Goal: Contribute content: Contribute content

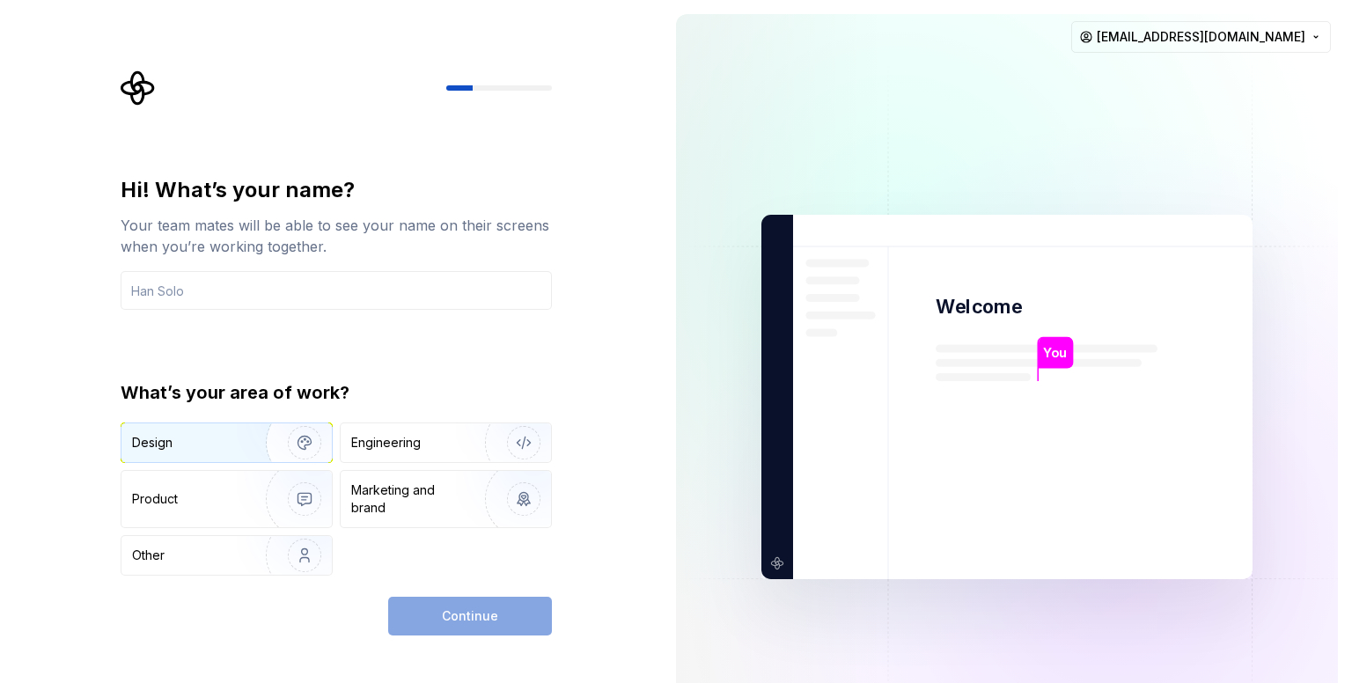
click at [270, 444] on img "button" at bounding box center [293, 443] width 113 height 118
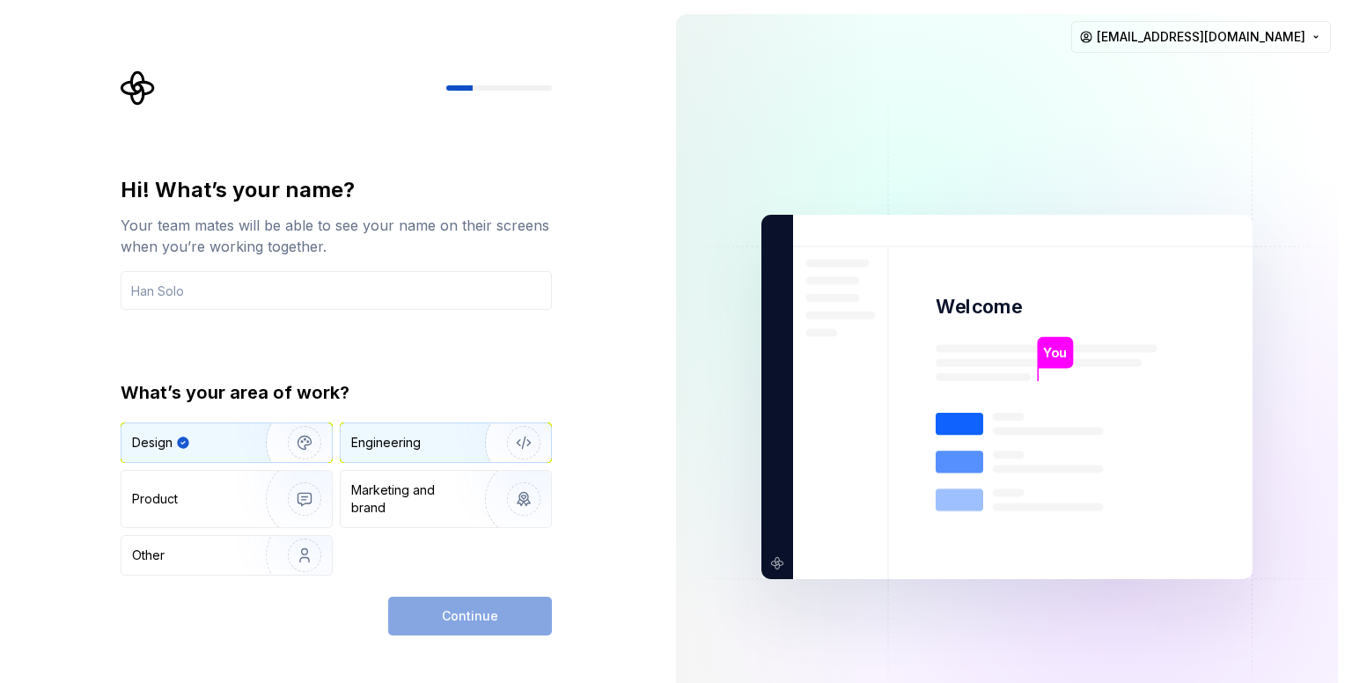
click at [421, 448] on div "Engineering" at bounding box center [421, 443] width 140 height 18
click at [237, 430] on img "button" at bounding box center [293, 443] width 113 height 118
click at [429, 452] on div "Engineering" at bounding box center [446, 442] width 210 height 39
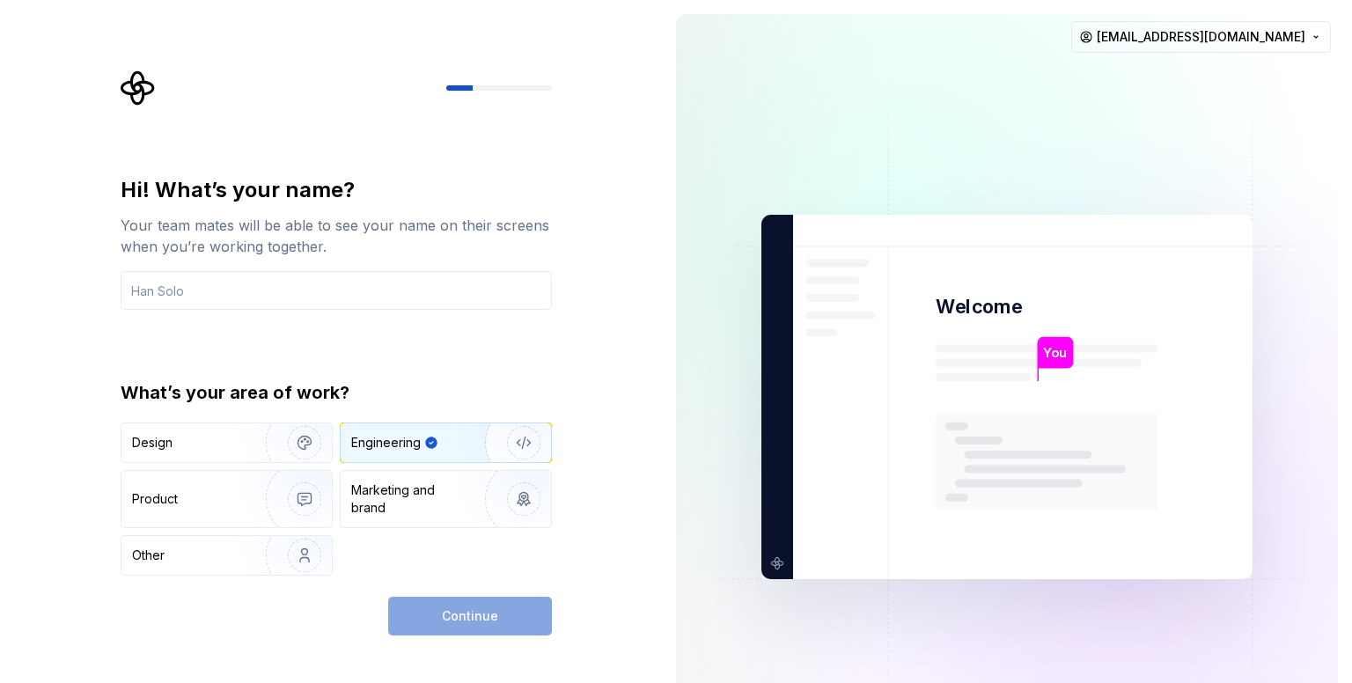
click at [464, 628] on div "Continue" at bounding box center [470, 616] width 164 height 39
click at [201, 441] on div "Design" at bounding box center [187, 443] width 111 height 18
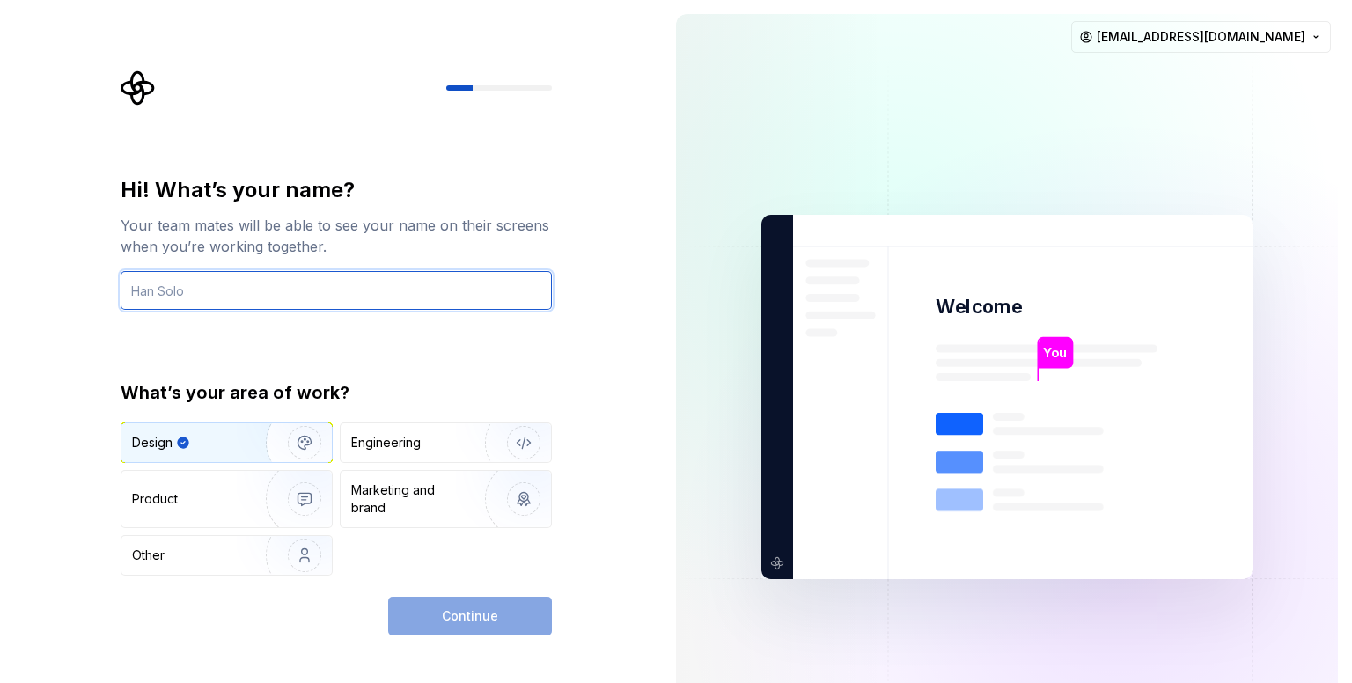
click at [261, 304] on input "text" at bounding box center [336, 290] width 431 height 39
type input "ث"
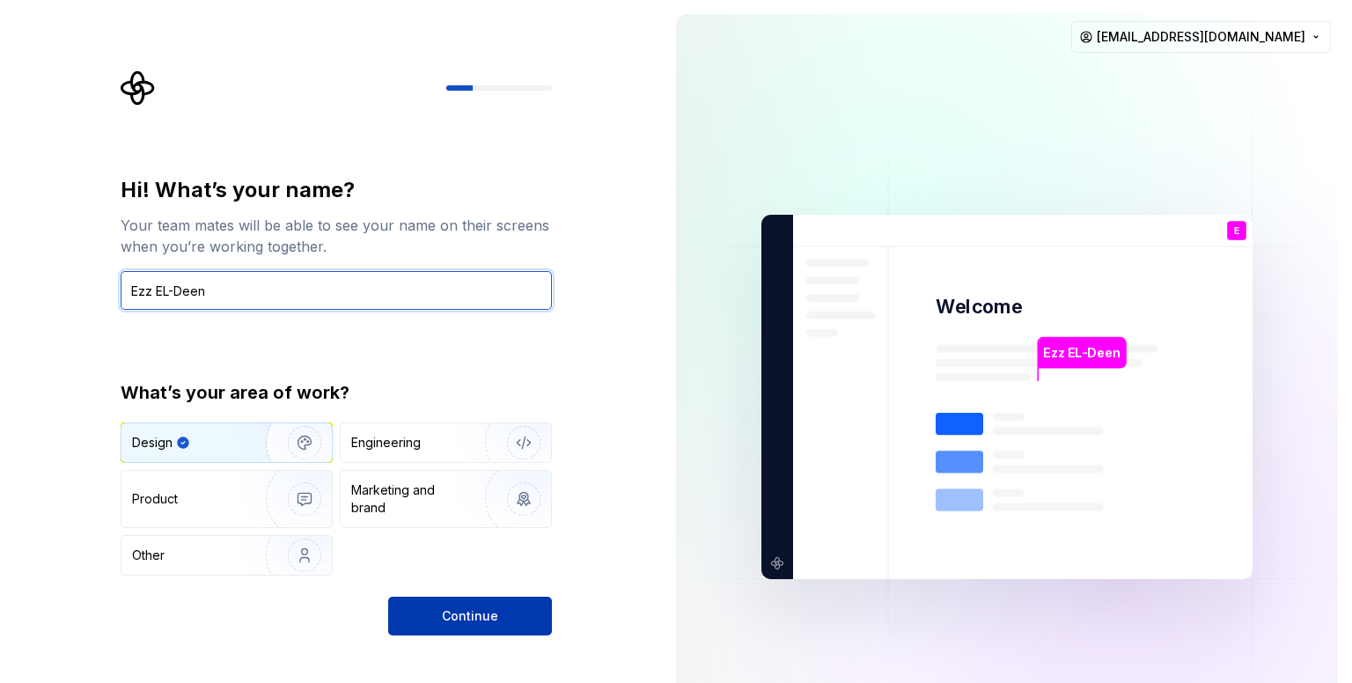
type input "Ezz EL-Deen"
click at [445, 609] on span "Continue" at bounding box center [470, 616] width 56 height 18
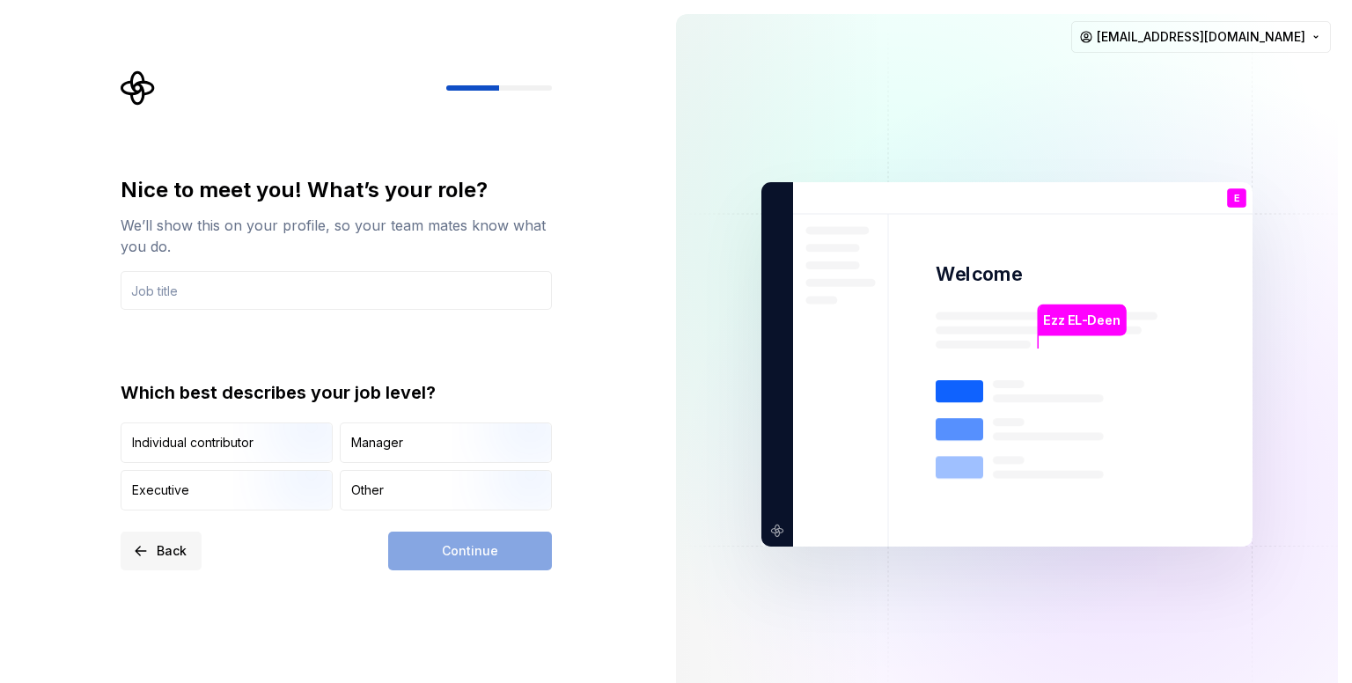
click at [165, 556] on span "Back" at bounding box center [172, 551] width 30 height 18
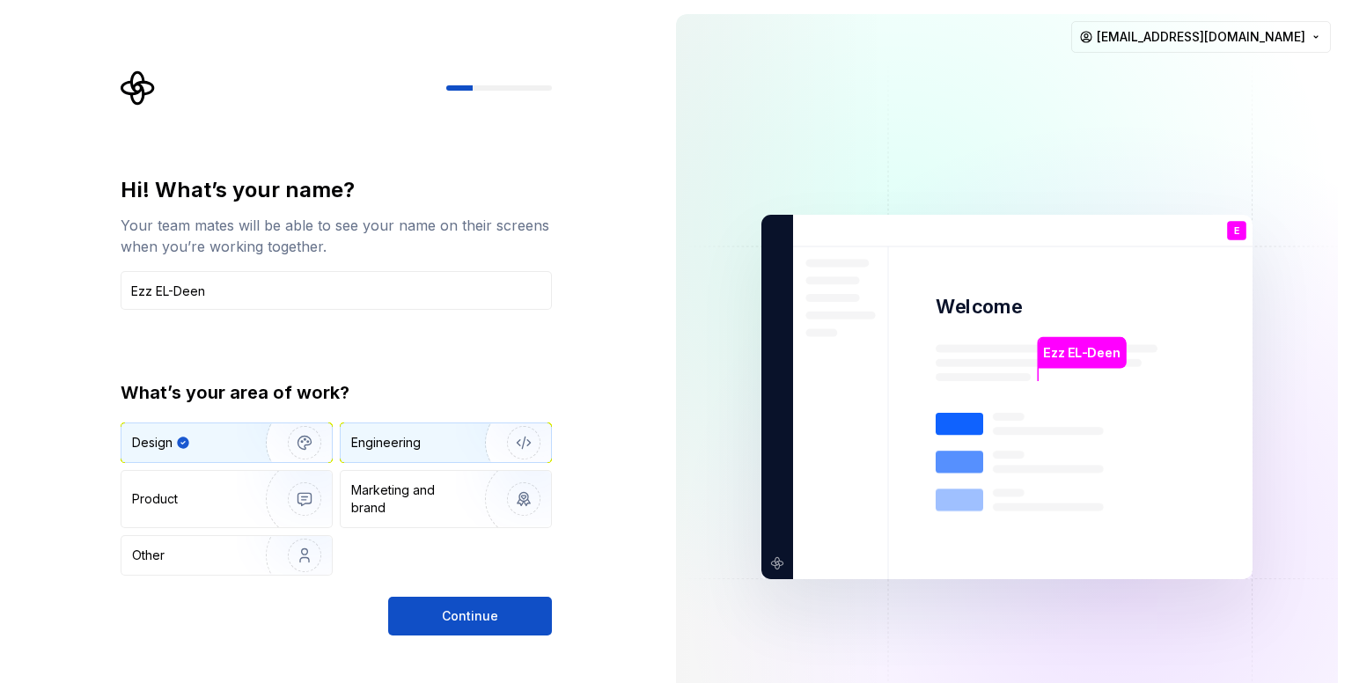
click at [391, 458] on div "Engineering" at bounding box center [446, 442] width 210 height 39
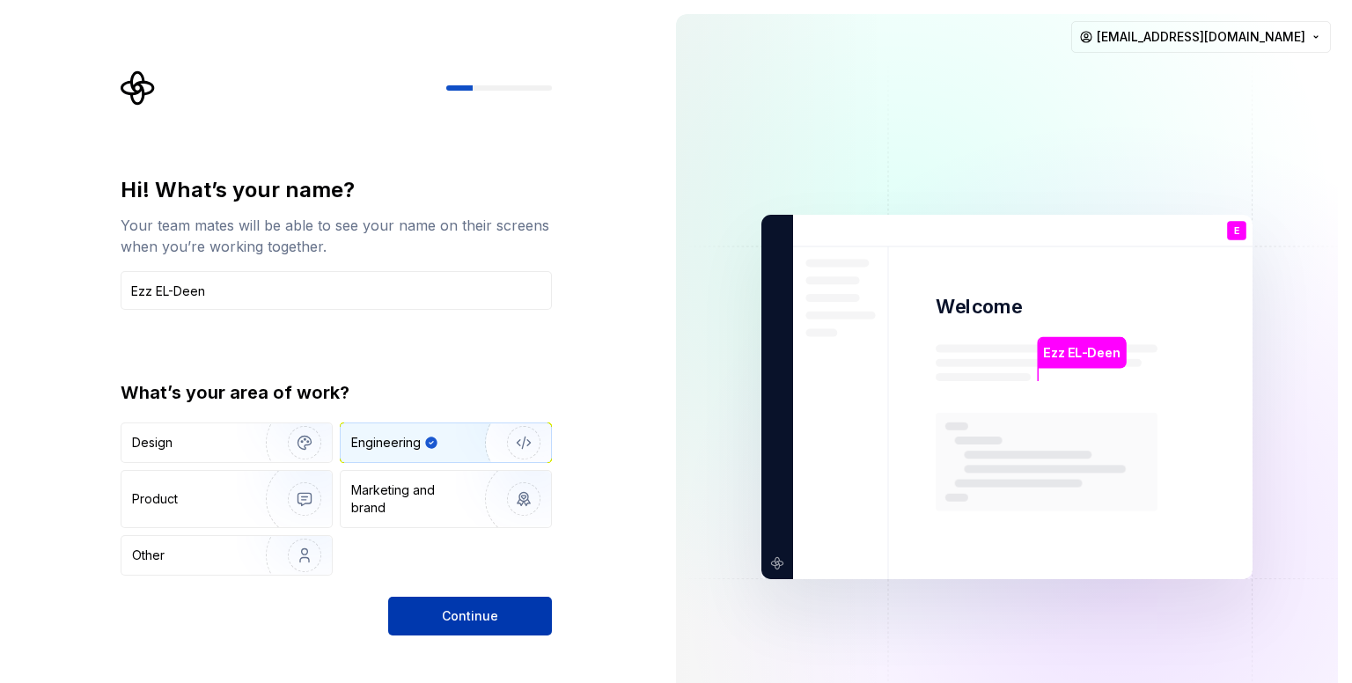
click at [456, 624] on button "Continue" at bounding box center [470, 616] width 164 height 39
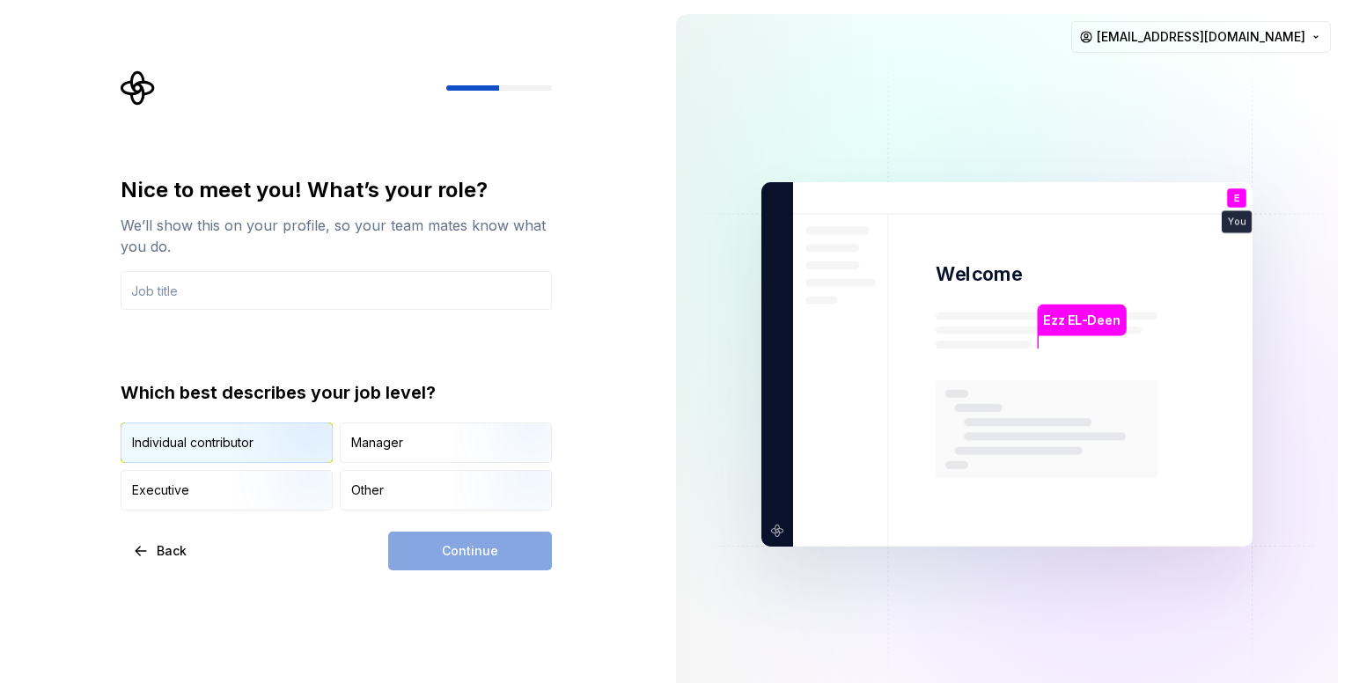
click at [250, 437] on img "button" at bounding box center [289, 465] width 113 height 118
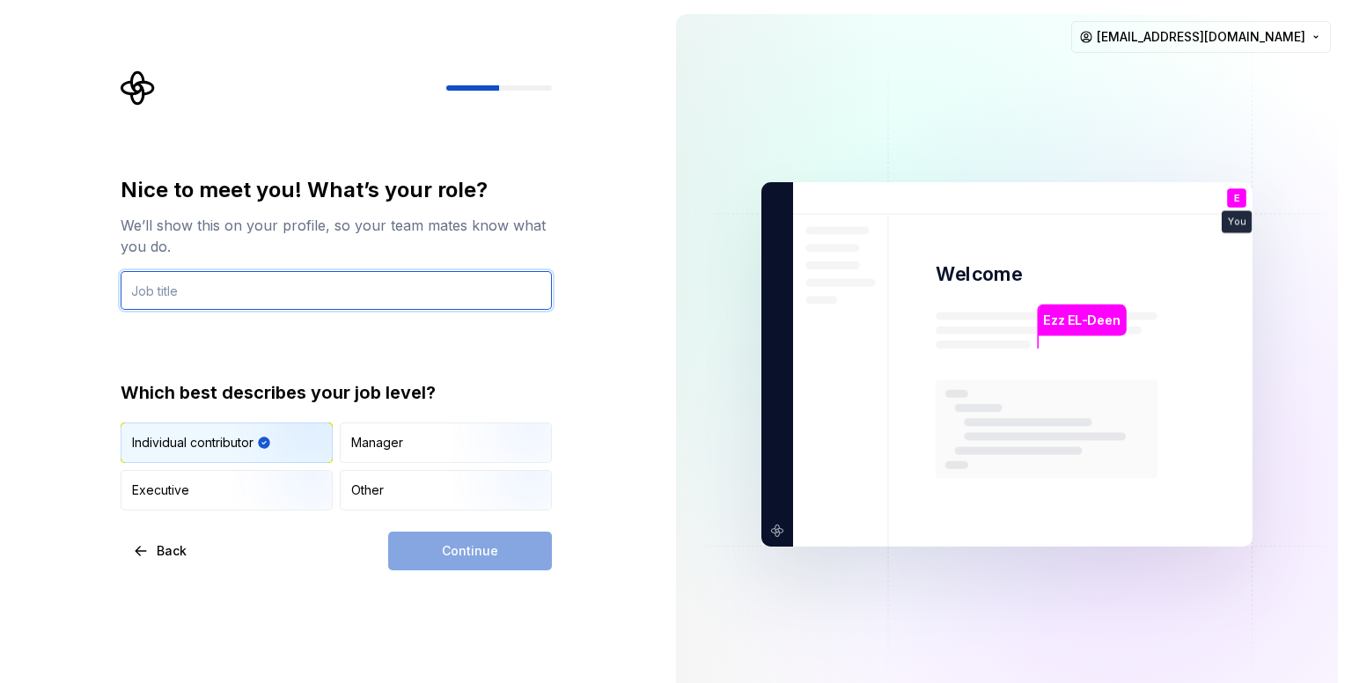
click at [172, 286] on input "text" at bounding box center [336, 290] width 431 height 39
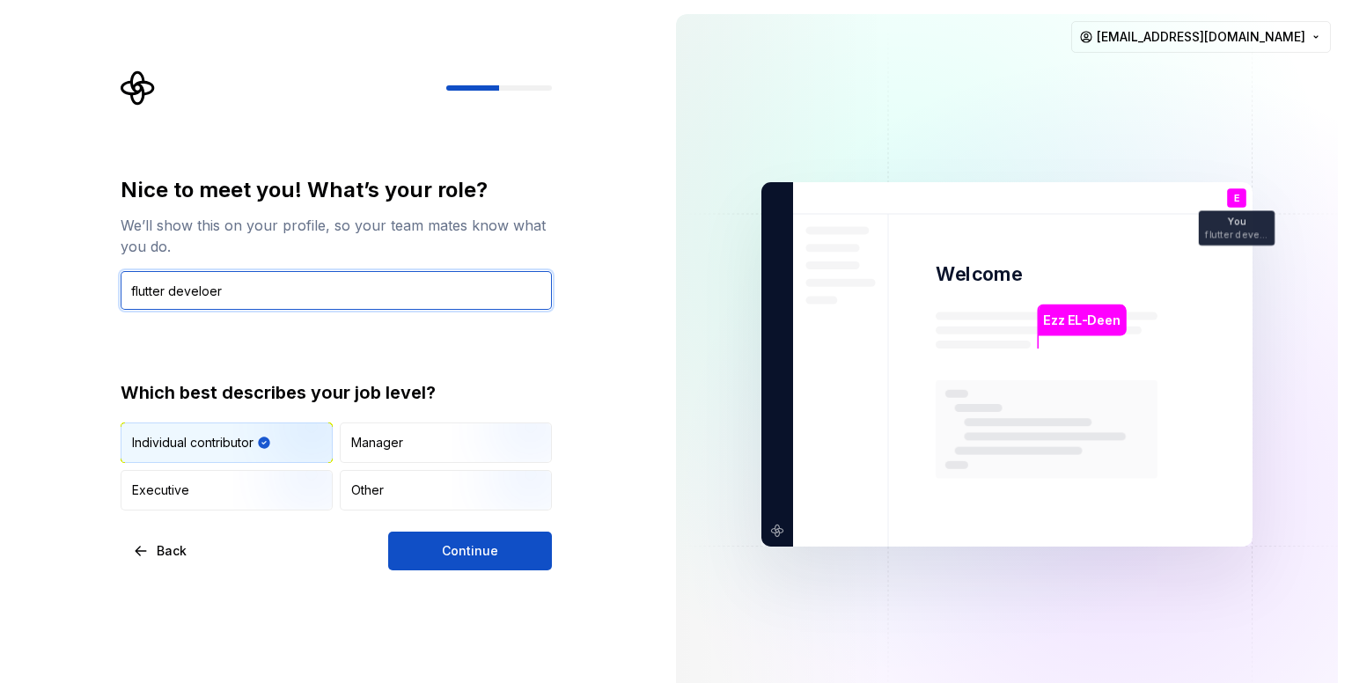
type input "flutter develoer"
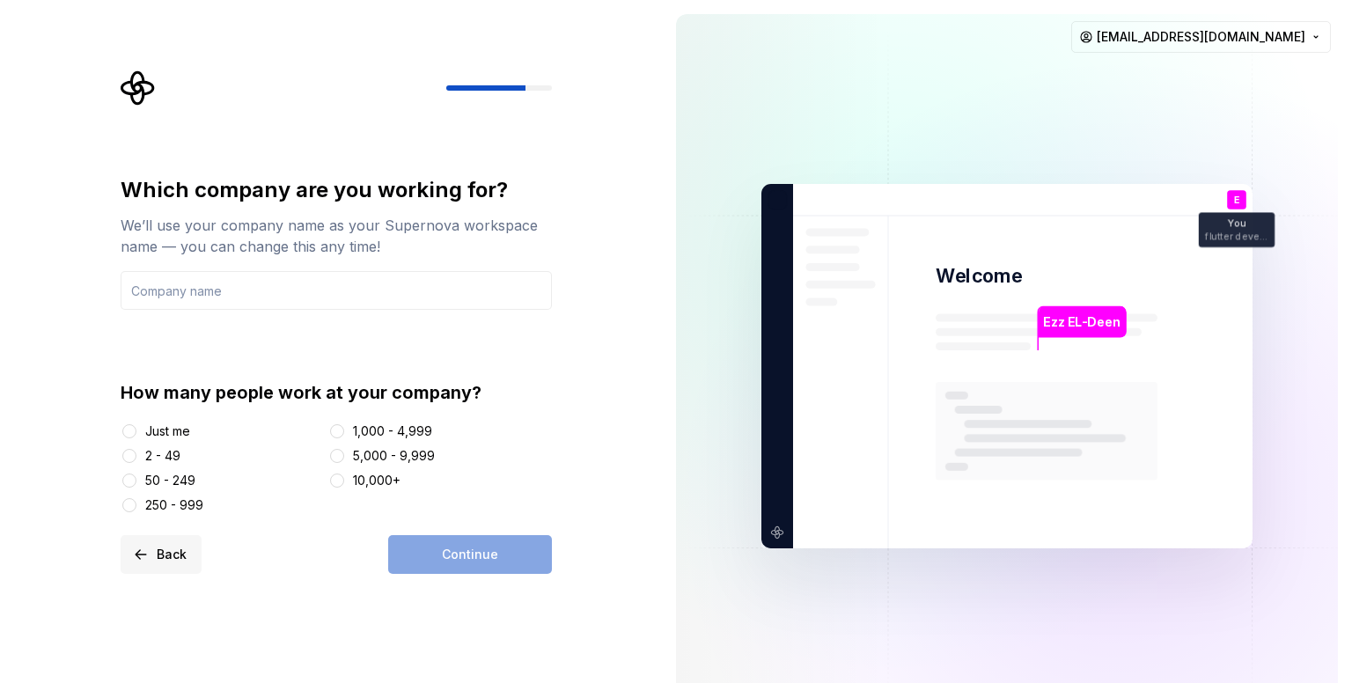
click at [195, 555] on button "Back" at bounding box center [161, 554] width 81 height 39
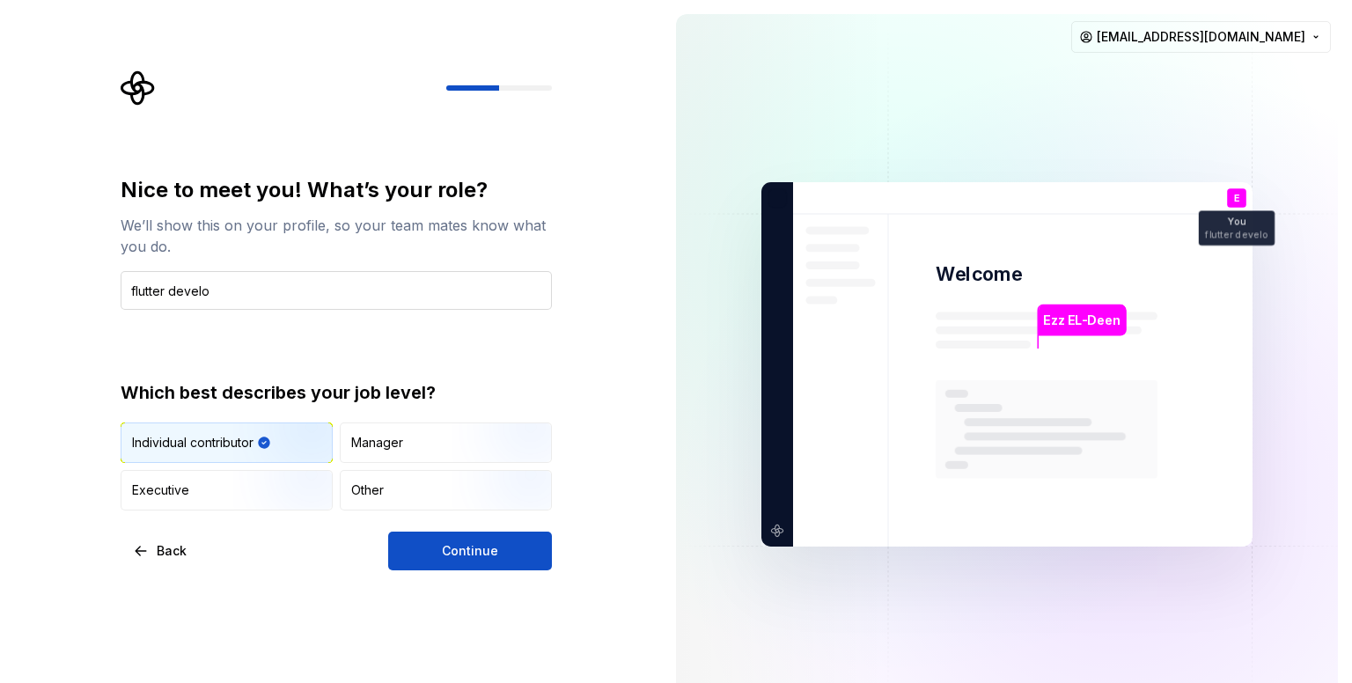
type input "flutter develoer"
click at [423, 527] on div "Nice to meet you! What’s your role? We’ll show this on your profile, so your te…" at bounding box center [336, 373] width 431 height 394
click at [431, 544] on button "Continue" at bounding box center [470, 551] width 164 height 39
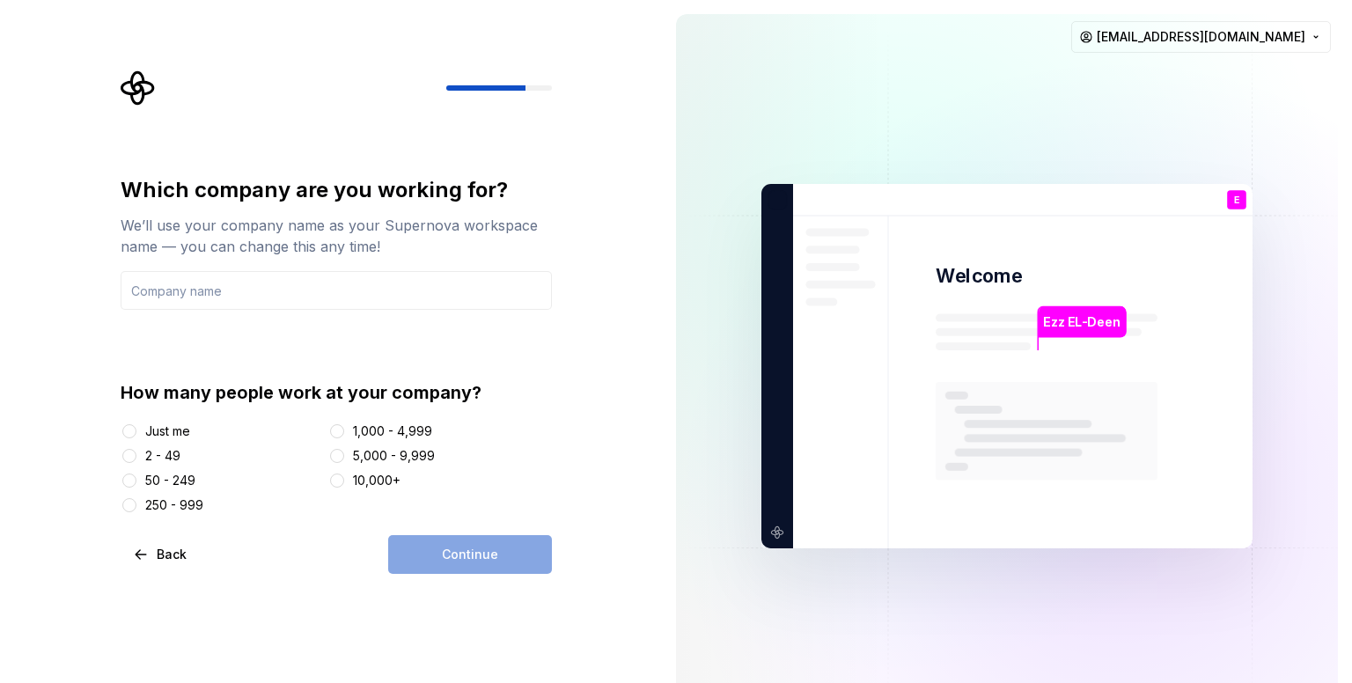
click at [151, 434] on div "Just me" at bounding box center [167, 431] width 45 height 18
click at [136, 434] on button "Just me" at bounding box center [129, 431] width 14 height 14
click at [246, 272] on input "text" at bounding box center [336, 290] width 431 height 39
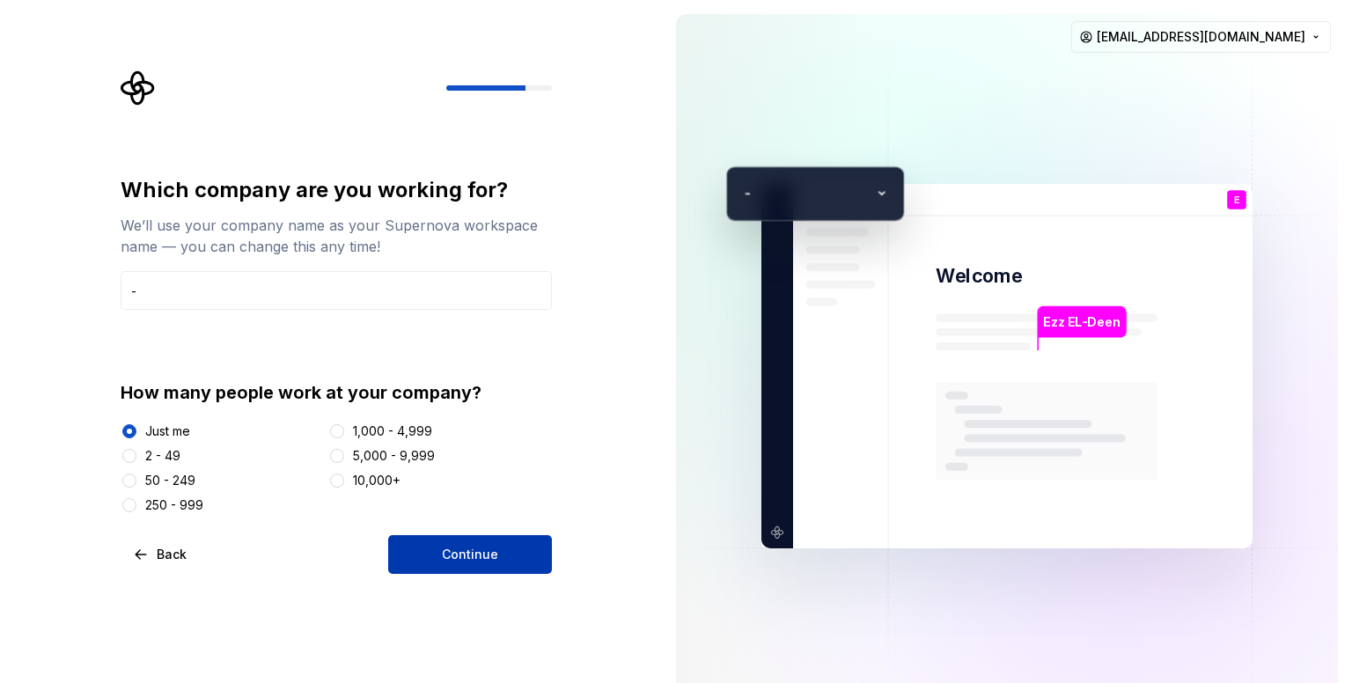
click at [483, 555] on span "Continue" at bounding box center [470, 555] width 56 height 18
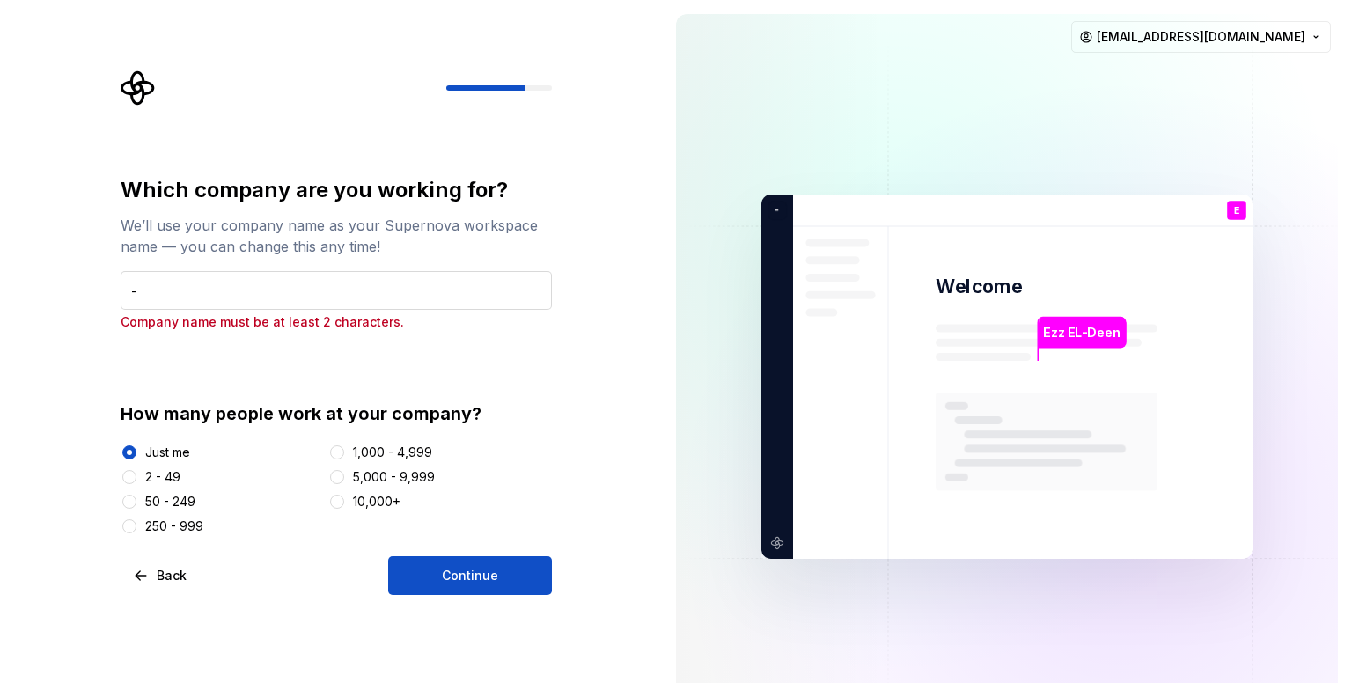
click at [317, 272] on input "-" at bounding box center [336, 290] width 431 height 39
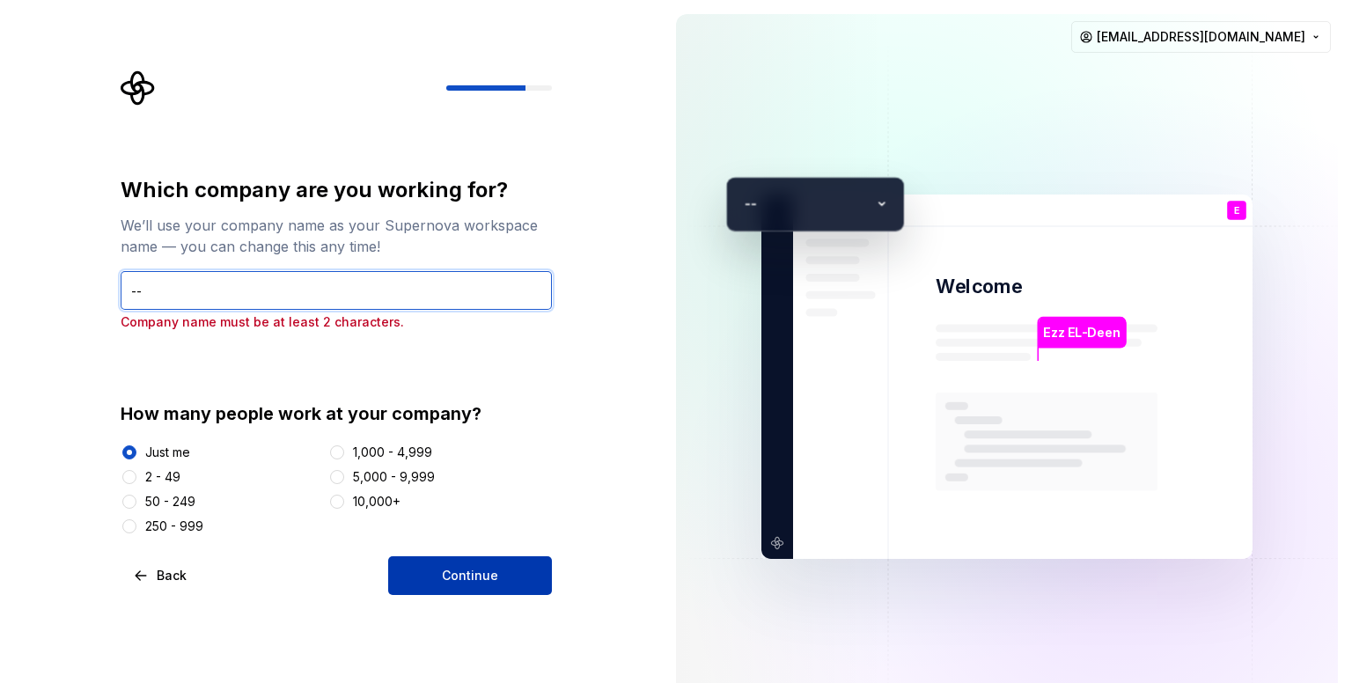
type input "--"
click at [502, 582] on button "Continue" at bounding box center [470, 575] width 164 height 39
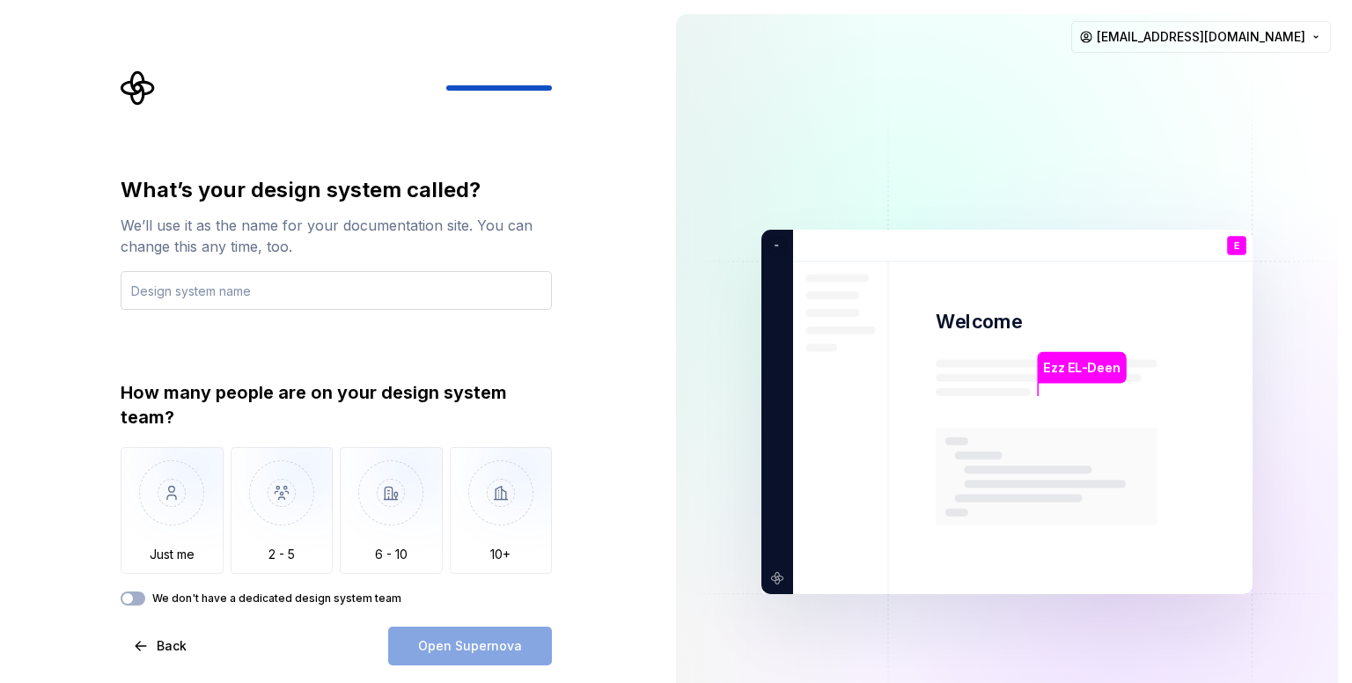
click at [376, 293] on input "text" at bounding box center [336, 290] width 431 height 39
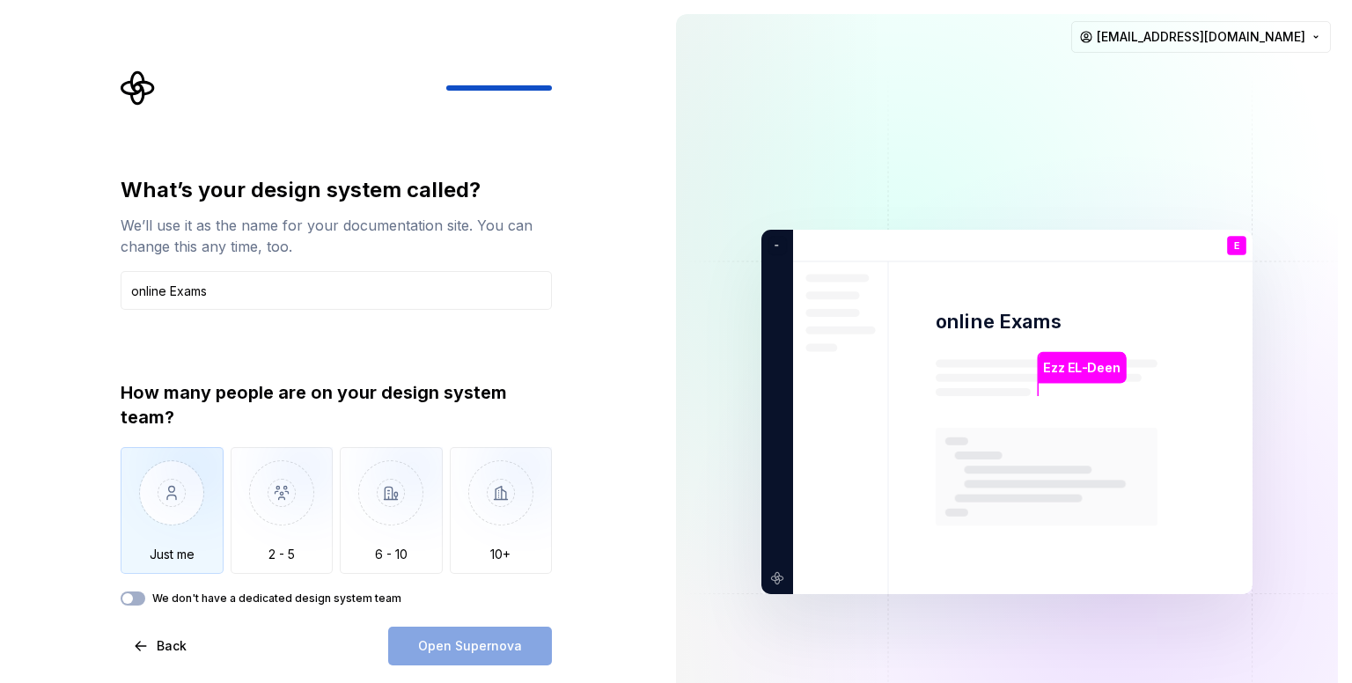
type input "online Exams"
click at [194, 492] on img "button" at bounding box center [172, 506] width 103 height 118
click at [461, 657] on button "Open Supernova" at bounding box center [470, 646] width 164 height 39
click at [232, 592] on label "We don't have a dedicated design system team" at bounding box center [276, 598] width 249 height 14
click at [145, 592] on button "We don't have a dedicated design system team" at bounding box center [133, 598] width 25 height 14
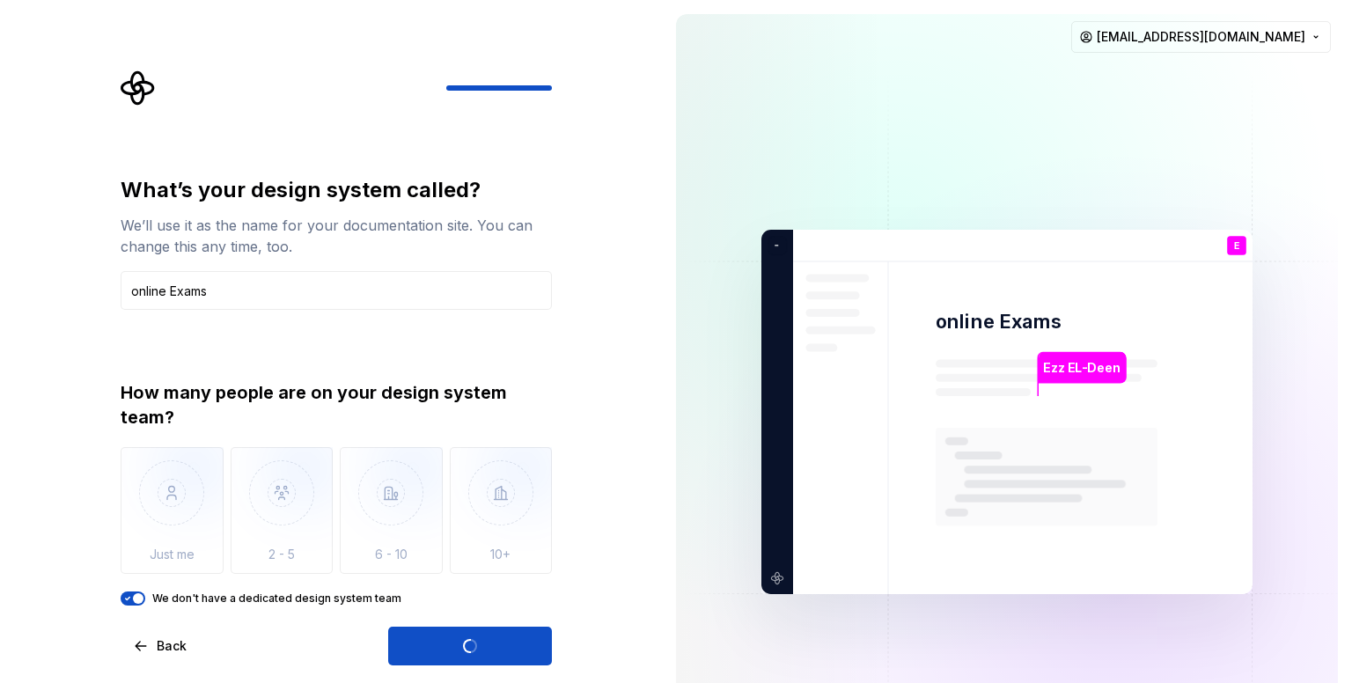
click at [232, 592] on label "We don't have a dedicated design system team" at bounding box center [276, 598] width 249 height 14
click at [145, 592] on button "We don't have a dedicated design system team" at bounding box center [133, 598] width 25 height 14
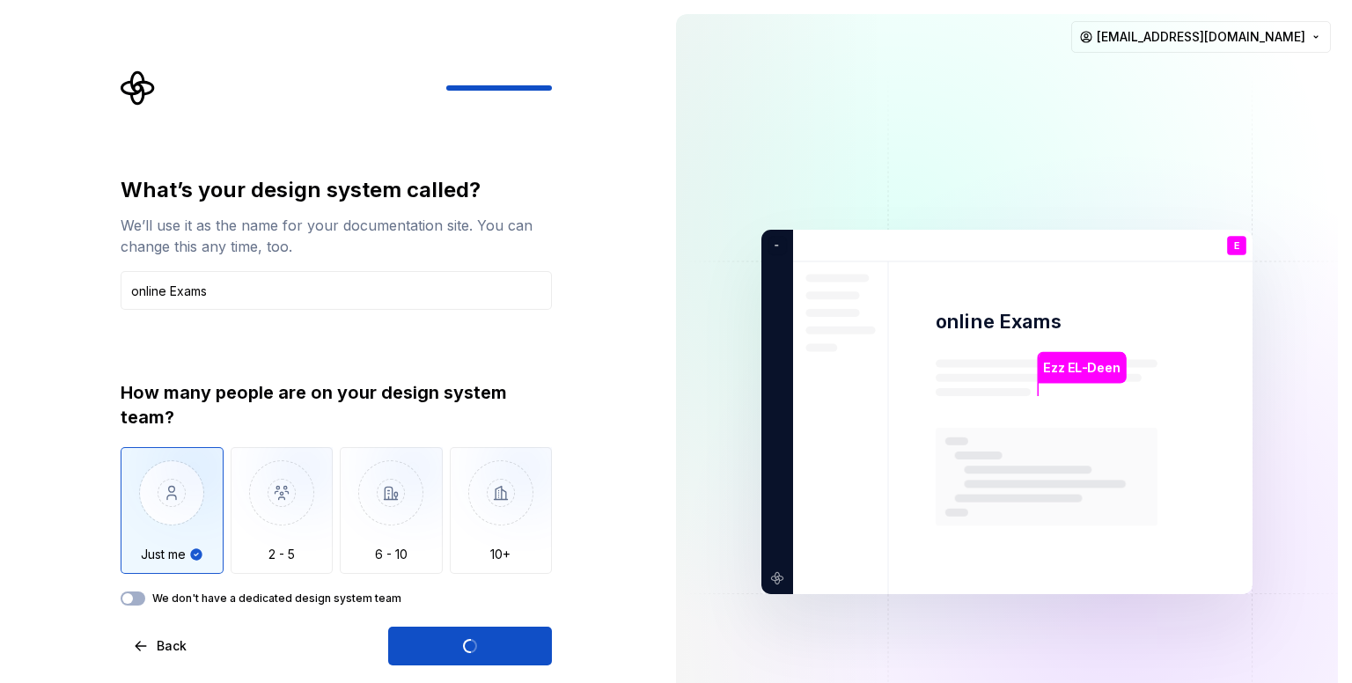
click at [232, 592] on label "We don't have a dedicated design system team" at bounding box center [276, 598] width 249 height 14
click at [145, 592] on button "We don't have a dedicated design system team" at bounding box center [133, 598] width 25 height 14
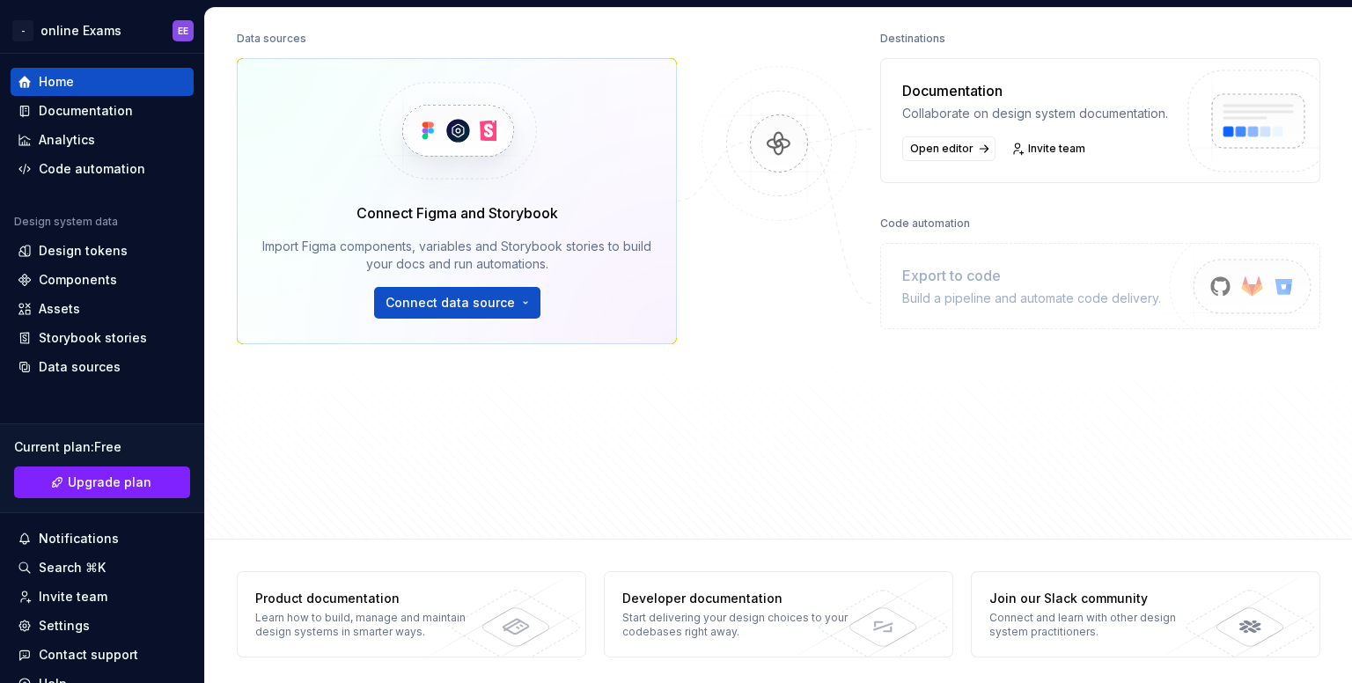
scroll to position [228, 0]
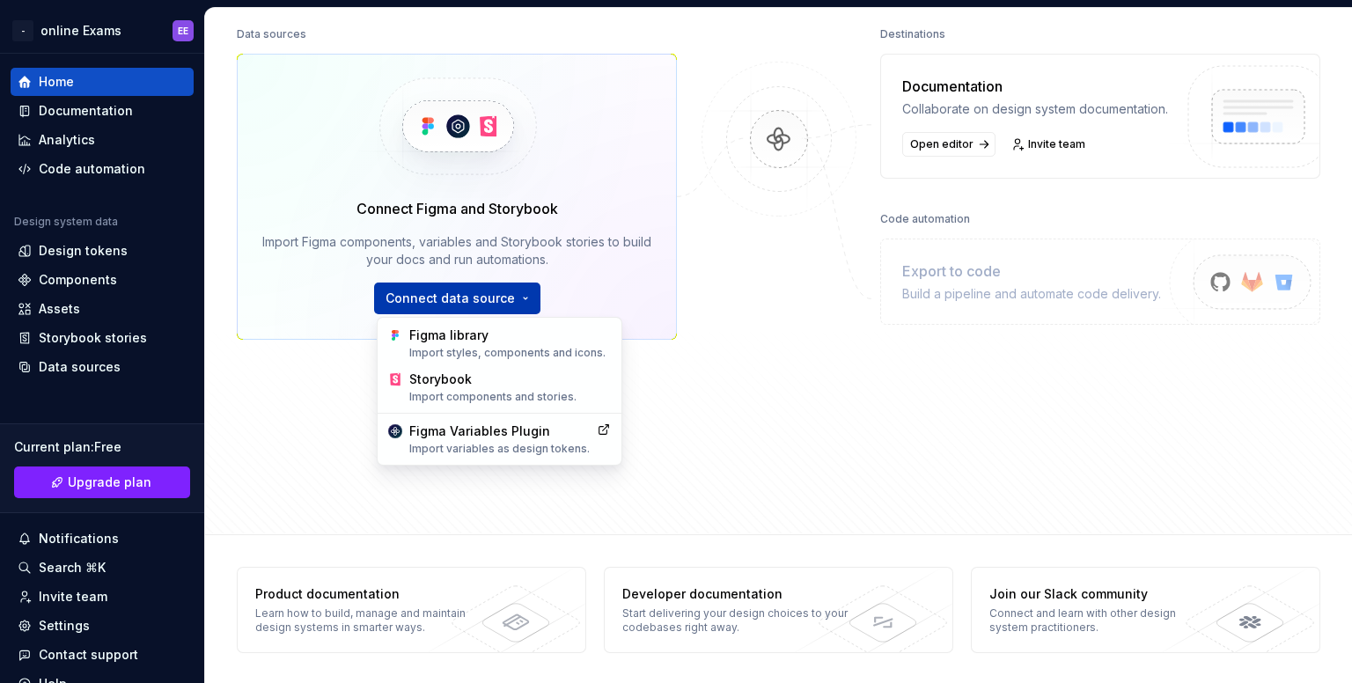
click at [430, 300] on html "- online Exams EE Home Documentation Analytics Code automation Design system da…" at bounding box center [676, 341] width 1352 height 683
click at [463, 335] on div "Figma library Import styles, components and icons." at bounding box center [510, 343] width 202 height 33
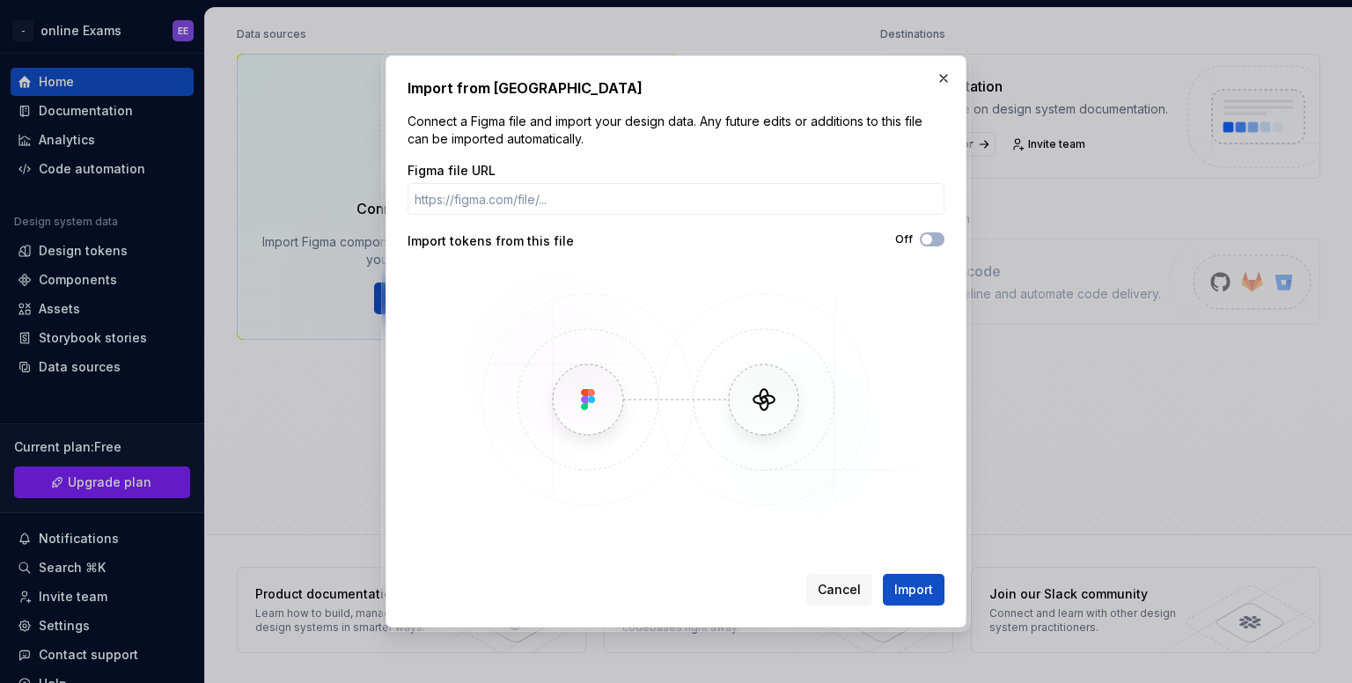
click at [678, 388] on img at bounding box center [676, 400] width 511 height 264
click at [619, 202] on input "Figma file URL" at bounding box center [676, 199] width 537 height 32
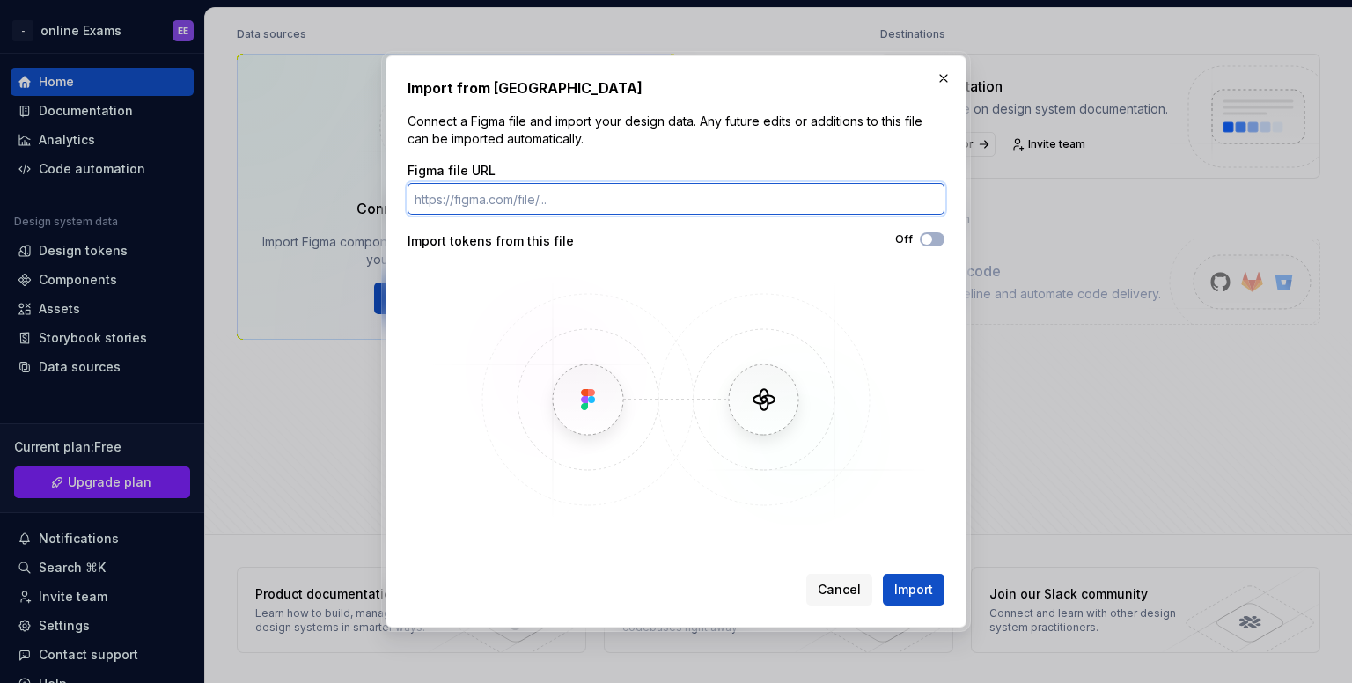
paste input "[URL][DOMAIN_NAME]"
type input "[URL][DOMAIN_NAME]"
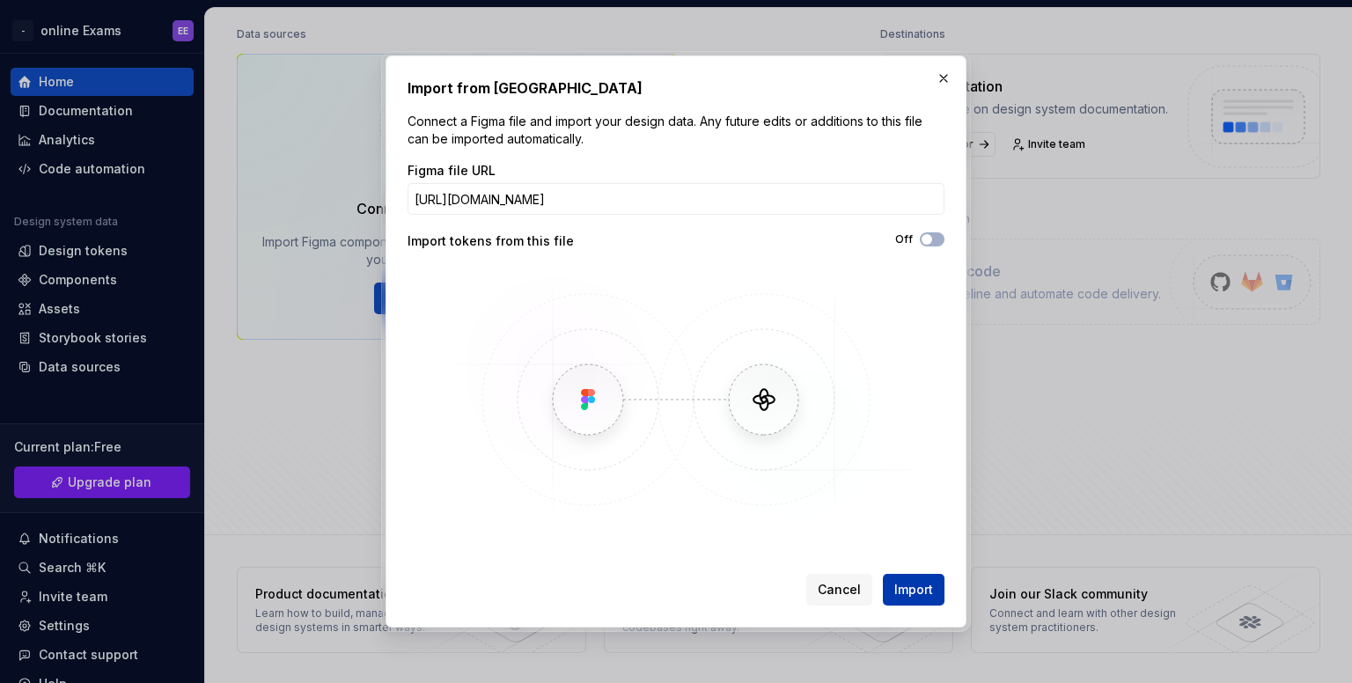
click at [908, 579] on button "Import" at bounding box center [914, 590] width 62 height 32
click at [898, 568] on div "Cancel Import" at bounding box center [676, 586] width 537 height 39
click at [908, 583] on span "Import" at bounding box center [913, 590] width 39 height 18
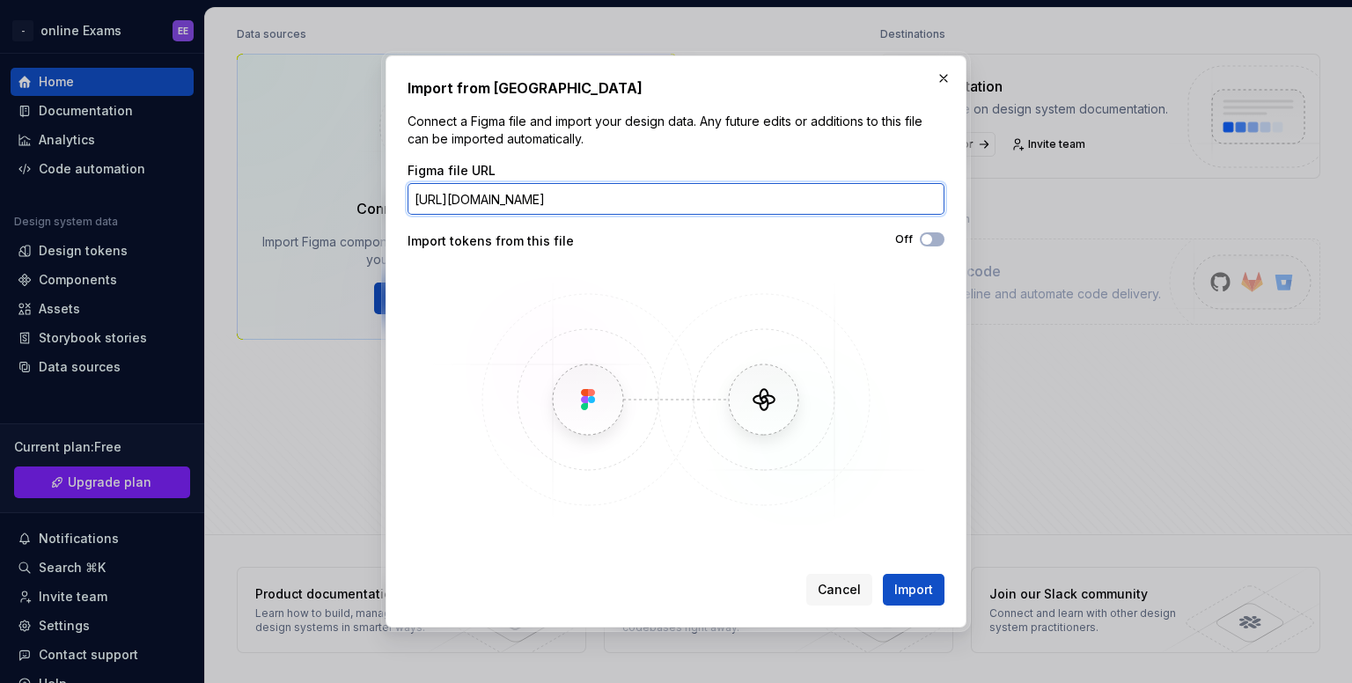
click at [852, 199] on input "[URL][DOMAIN_NAME]" at bounding box center [676, 199] width 537 height 32
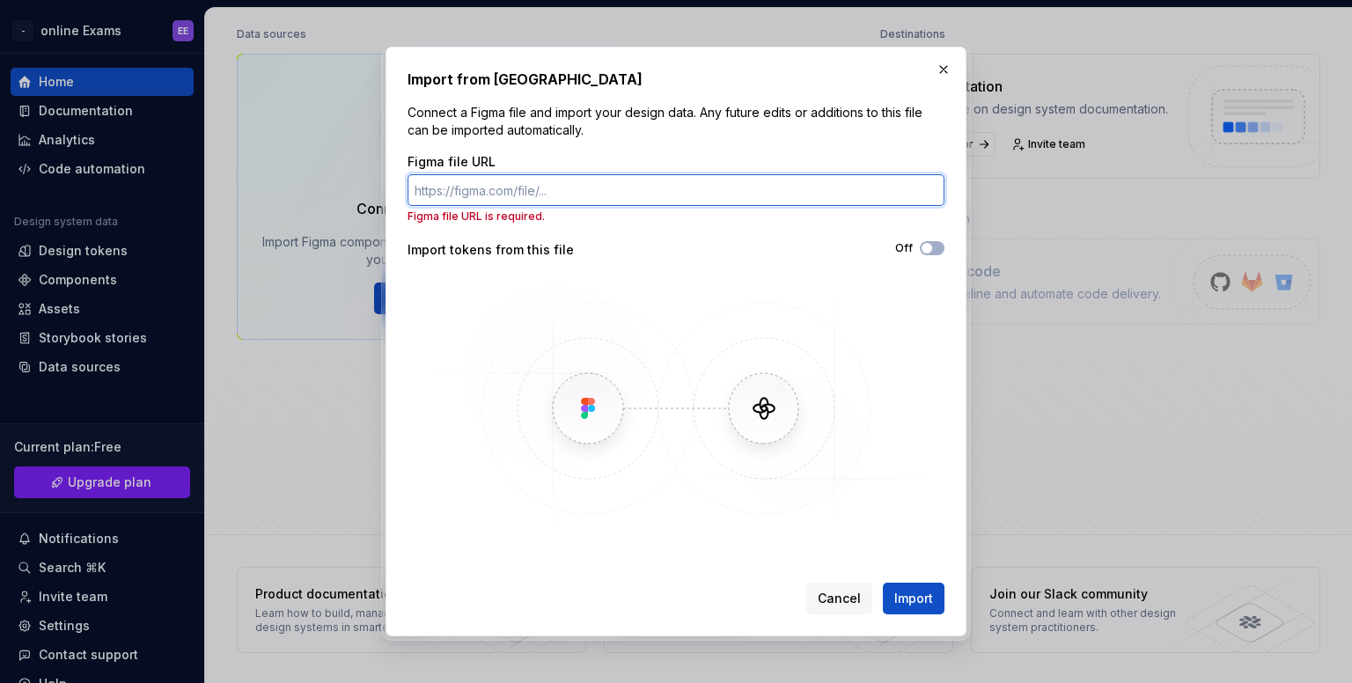
paste input "[URL][DOMAIN_NAME]"
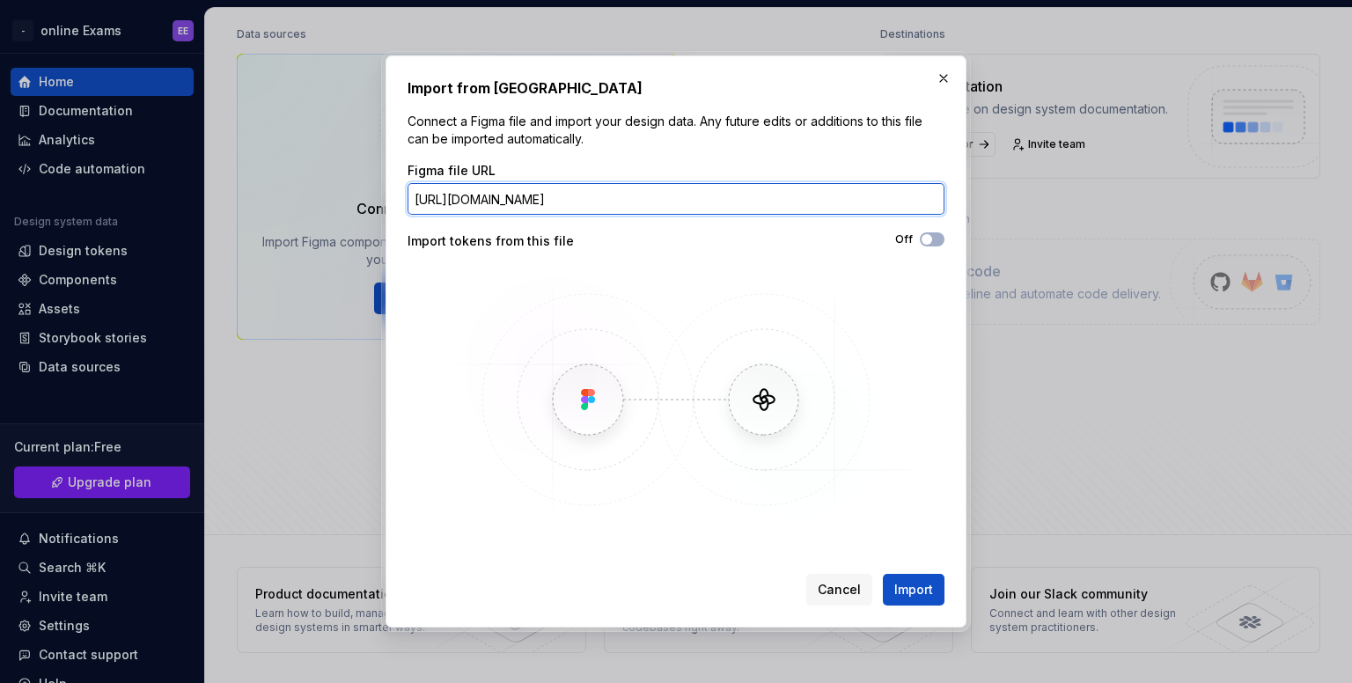
scroll to position [0, 108]
type input "[URL][DOMAIN_NAME]"
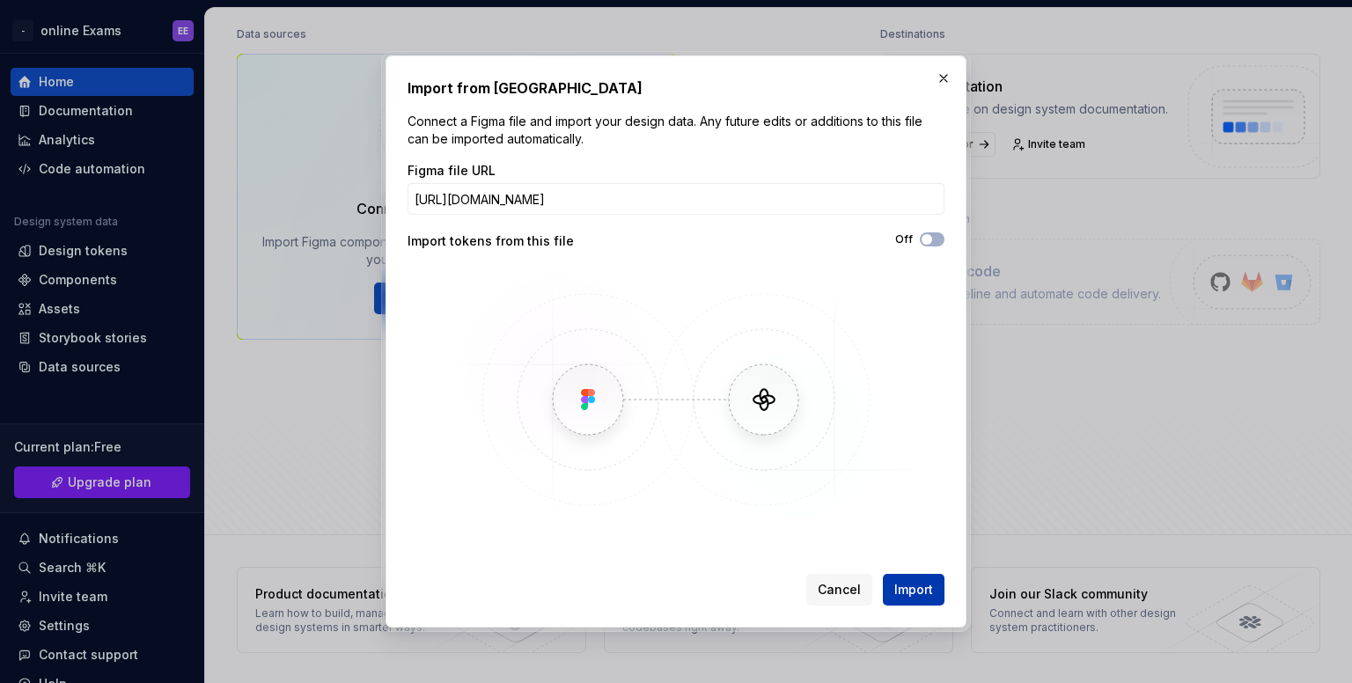
click at [919, 584] on span "Import" at bounding box center [913, 590] width 39 height 18
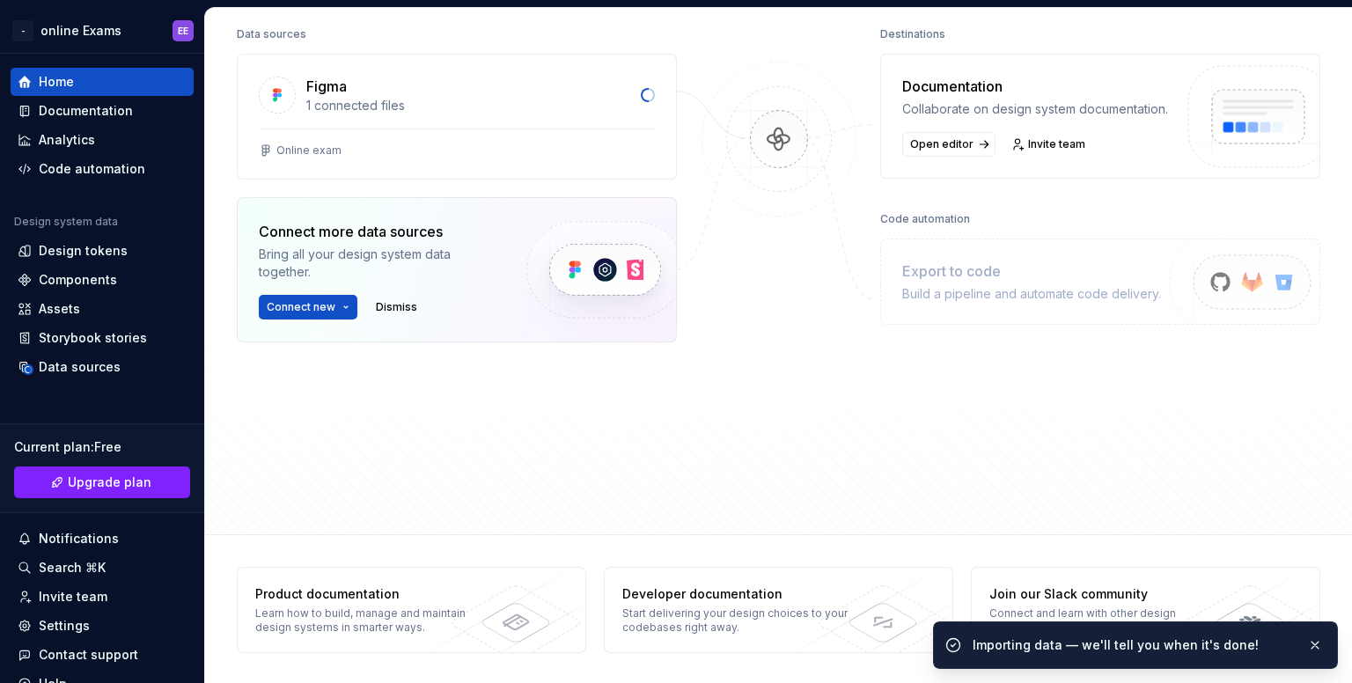
scroll to position [0, 0]
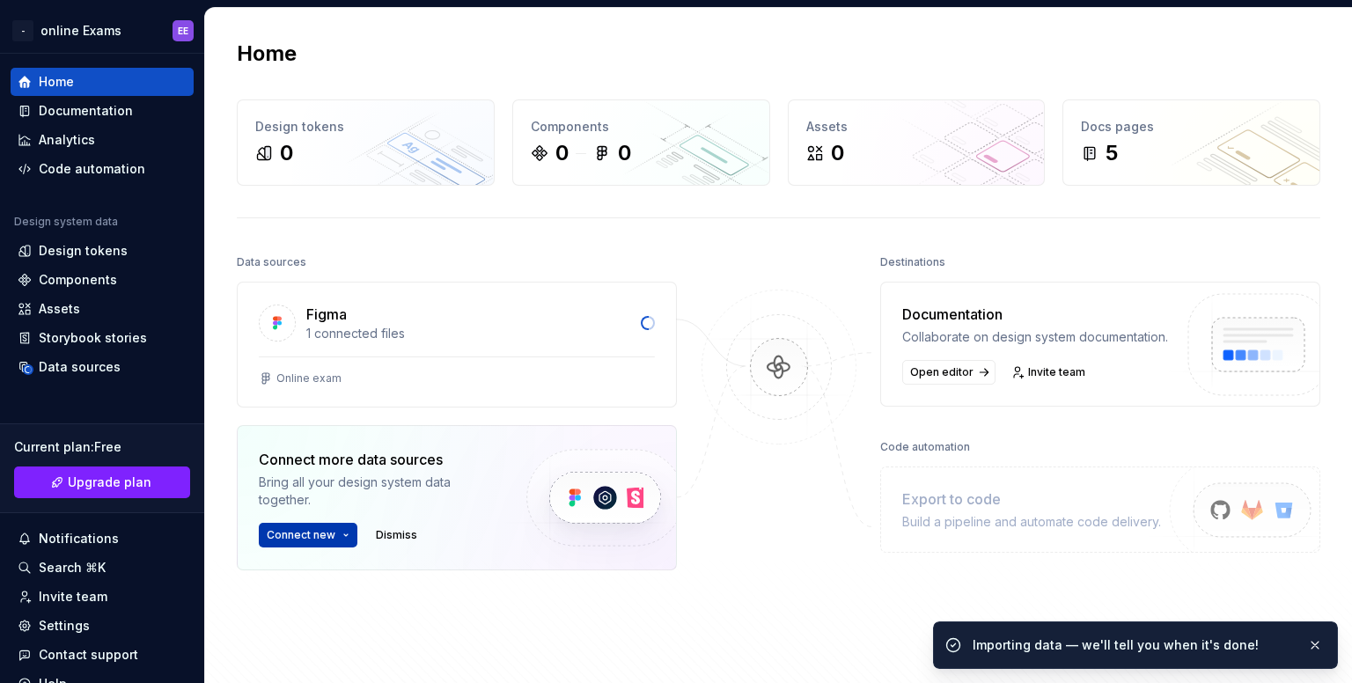
click at [303, 533] on html "- online Exams EE Home Documentation Analytics Code automation Design system da…" at bounding box center [676, 341] width 1352 height 683
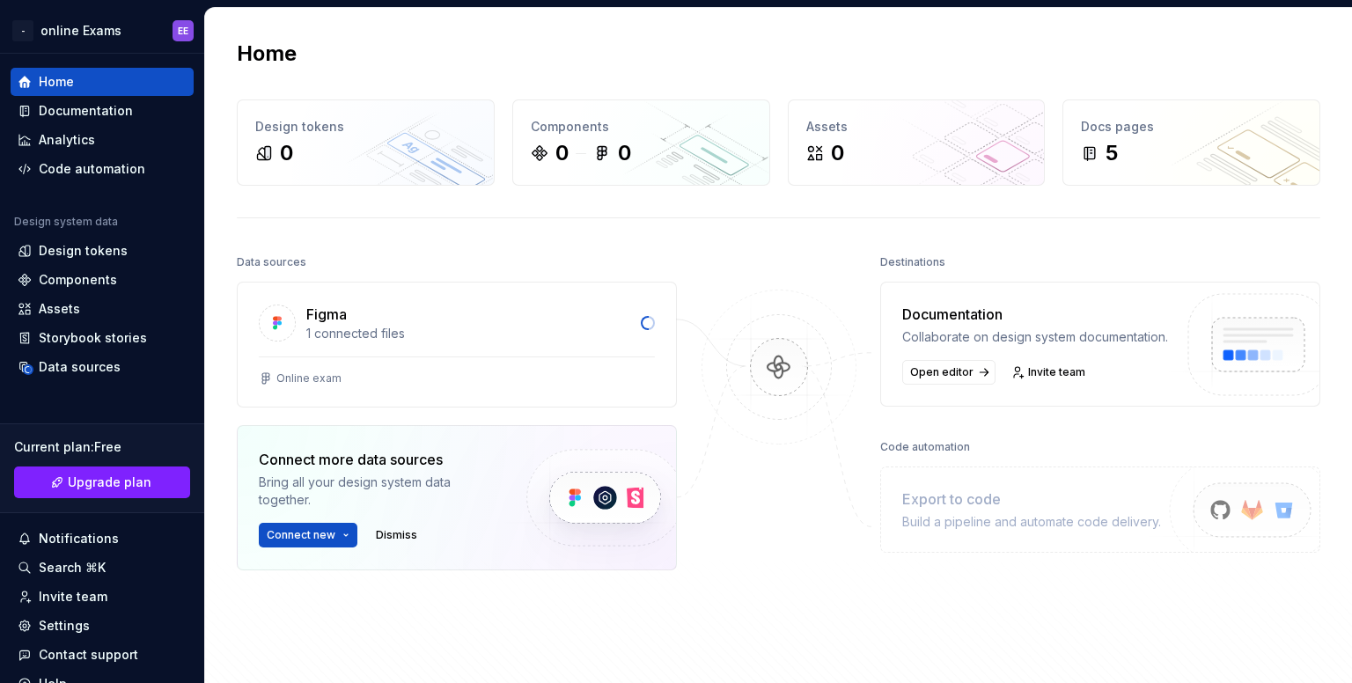
click at [361, 314] on html "- online Exams EE Home Documentation Analytics Code automation Design system da…" at bounding box center [676, 341] width 1352 height 683
click at [349, 307] on div "Figma" at bounding box center [468, 314] width 324 height 21
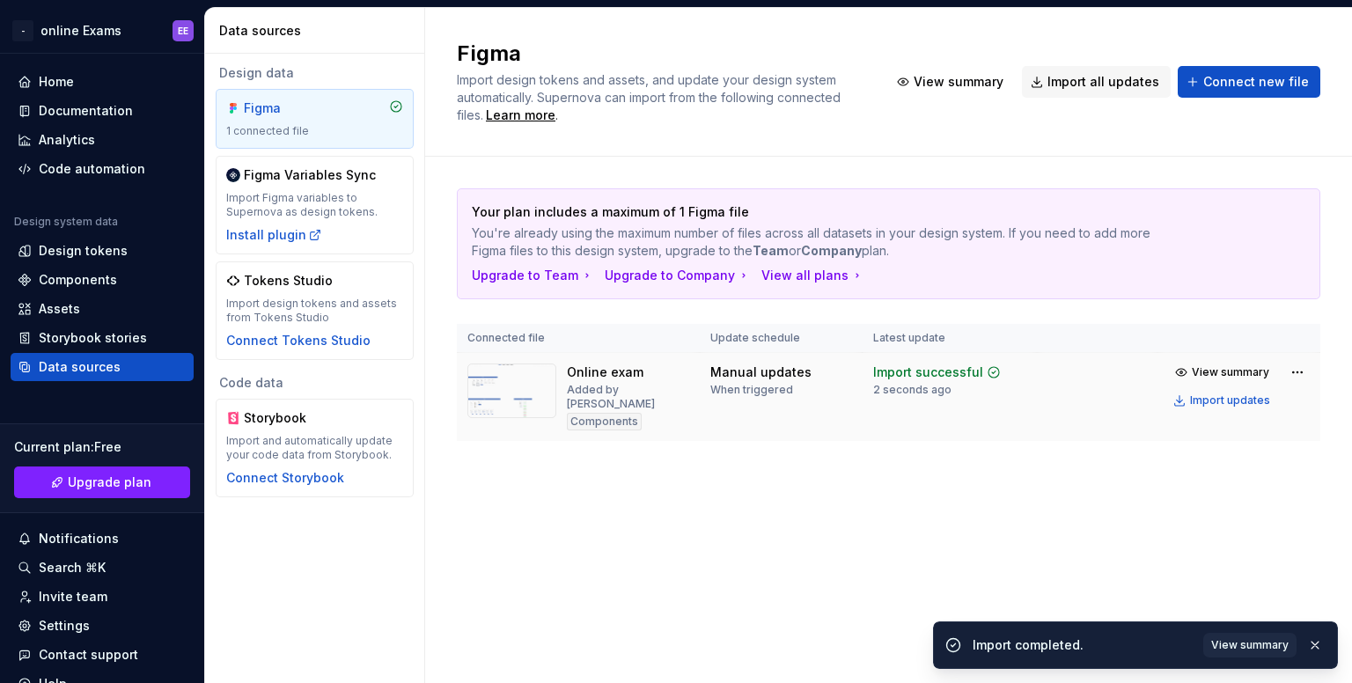
click at [535, 398] on img at bounding box center [511, 391] width 89 height 55
click at [927, 375] on div "Import successful" at bounding box center [928, 373] width 110 height 18
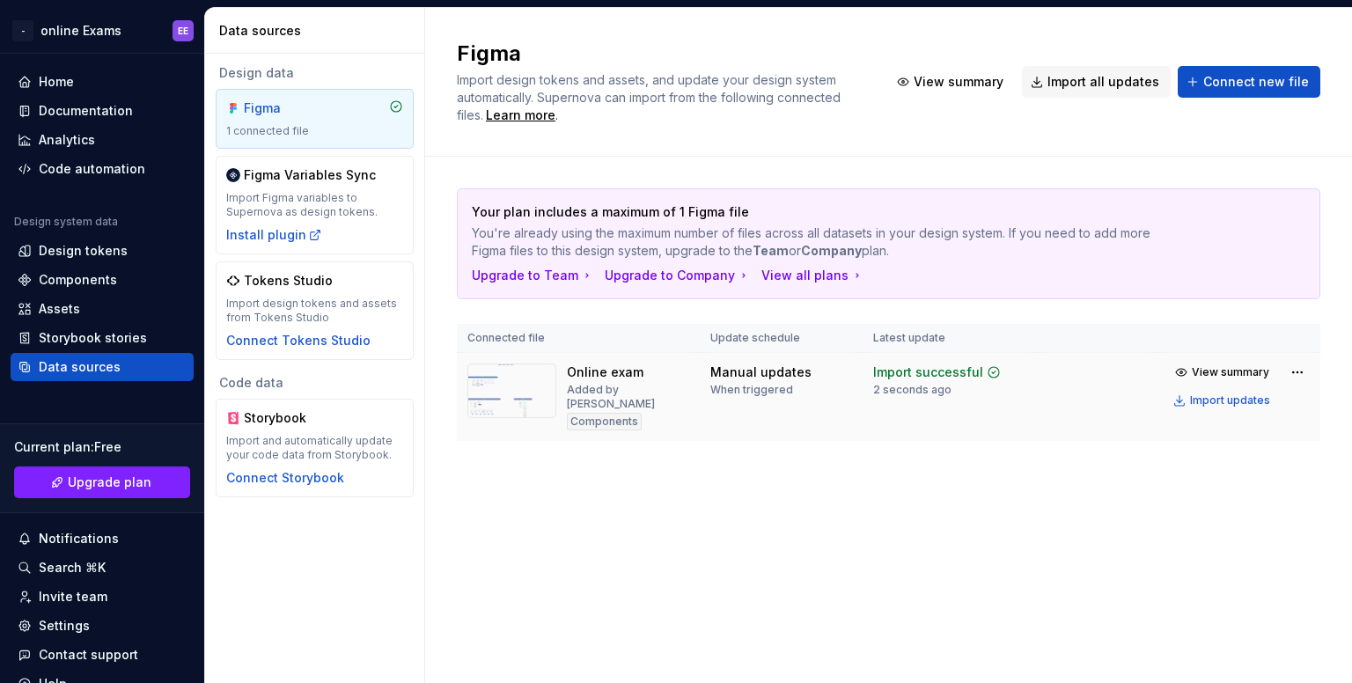
click at [504, 378] on img at bounding box center [511, 391] width 89 height 55
click at [1294, 80] on span "Connect new file" at bounding box center [1256, 82] width 106 height 18
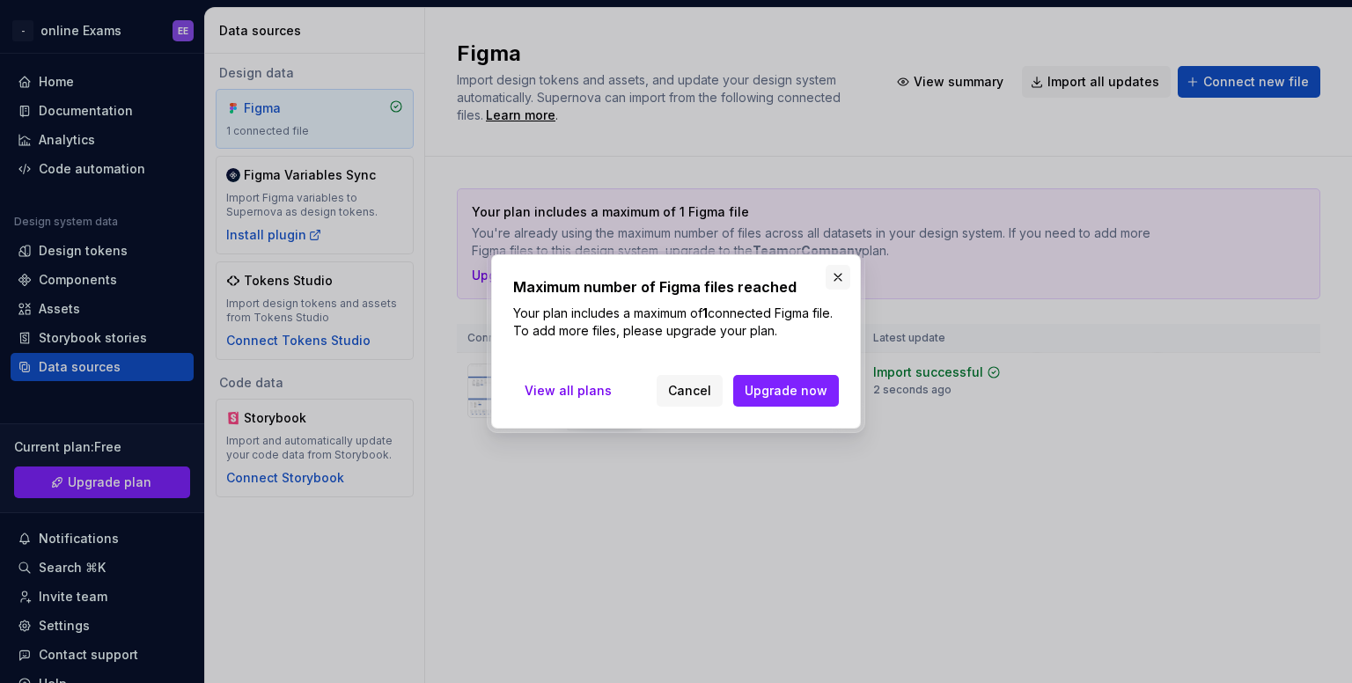
click at [835, 268] on button "button" at bounding box center [838, 277] width 25 height 25
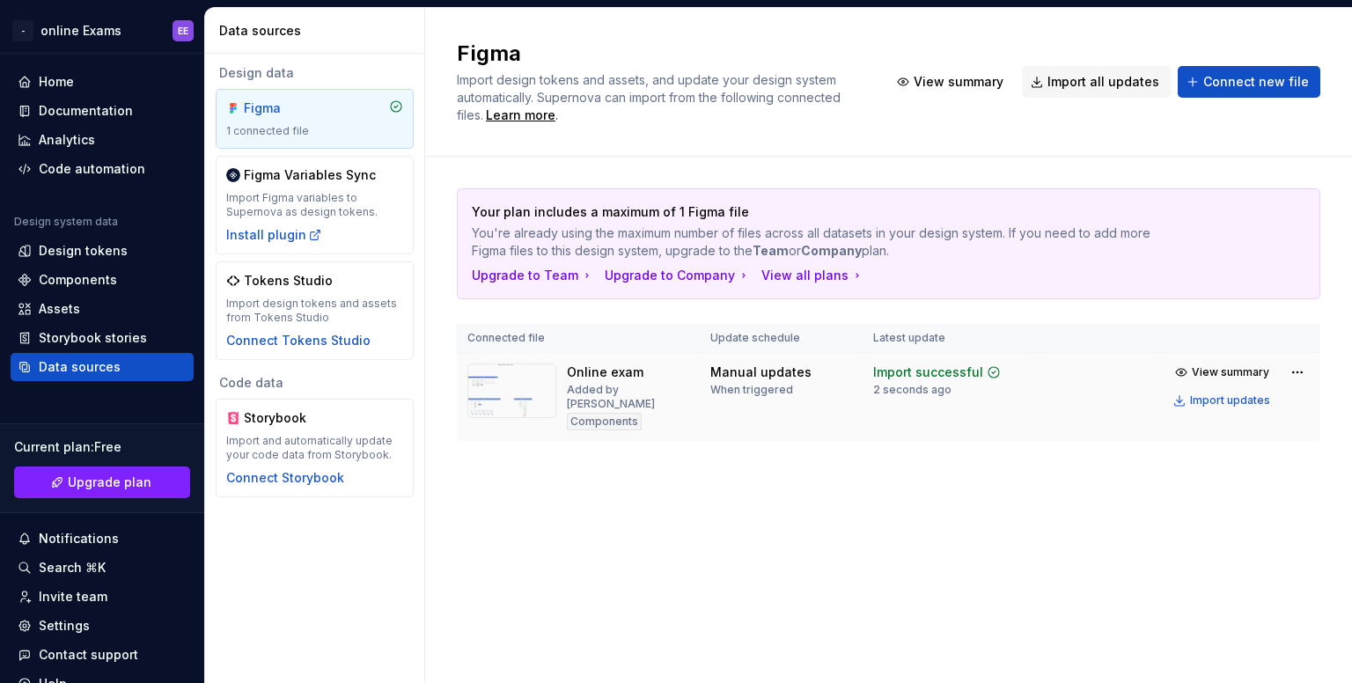
click at [525, 376] on img at bounding box center [511, 391] width 89 height 55
click at [589, 384] on div "Added by [PERSON_NAME]" at bounding box center [628, 397] width 122 height 28
click at [606, 413] on div "Components" at bounding box center [604, 422] width 75 height 18
click at [621, 413] on div "Components" at bounding box center [604, 422] width 75 height 18
click at [733, 376] on div "Manual updates" at bounding box center [760, 373] width 101 height 18
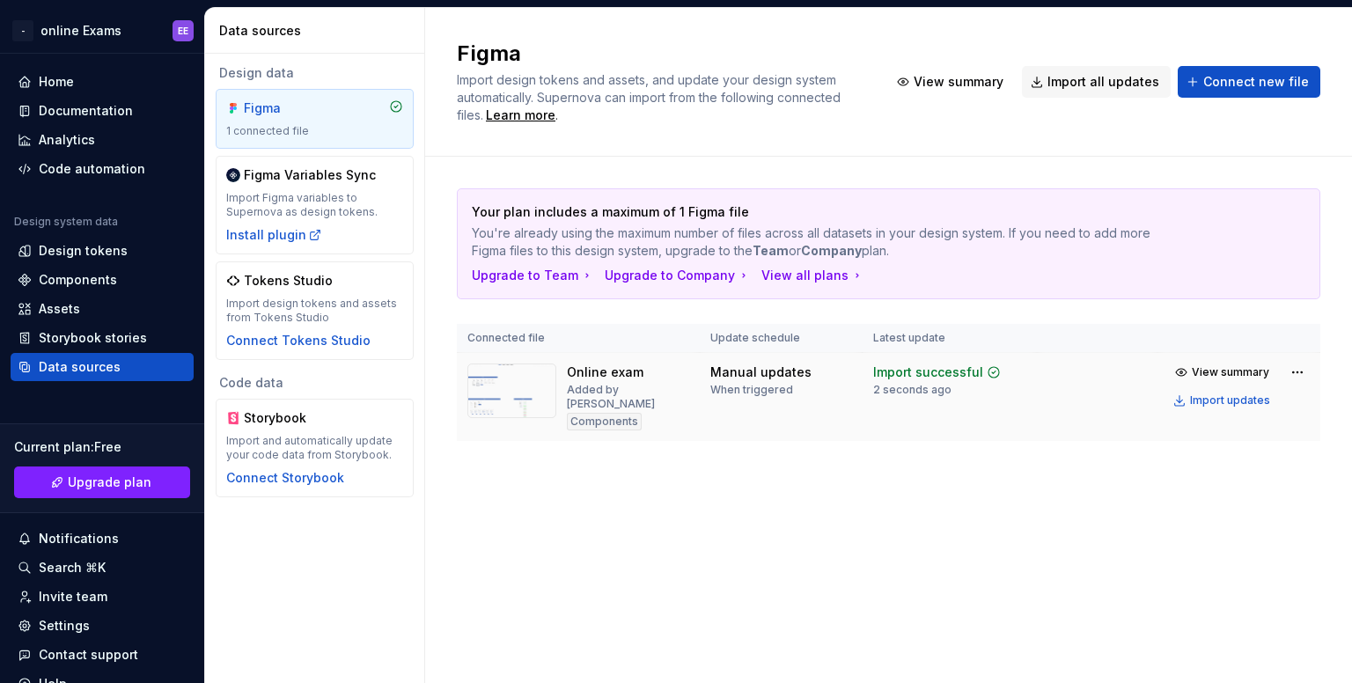
click at [776, 390] on div "When triggered" at bounding box center [751, 390] width 83 height 14
click at [905, 385] on div "2 seconds ago" at bounding box center [912, 390] width 78 height 14
click at [920, 378] on div "Import successful" at bounding box center [928, 373] width 110 height 18
click at [1240, 370] on span "View summary" at bounding box center [1230, 372] width 77 height 14
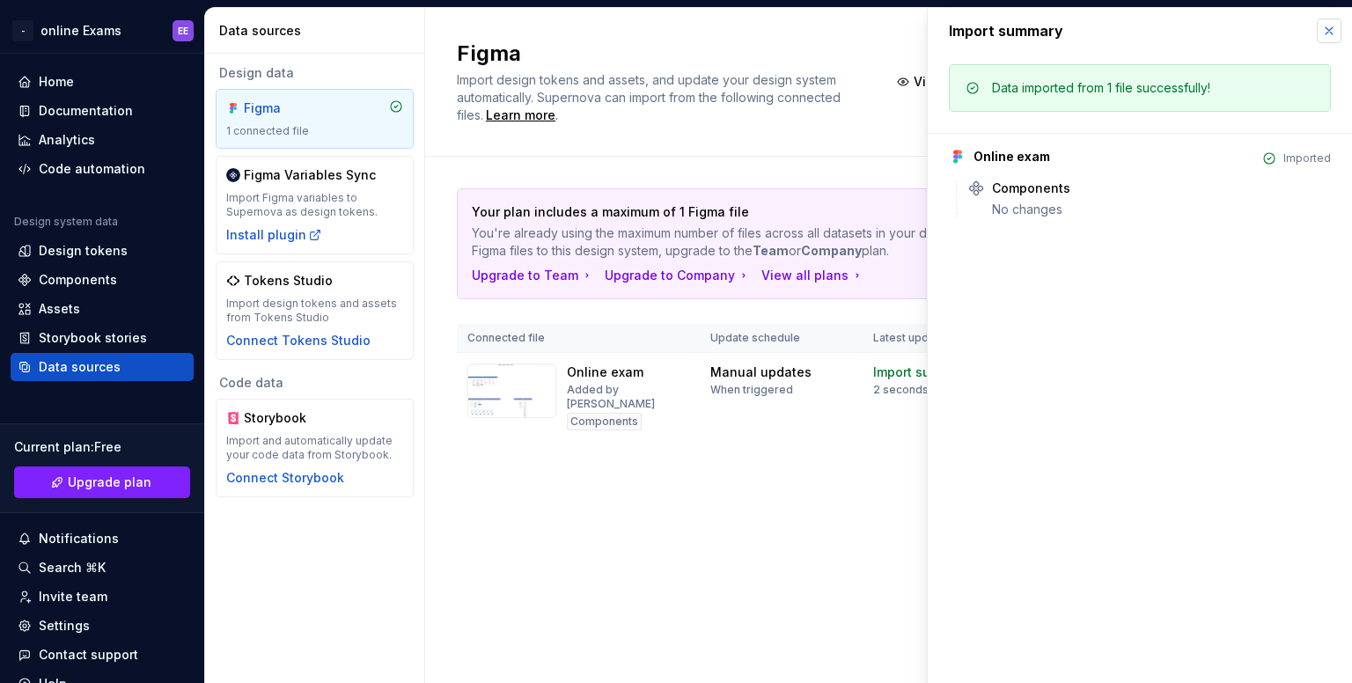
click at [1335, 33] on button "button" at bounding box center [1329, 30] width 25 height 25
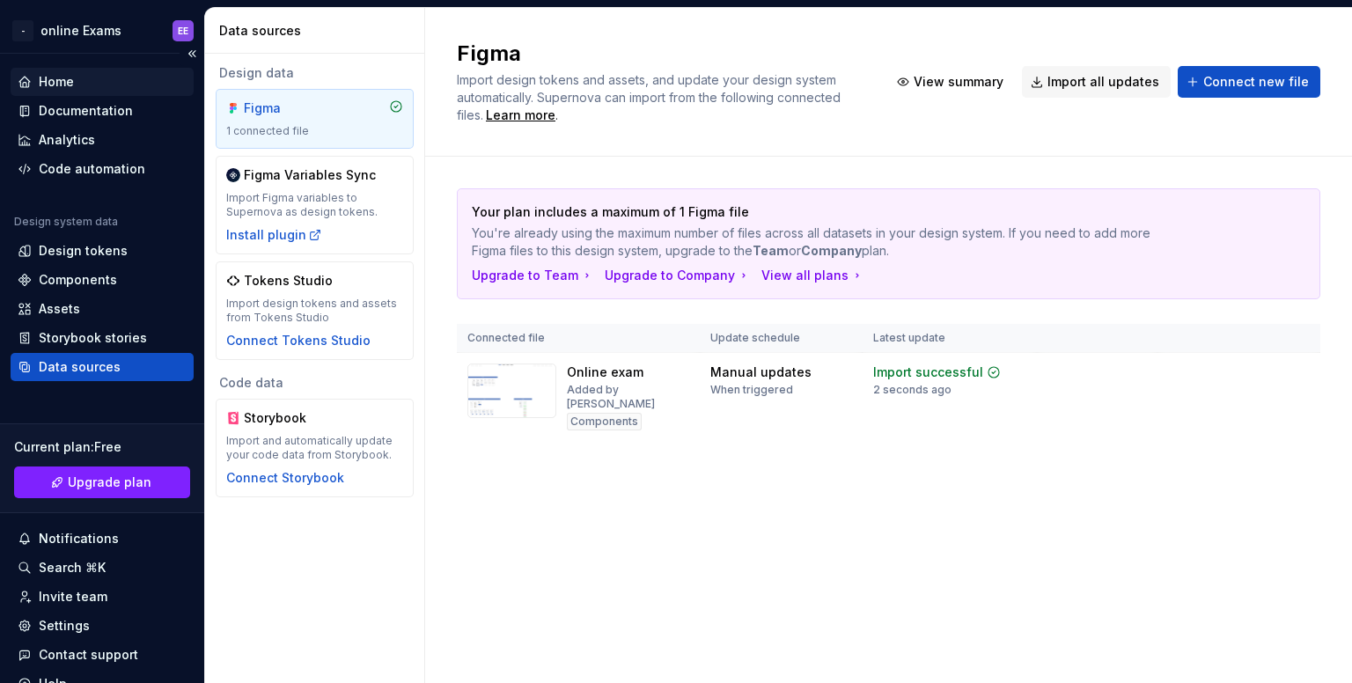
click at [72, 78] on div "Home" at bounding box center [56, 82] width 35 height 18
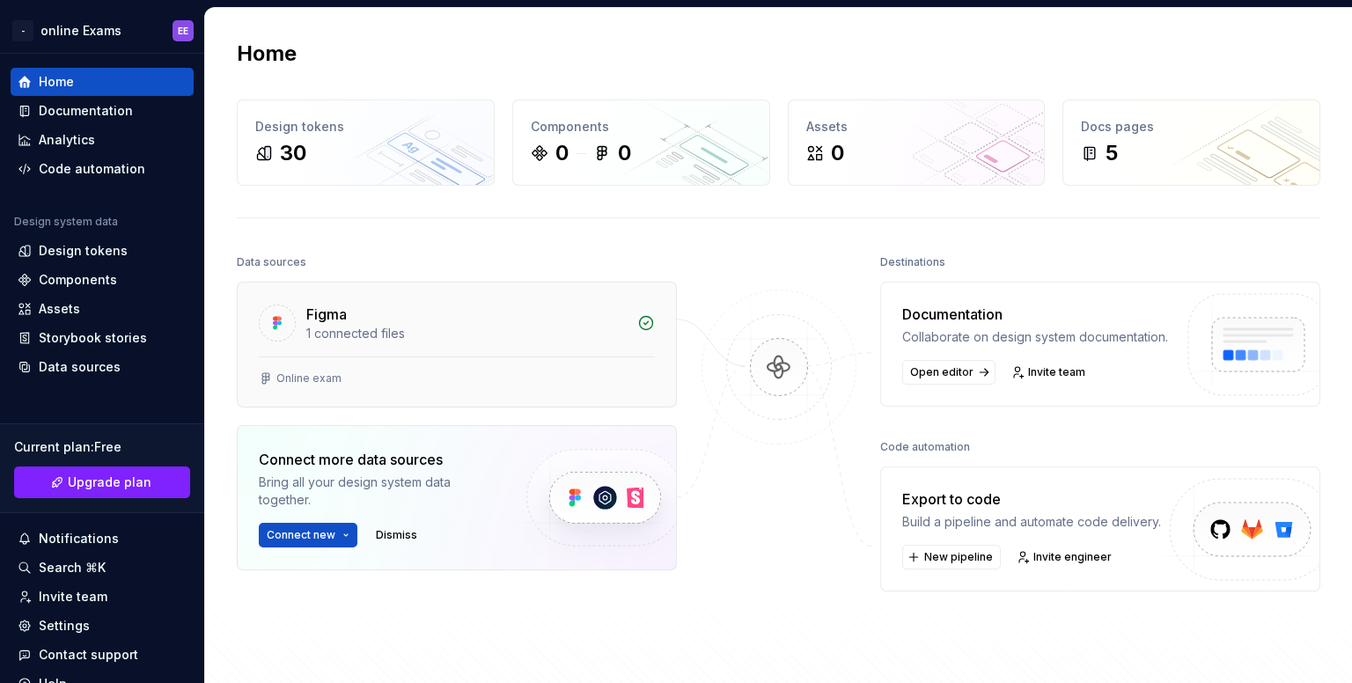
click at [370, 329] on div "1 connected files" at bounding box center [466, 334] width 320 height 18
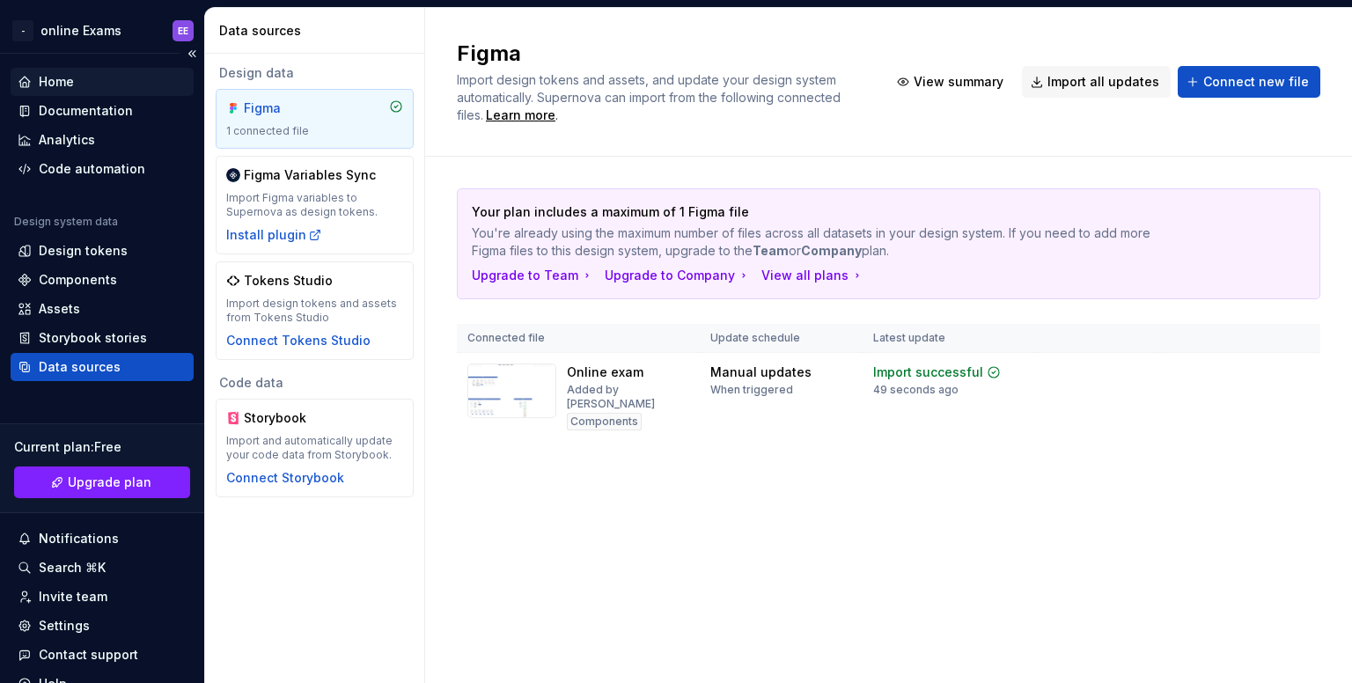
click at [48, 82] on div "Home" at bounding box center [56, 82] width 35 height 18
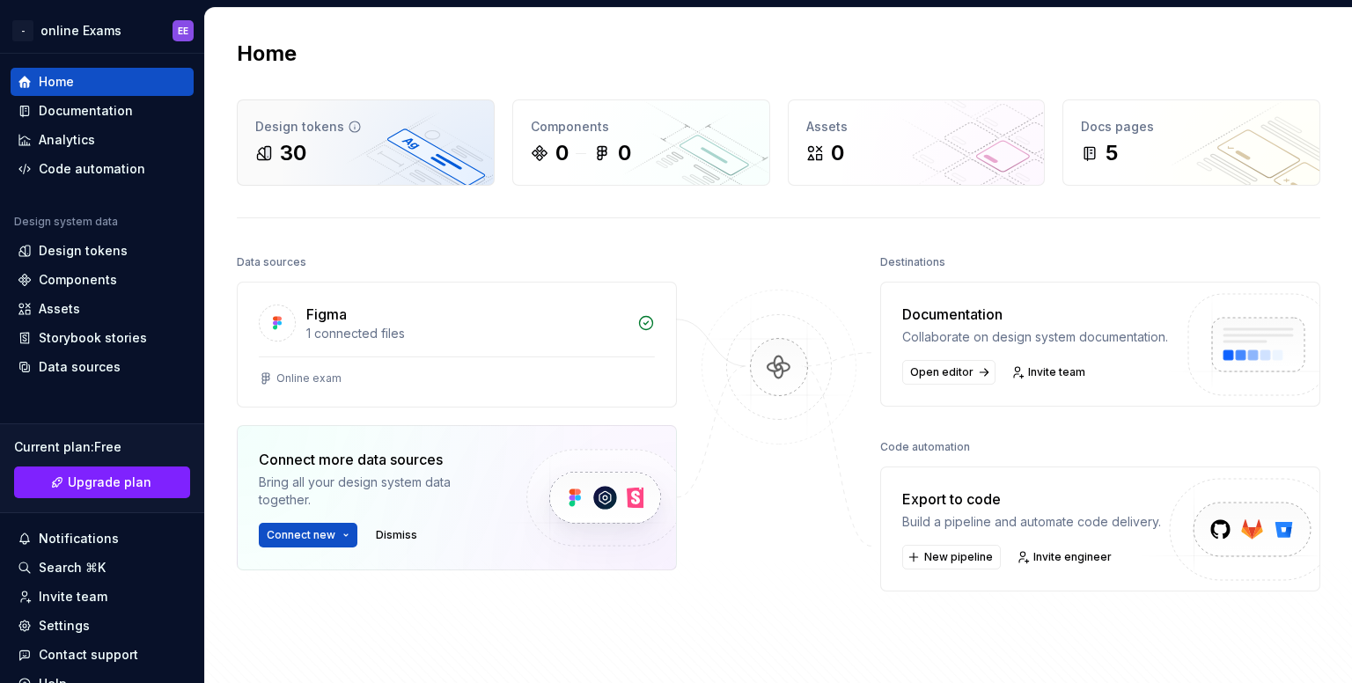
click at [367, 153] on div "30" at bounding box center [365, 153] width 221 height 28
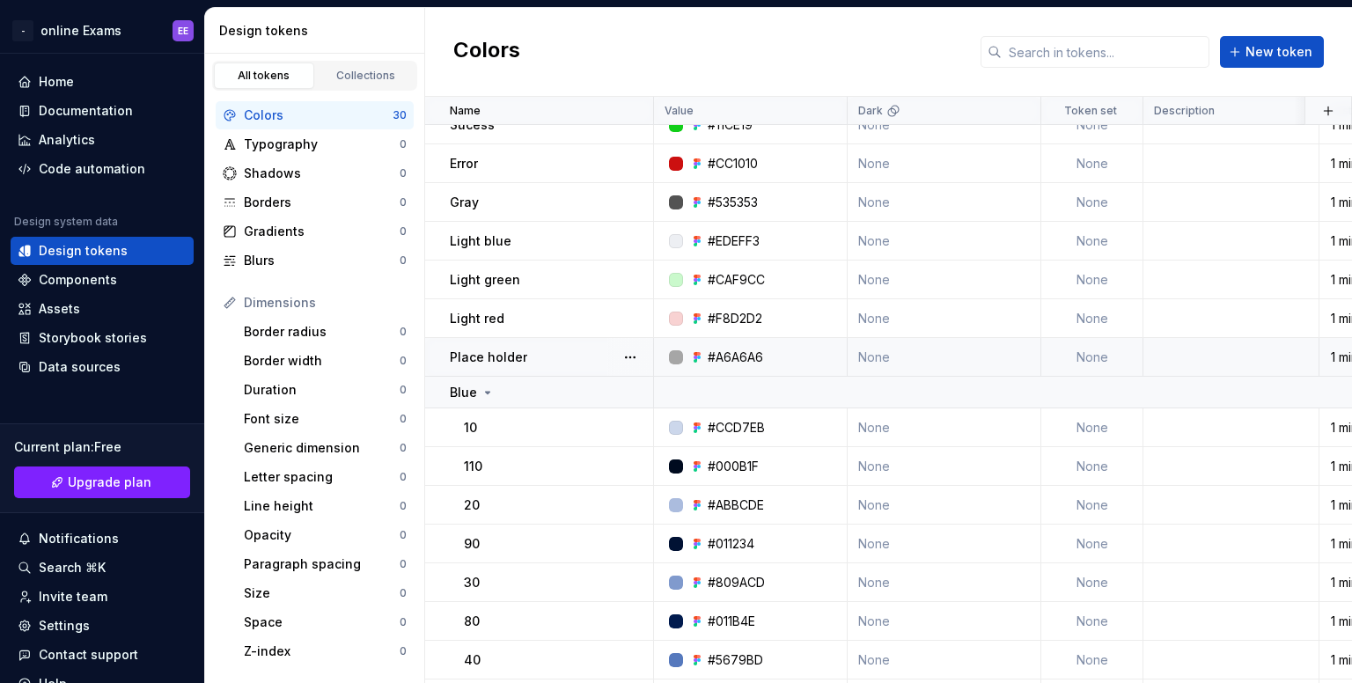
scroll to position [88, 0]
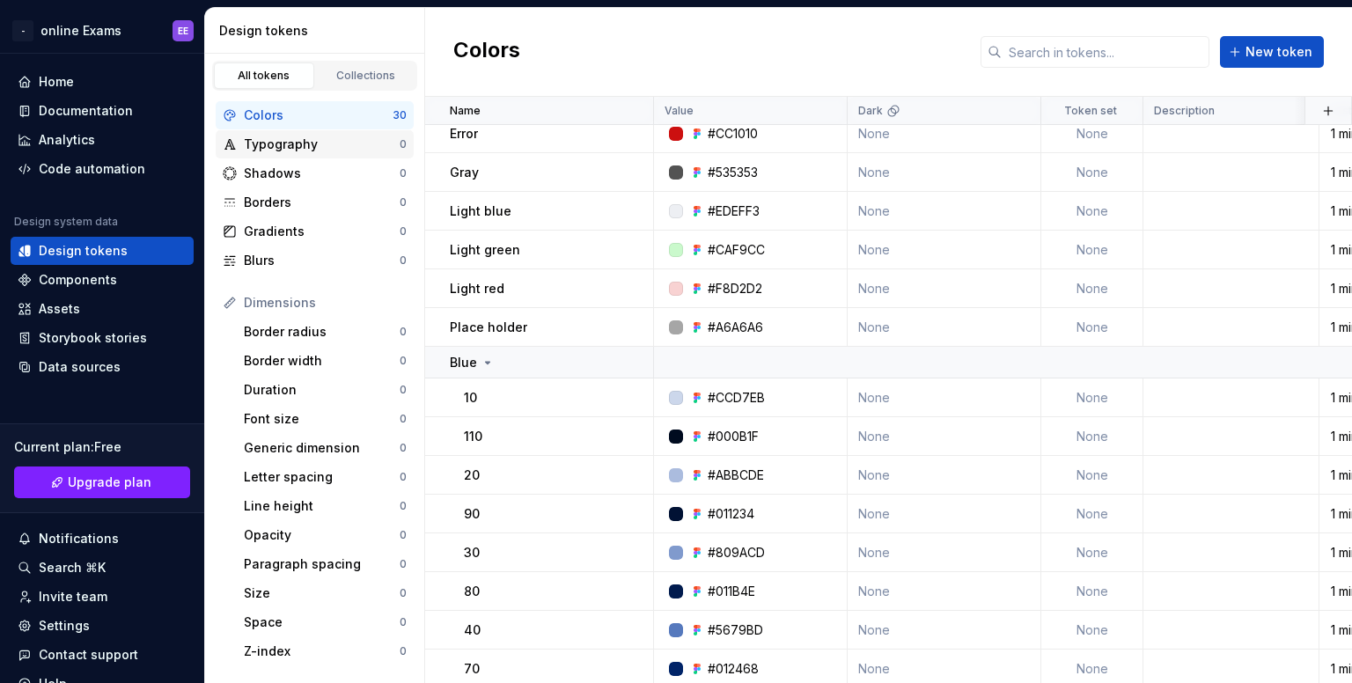
click at [261, 150] on div "Typography" at bounding box center [322, 145] width 156 height 18
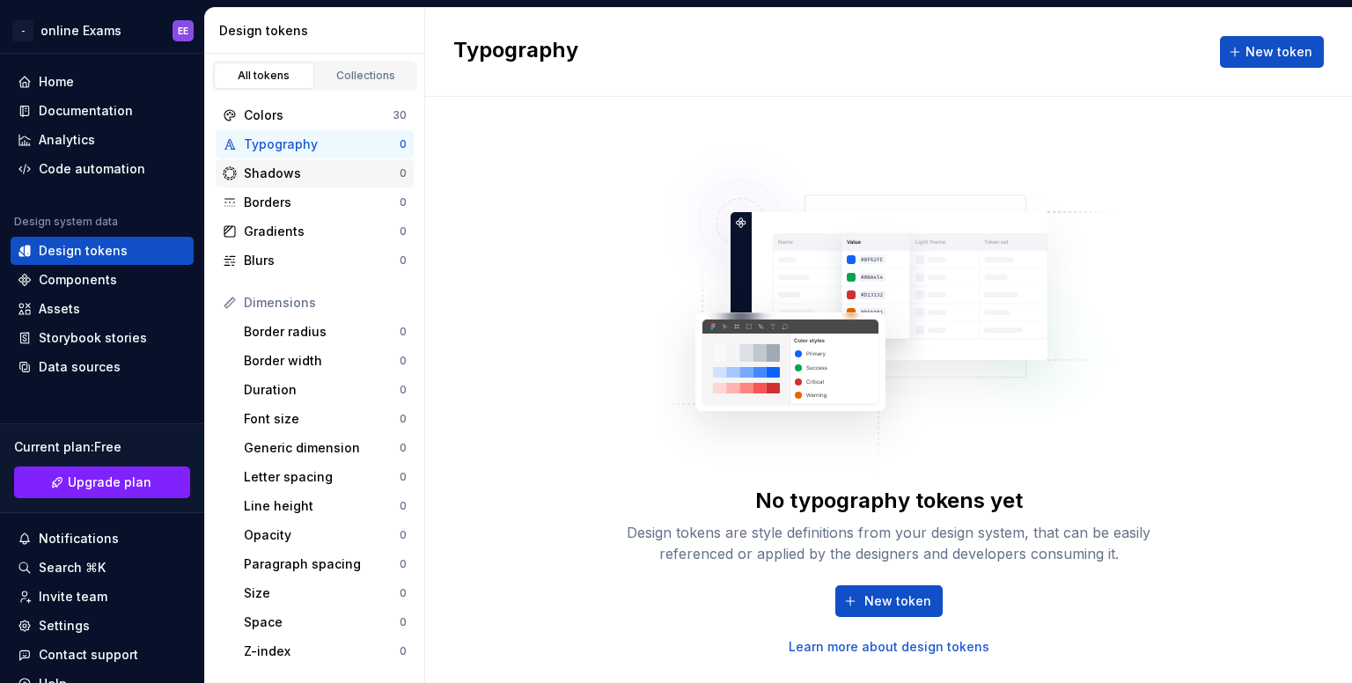
click at [299, 173] on div "Shadows" at bounding box center [322, 174] width 156 height 18
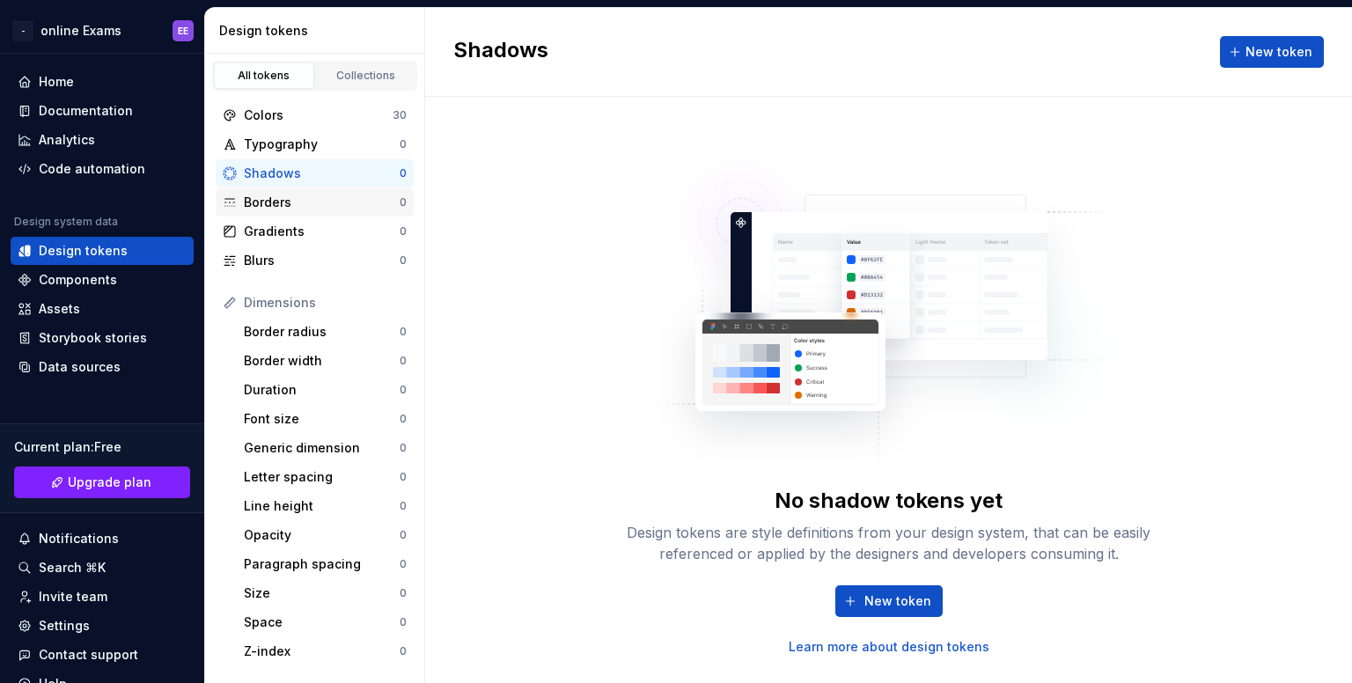
click at [293, 207] on div "Borders" at bounding box center [322, 203] width 156 height 18
click at [293, 223] on div "Gradients" at bounding box center [322, 232] width 156 height 18
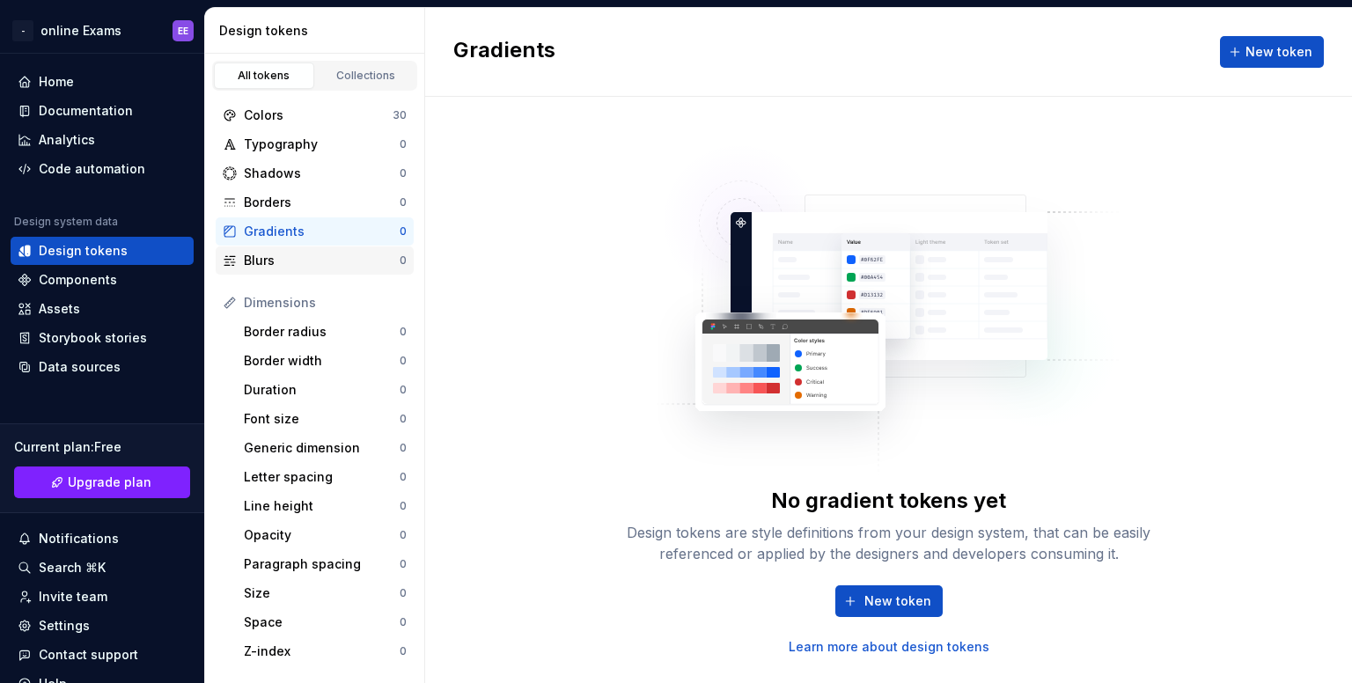
click at [295, 246] on div "Blurs 0" at bounding box center [315, 260] width 198 height 28
click at [289, 330] on div "Border radius" at bounding box center [322, 332] width 156 height 18
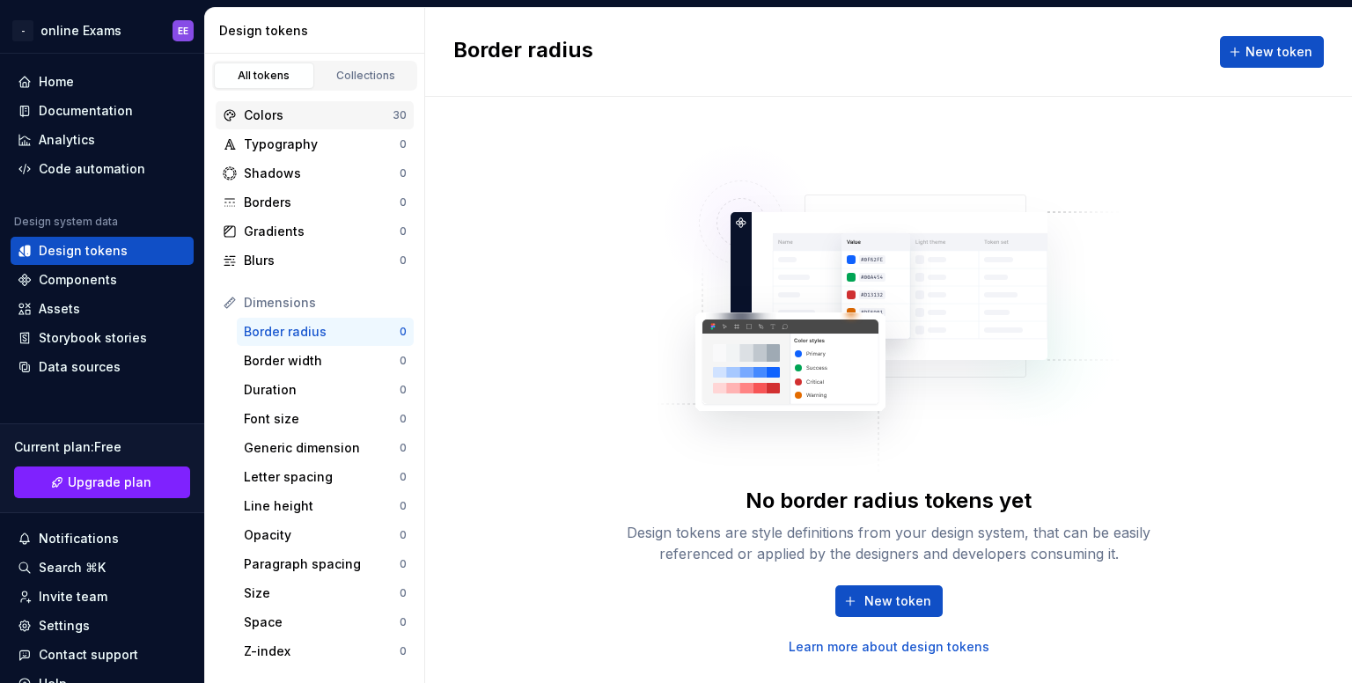
click at [306, 111] on div "Colors" at bounding box center [318, 116] width 149 height 18
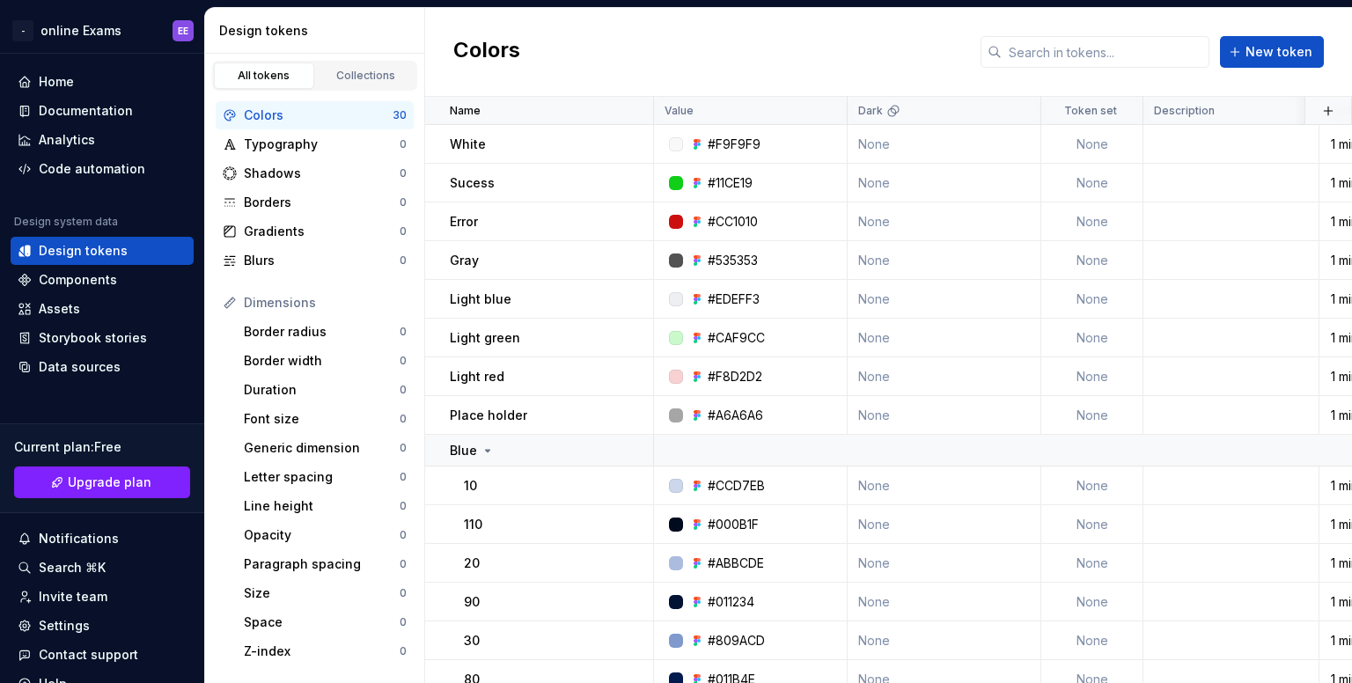
click at [325, 89] on div "All tokens Collections" at bounding box center [314, 76] width 205 height 30
click at [345, 65] on link "Collections" at bounding box center [366, 75] width 100 height 26
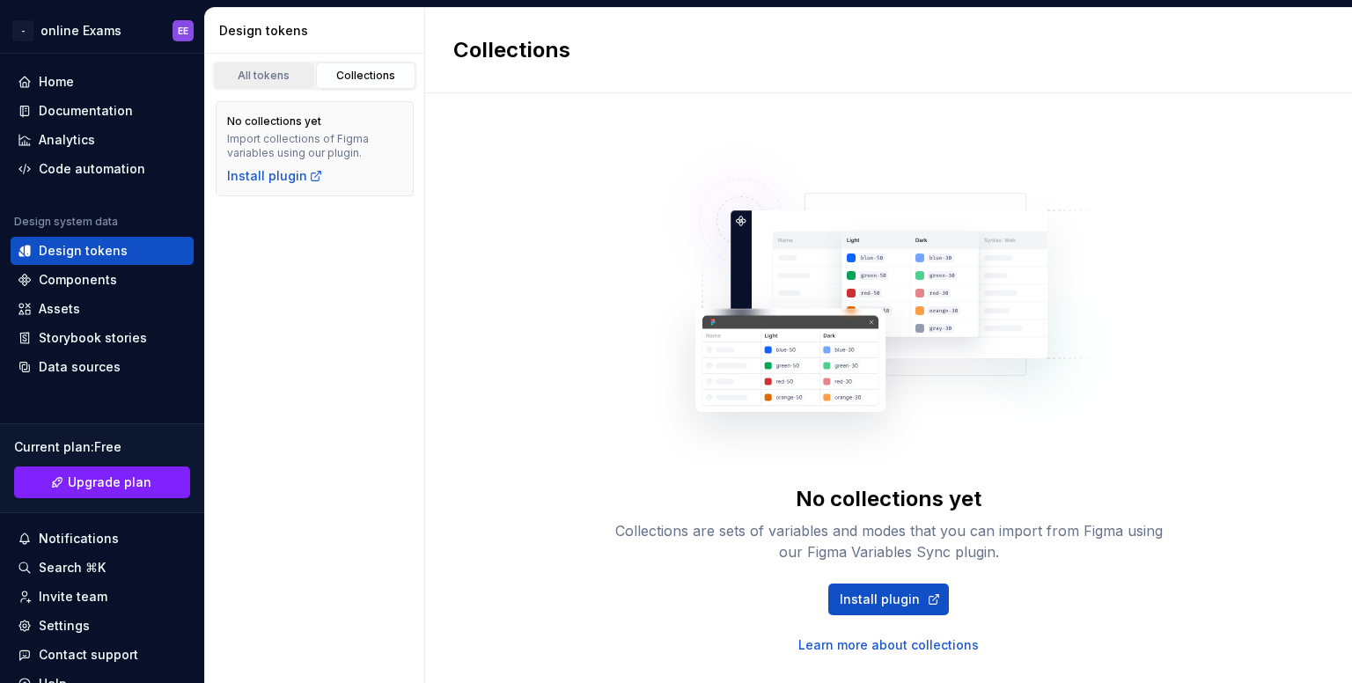
click at [287, 79] on div "All tokens" at bounding box center [264, 76] width 88 height 14
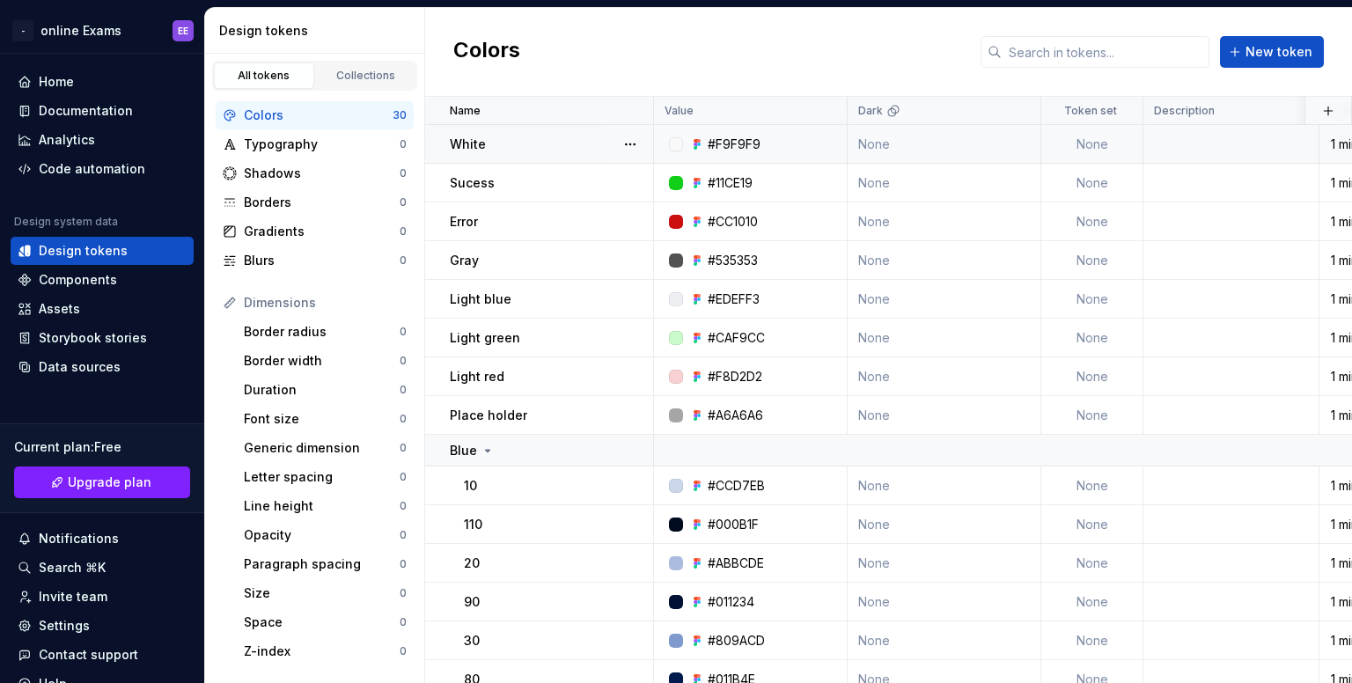
click at [741, 143] on div "#F9F9F9" at bounding box center [734, 145] width 53 height 18
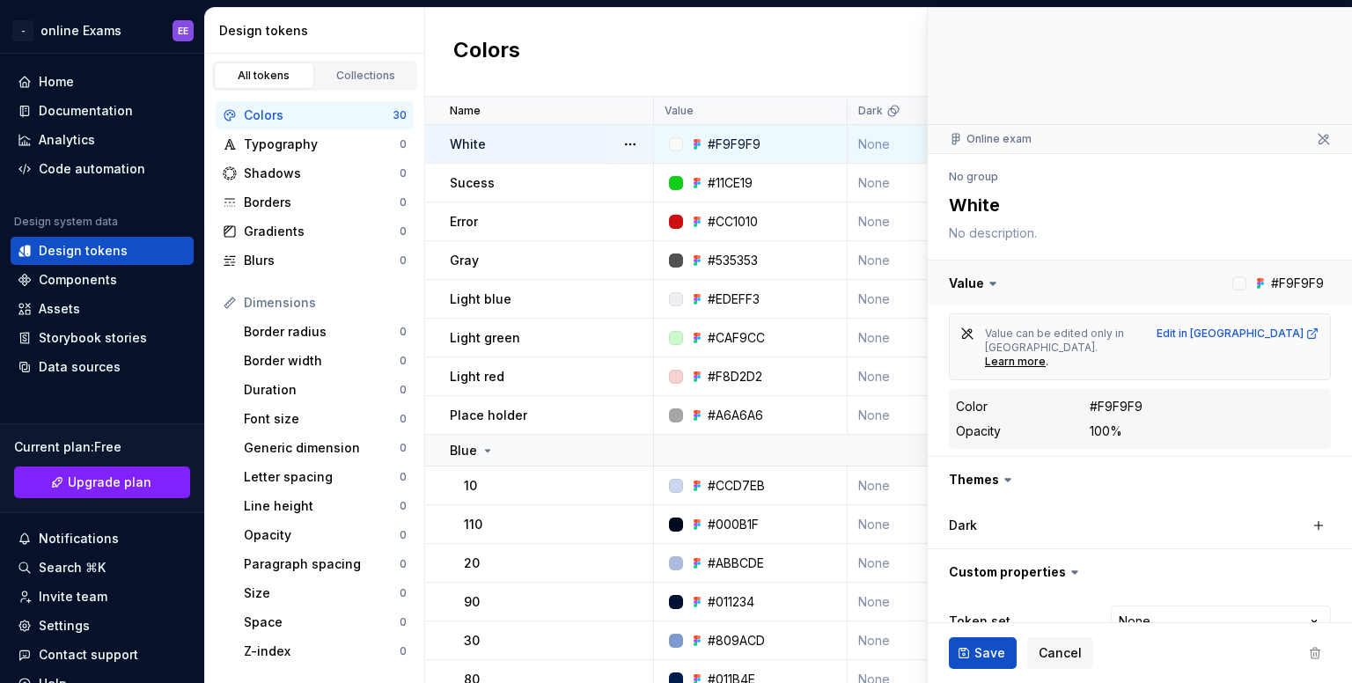
scroll to position [63, 0]
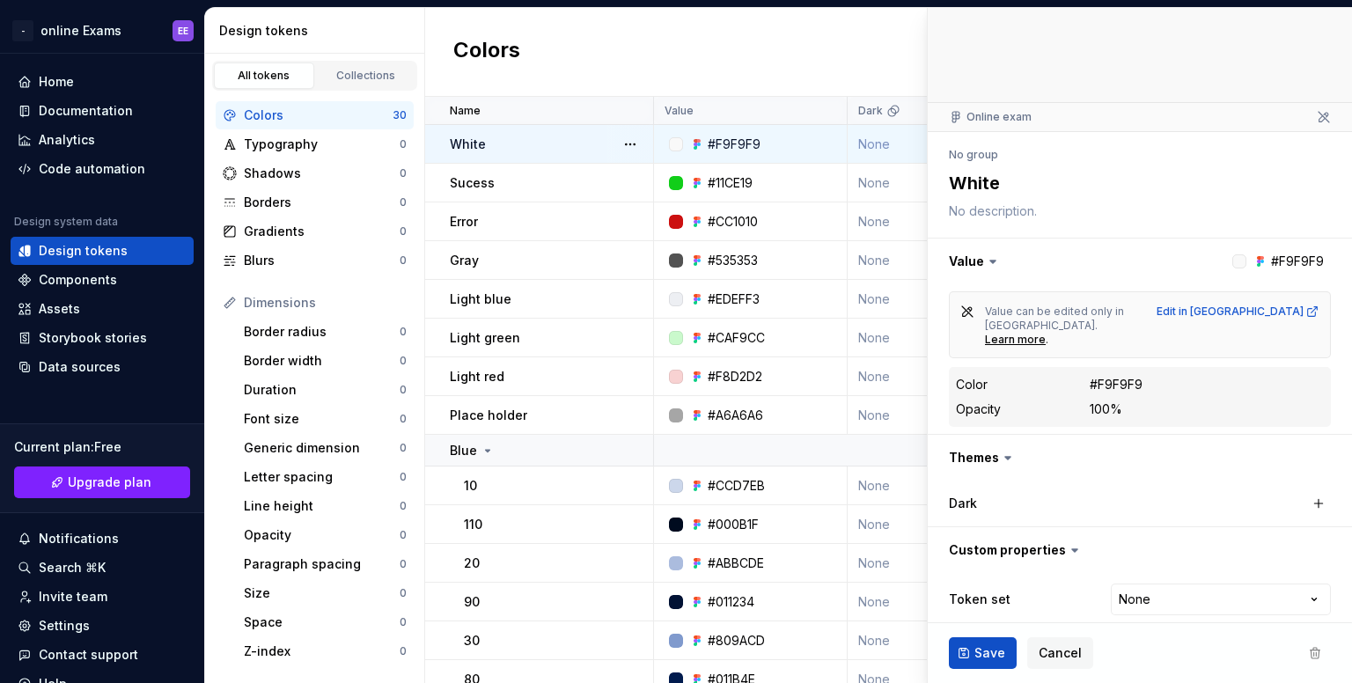
click at [771, 70] on div "Colors New token" at bounding box center [888, 52] width 927 height 89
click at [1063, 643] on button "Cancel" at bounding box center [1060, 653] width 66 height 32
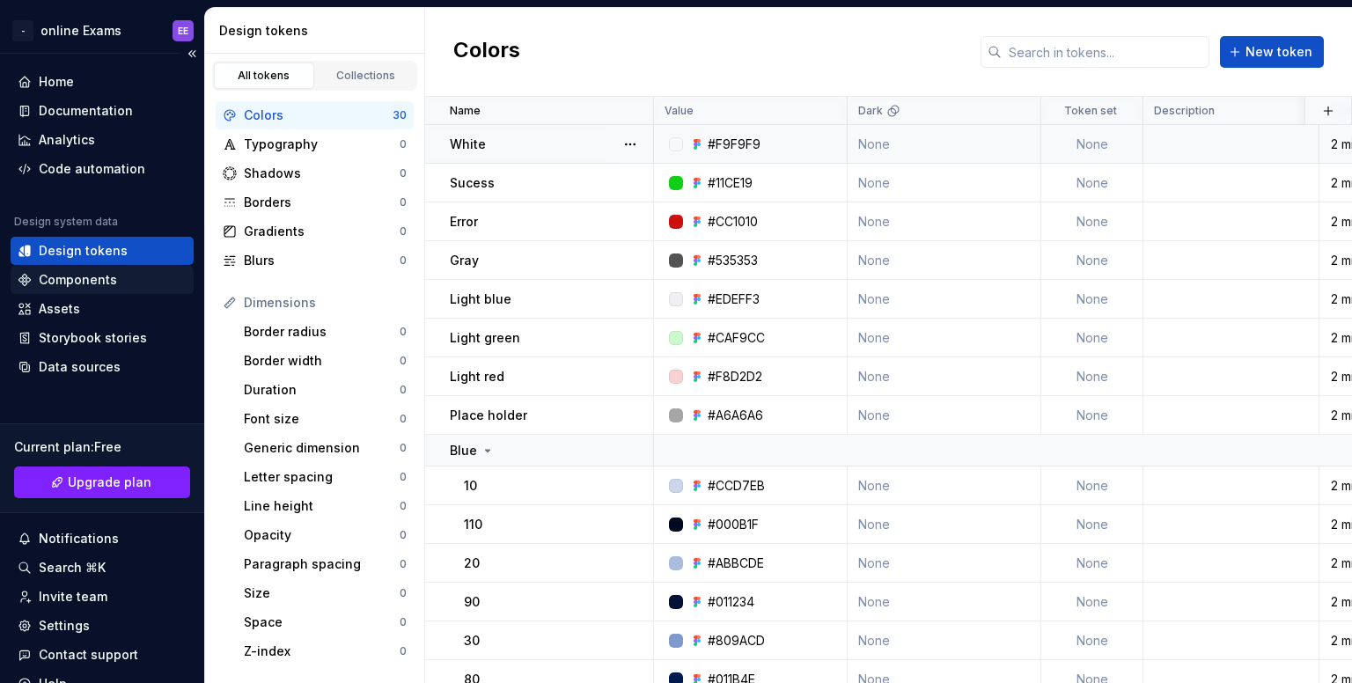
click at [100, 277] on div "Components" at bounding box center [78, 280] width 78 height 18
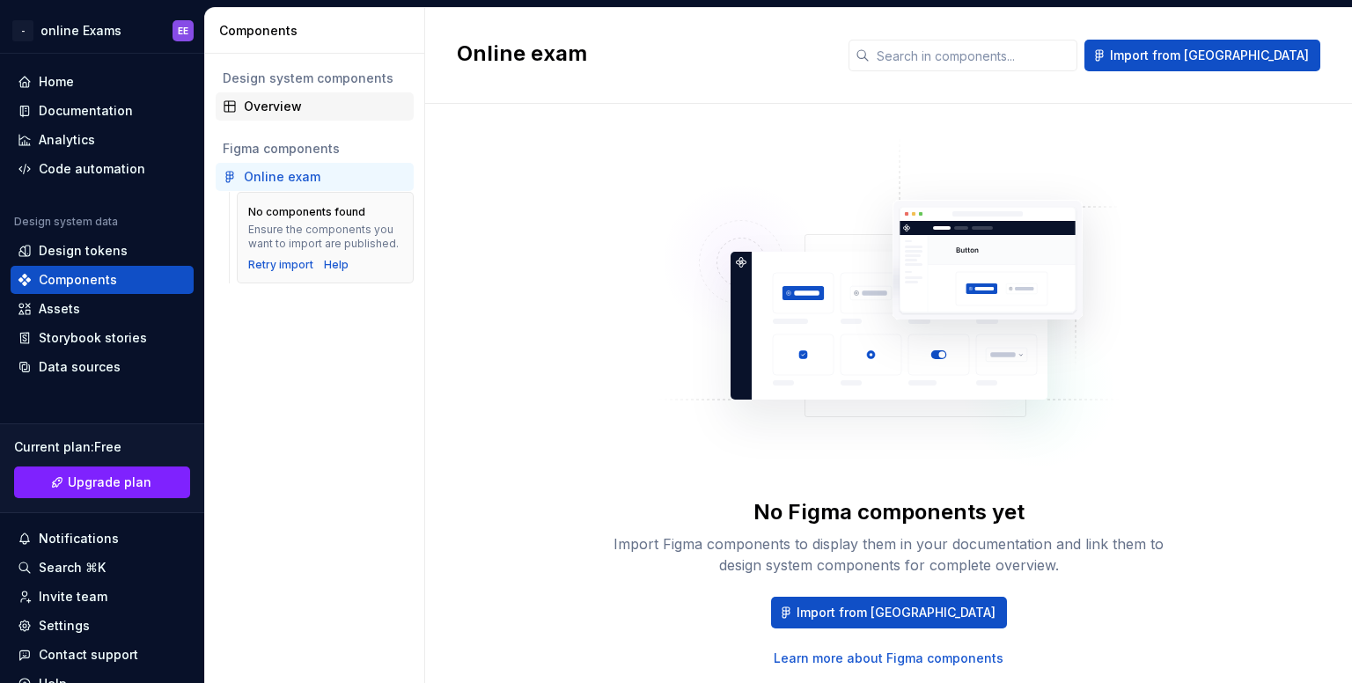
click at [259, 100] on div "Overview" at bounding box center [325, 107] width 163 height 18
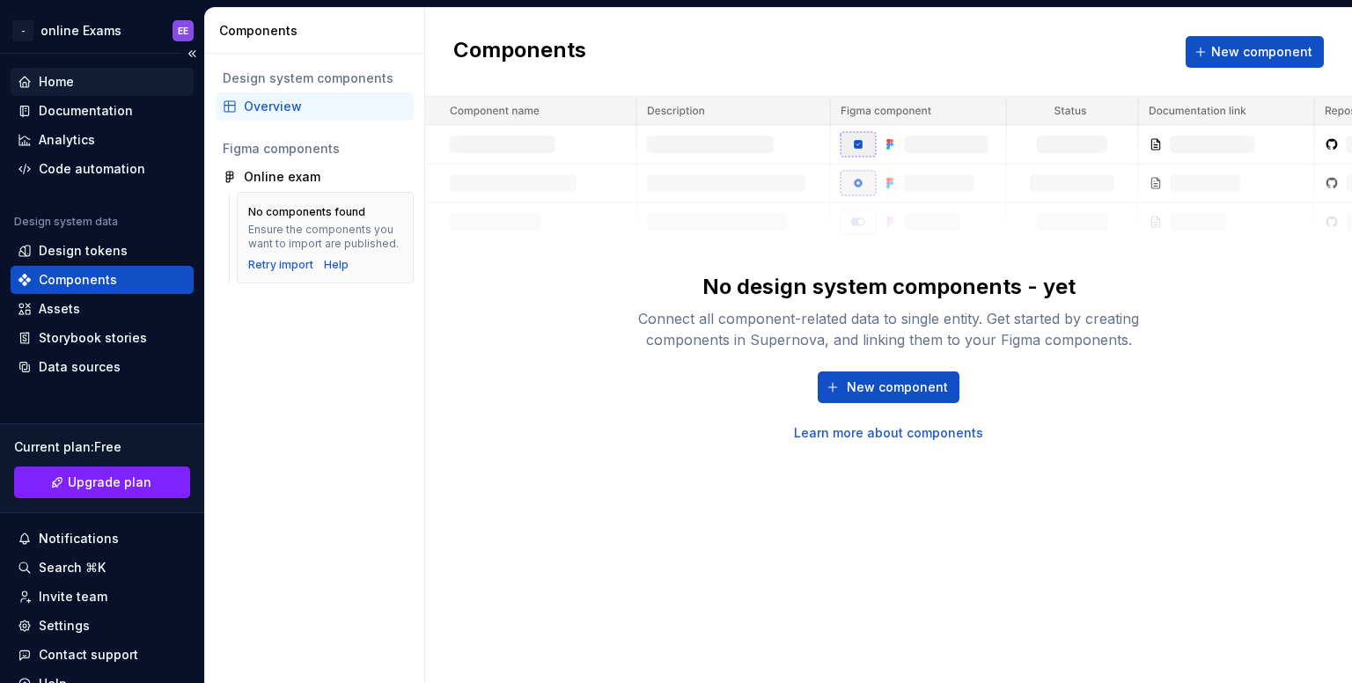
click at [95, 82] on div "Home" at bounding box center [102, 82] width 169 height 18
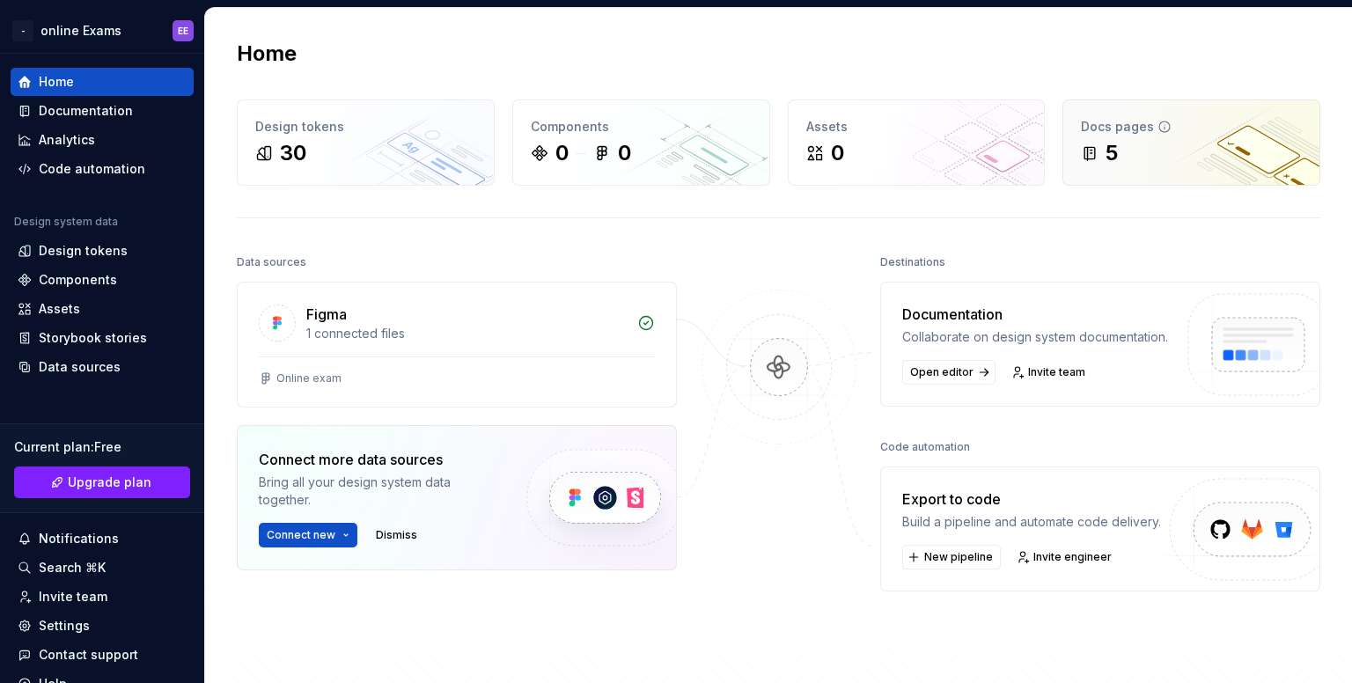
click at [1157, 131] on icon at bounding box center [1164, 127] width 14 height 14
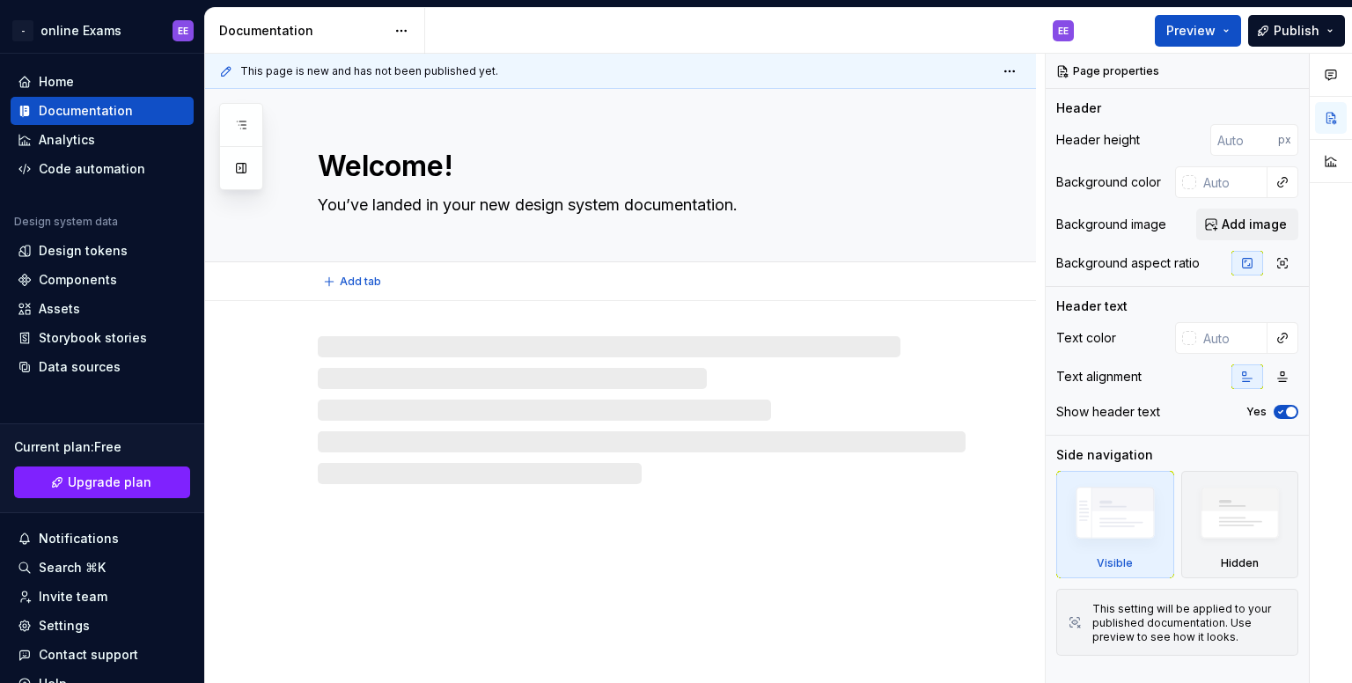
click at [389, 184] on textarea "Welcome!" at bounding box center [638, 166] width 648 height 42
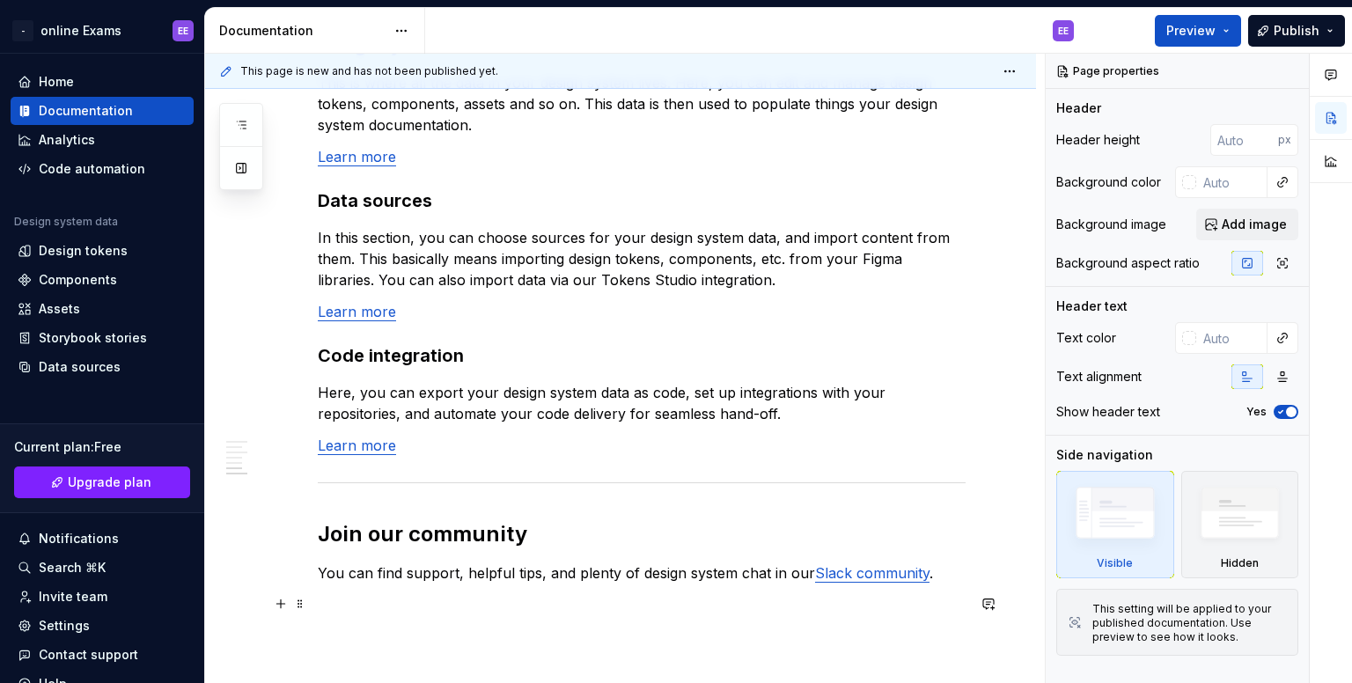
scroll to position [1524, 0]
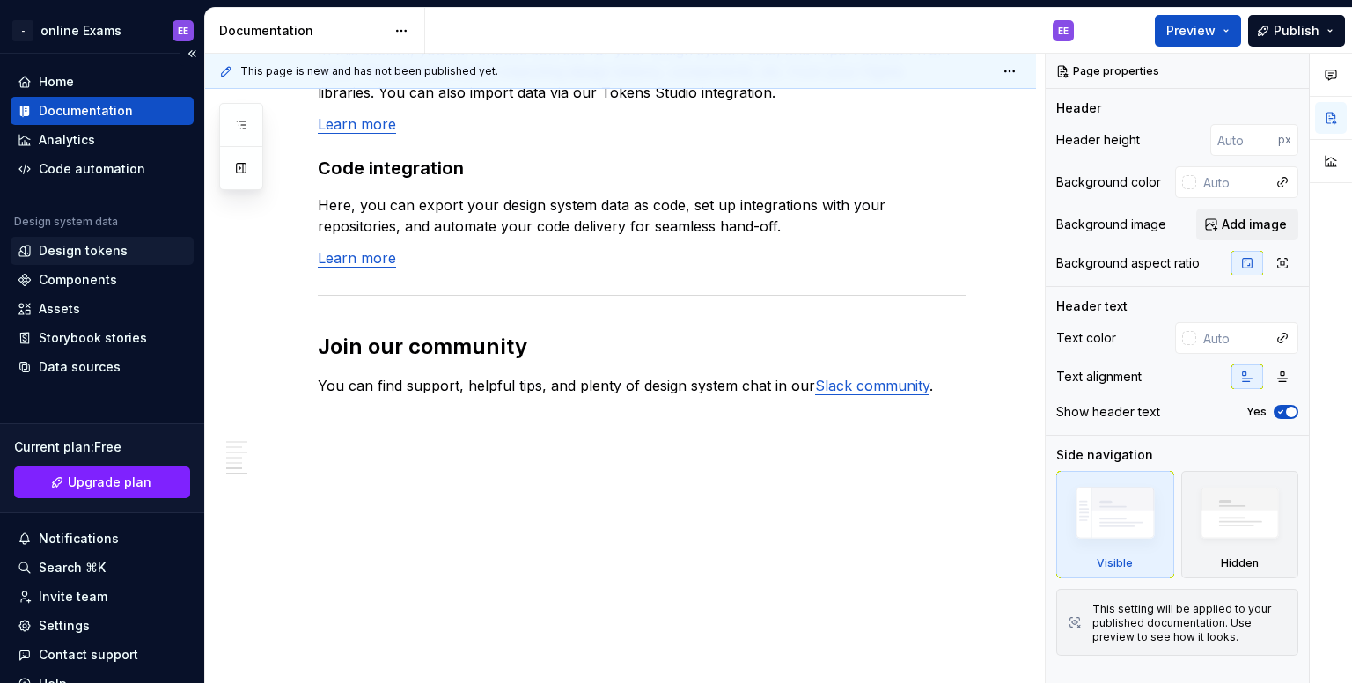
click at [77, 239] on div "Design tokens" at bounding box center [102, 251] width 183 height 28
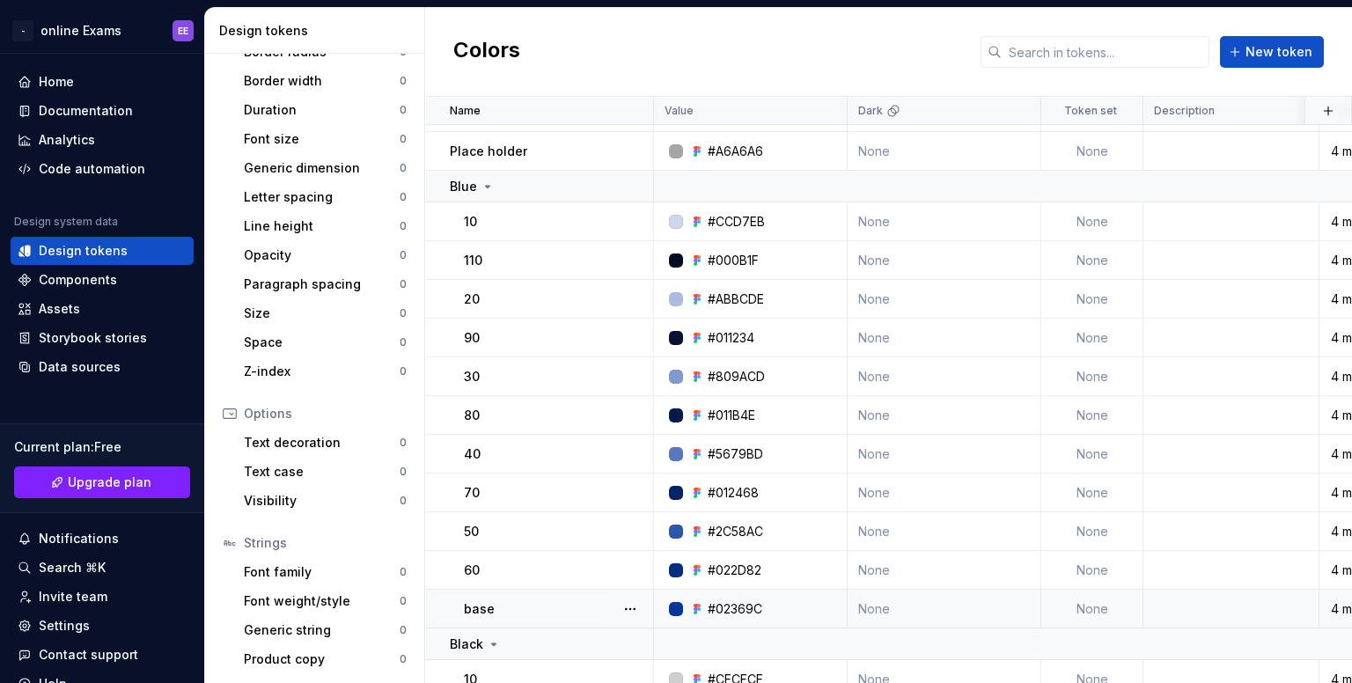
scroll to position [176, 0]
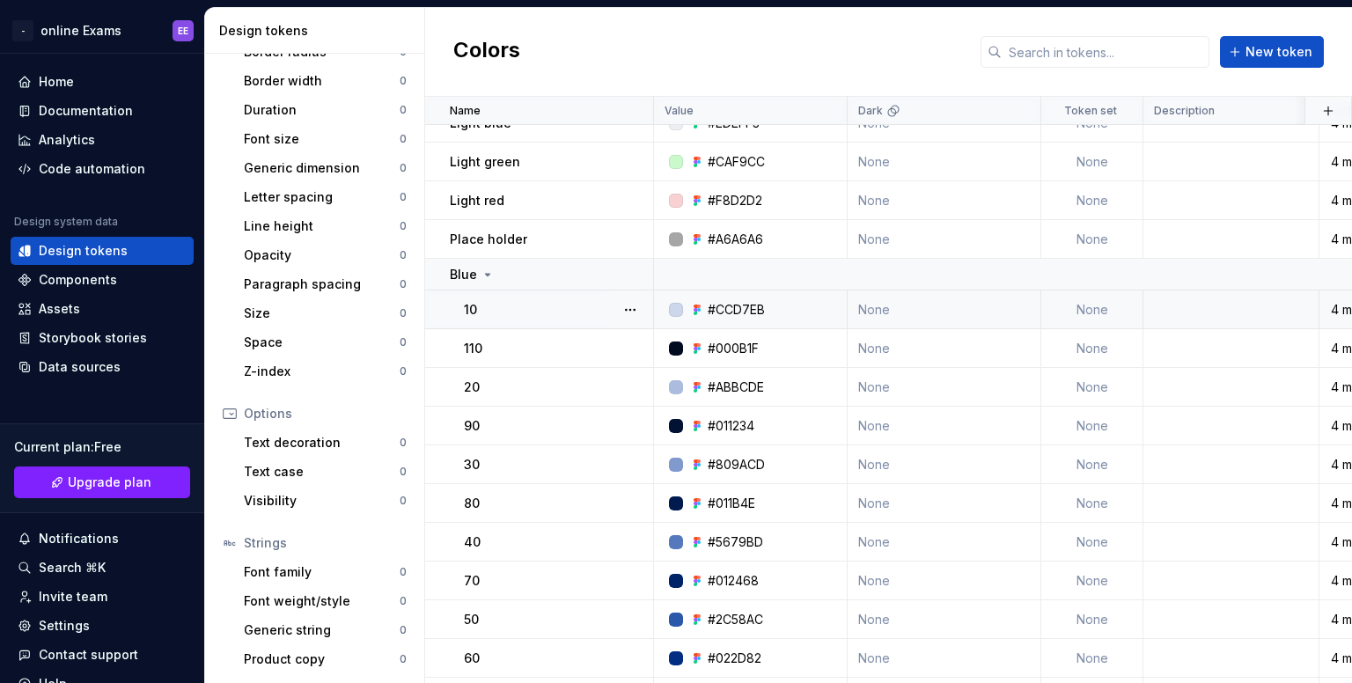
click at [474, 312] on p "10" at bounding box center [470, 310] width 13 height 18
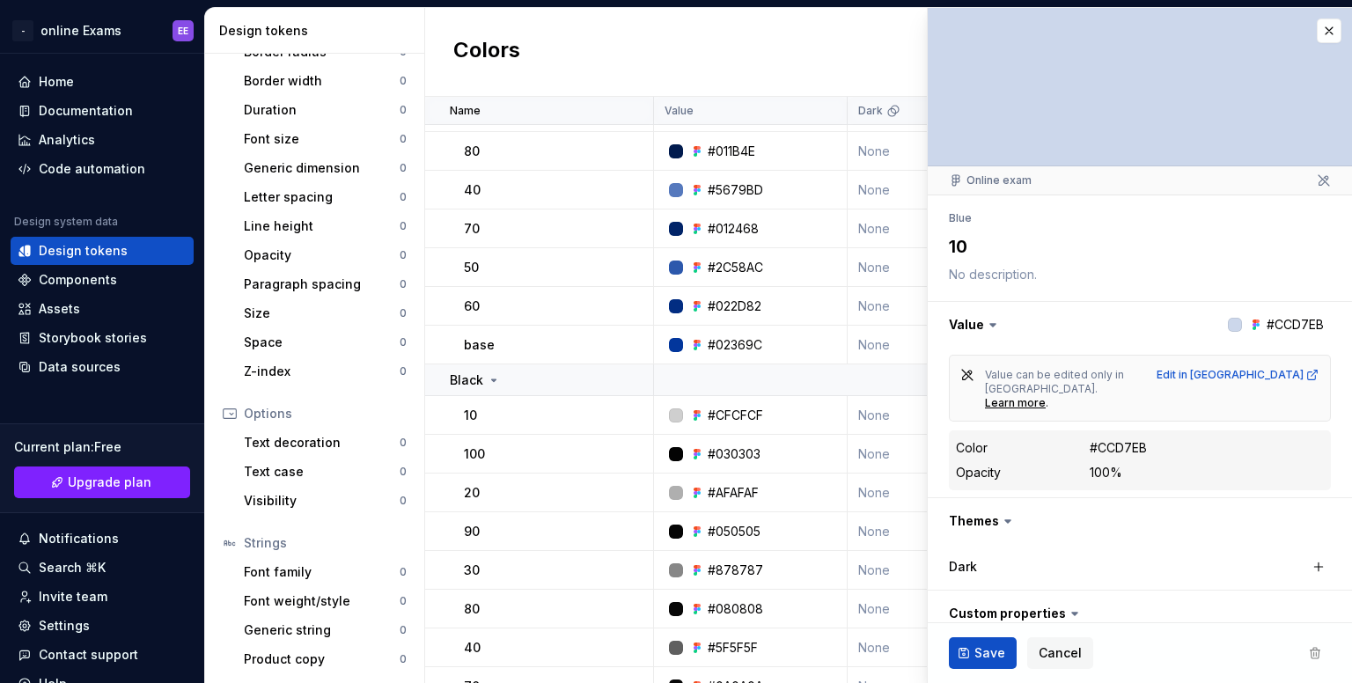
scroll to position [676, 0]
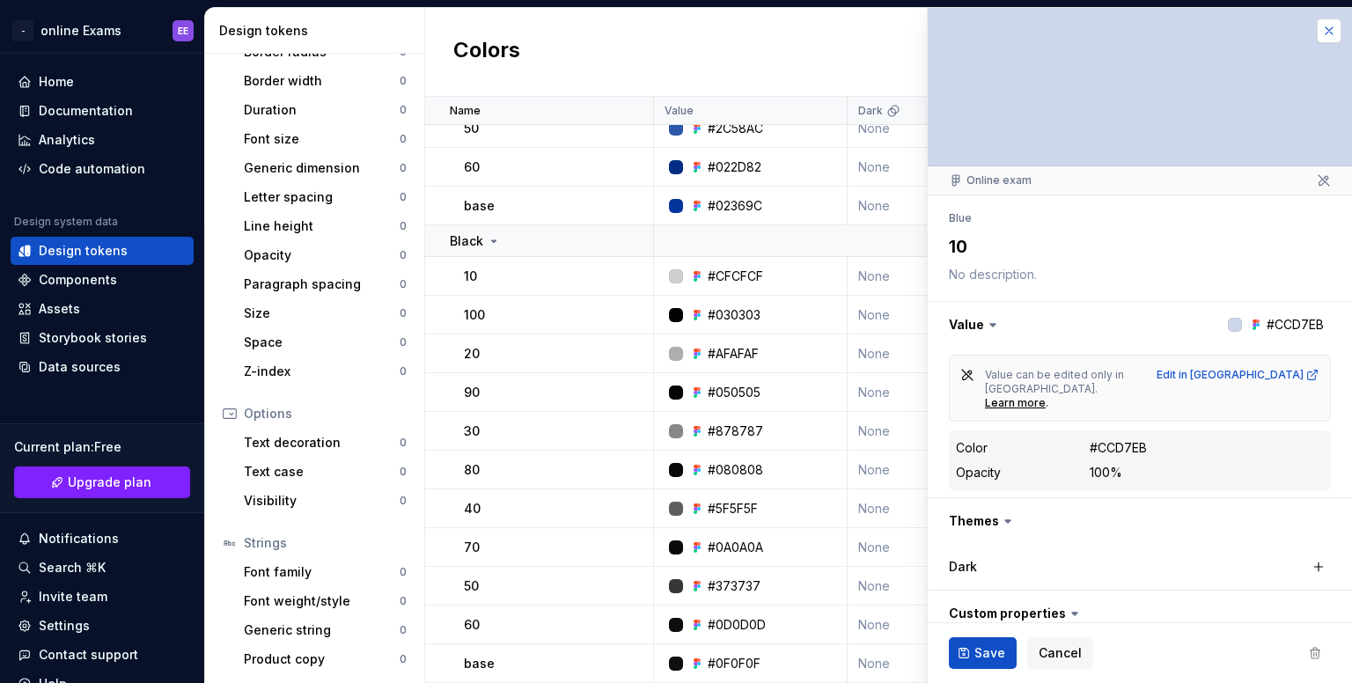
click at [1317, 28] on button "button" at bounding box center [1329, 30] width 25 height 25
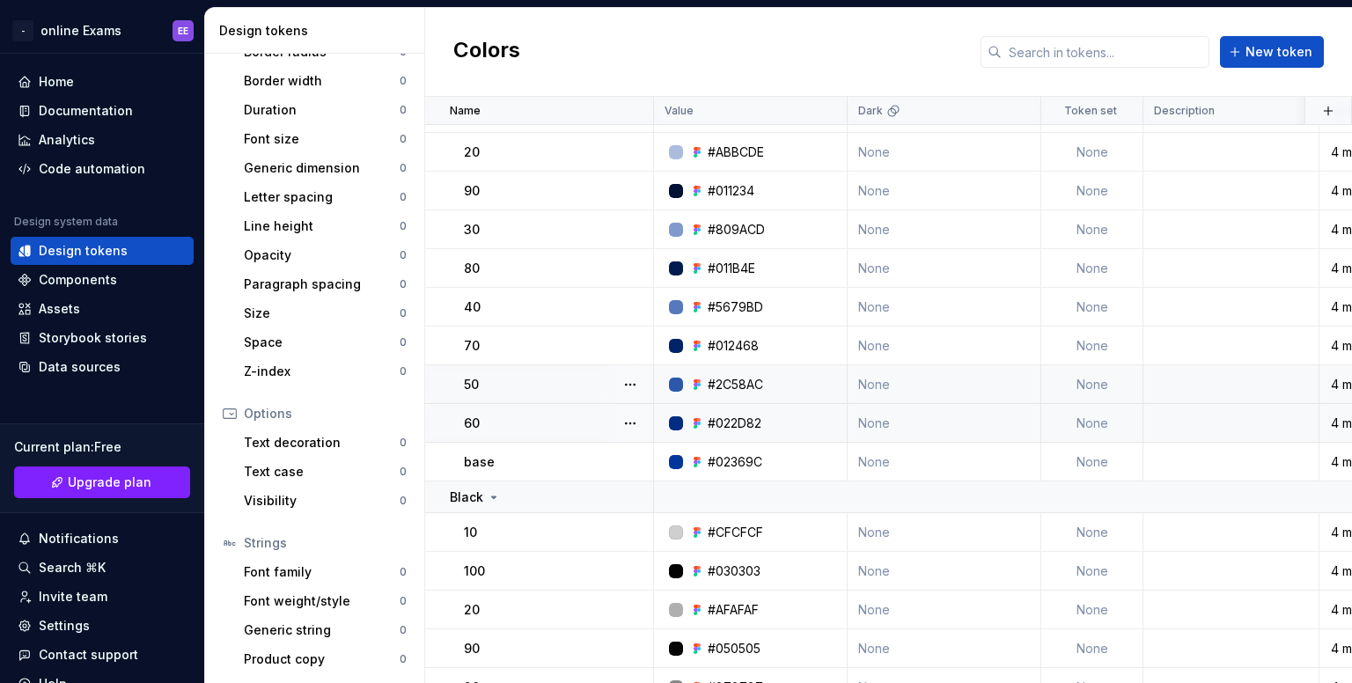
scroll to position [676, 0]
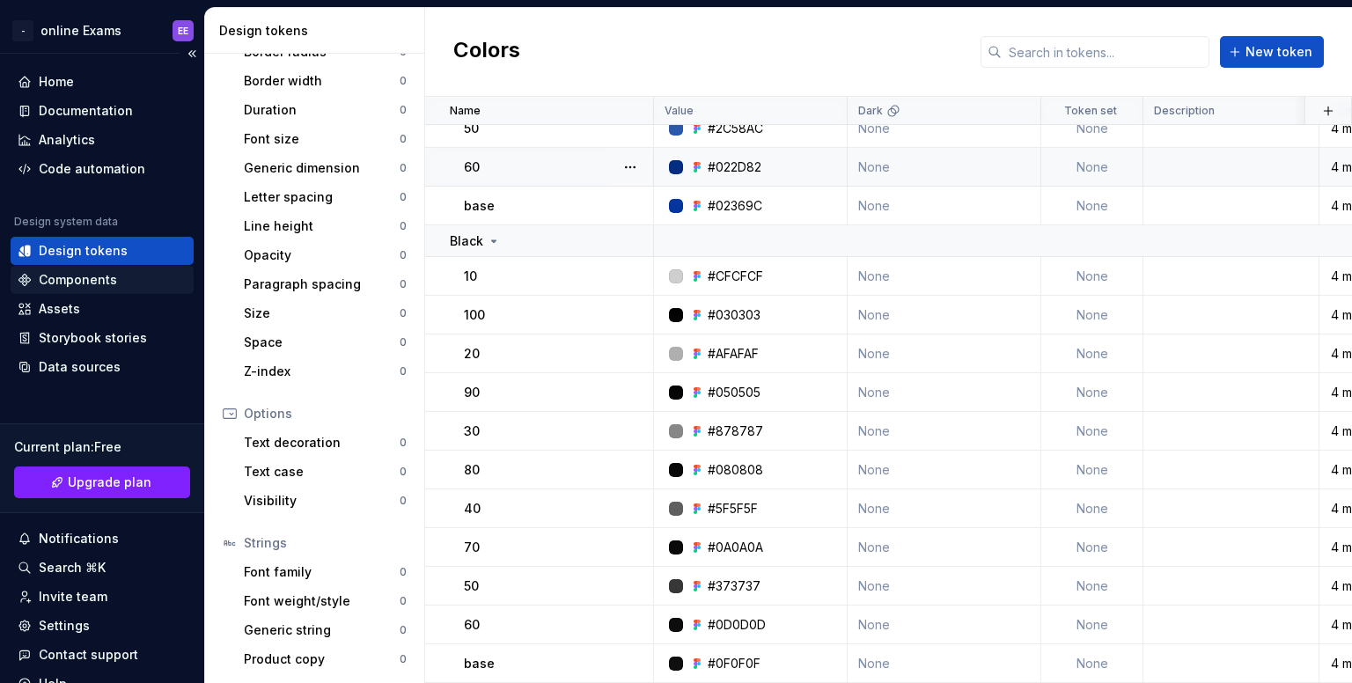
click at [103, 271] on div "Components" at bounding box center [78, 280] width 78 height 18
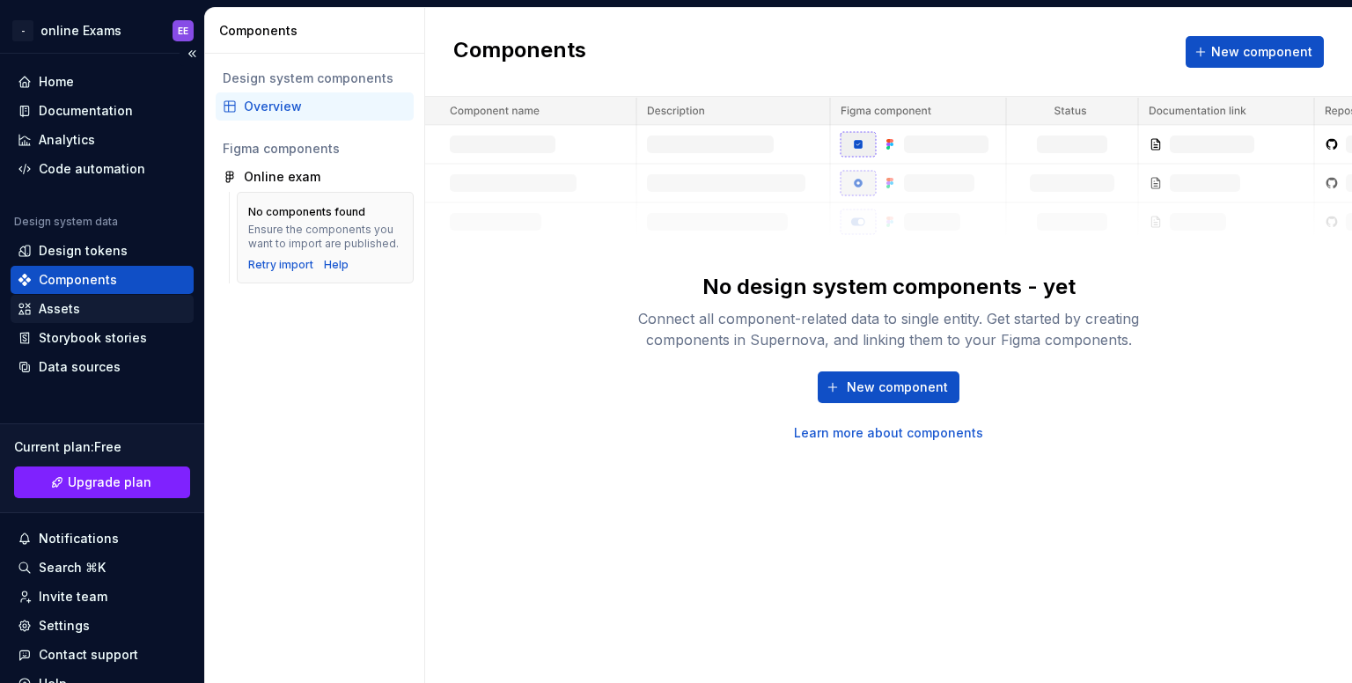
click at [145, 312] on div "Assets" at bounding box center [102, 309] width 169 height 18
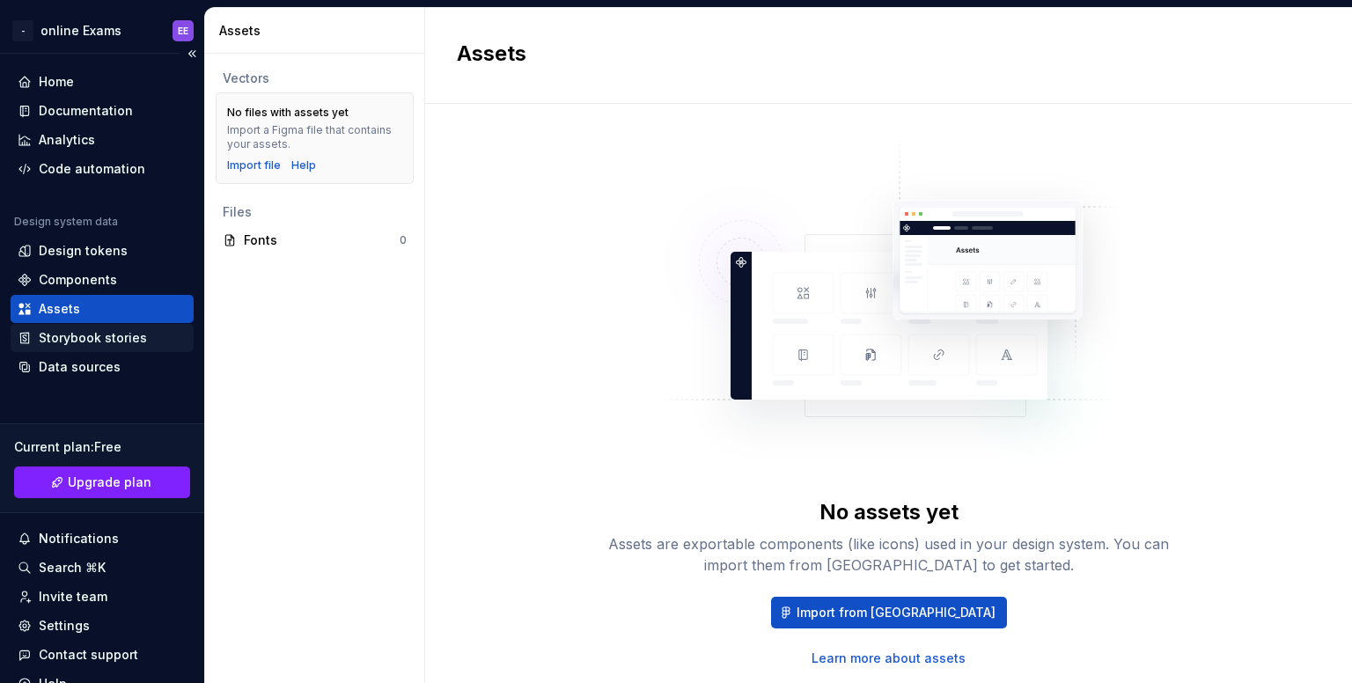
click at [144, 327] on div "Storybook stories" at bounding box center [102, 338] width 183 height 28
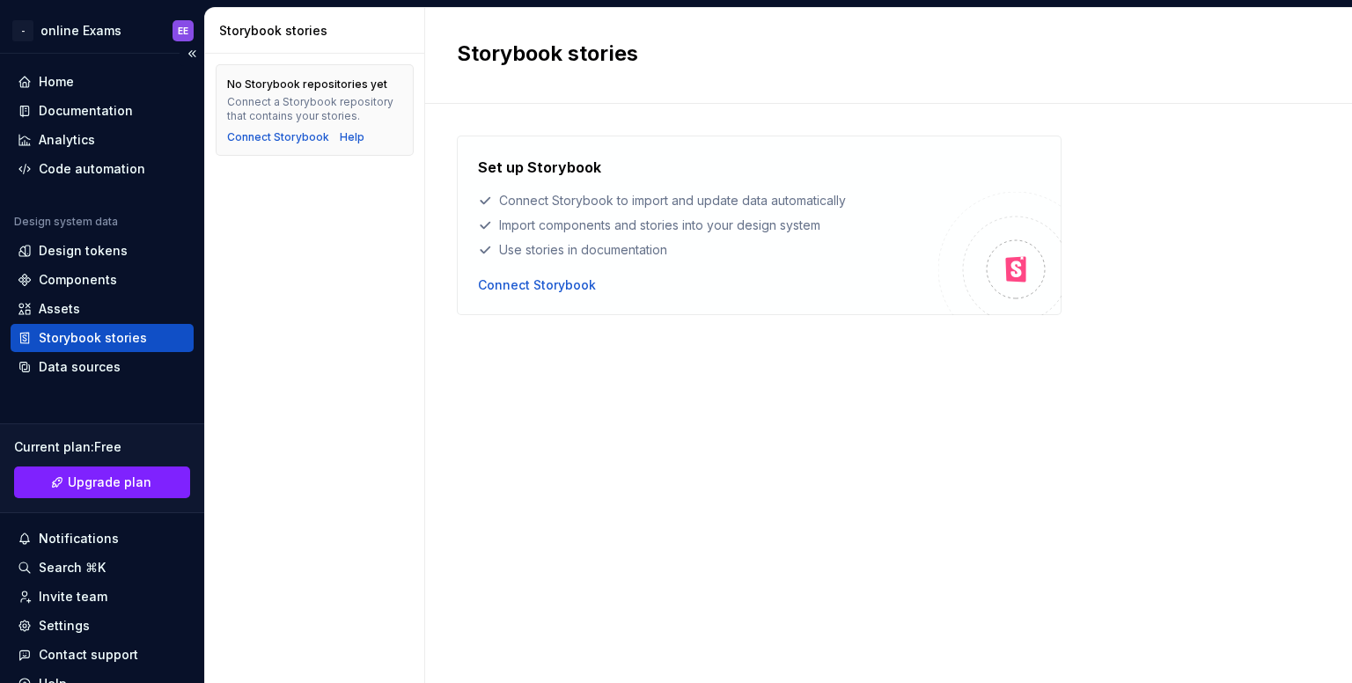
click at [77, 390] on div "Home Documentation Analytics Code automation Design system data Design tokens C…" at bounding box center [102, 383] width 204 height 658
click at [89, 360] on div "Data sources" at bounding box center [80, 367] width 82 height 18
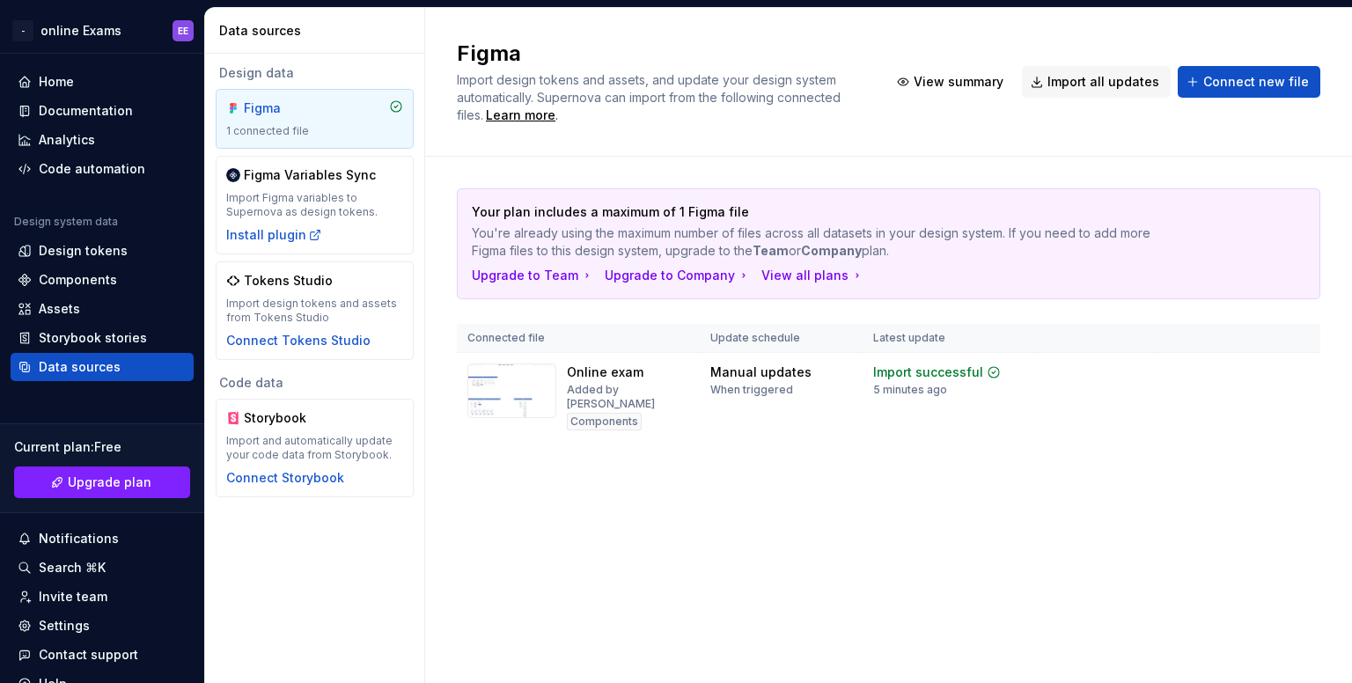
click at [353, 112] on div "Figma" at bounding box center [314, 108] width 177 height 18
click at [100, 168] on div "Code automation" at bounding box center [92, 169] width 107 height 18
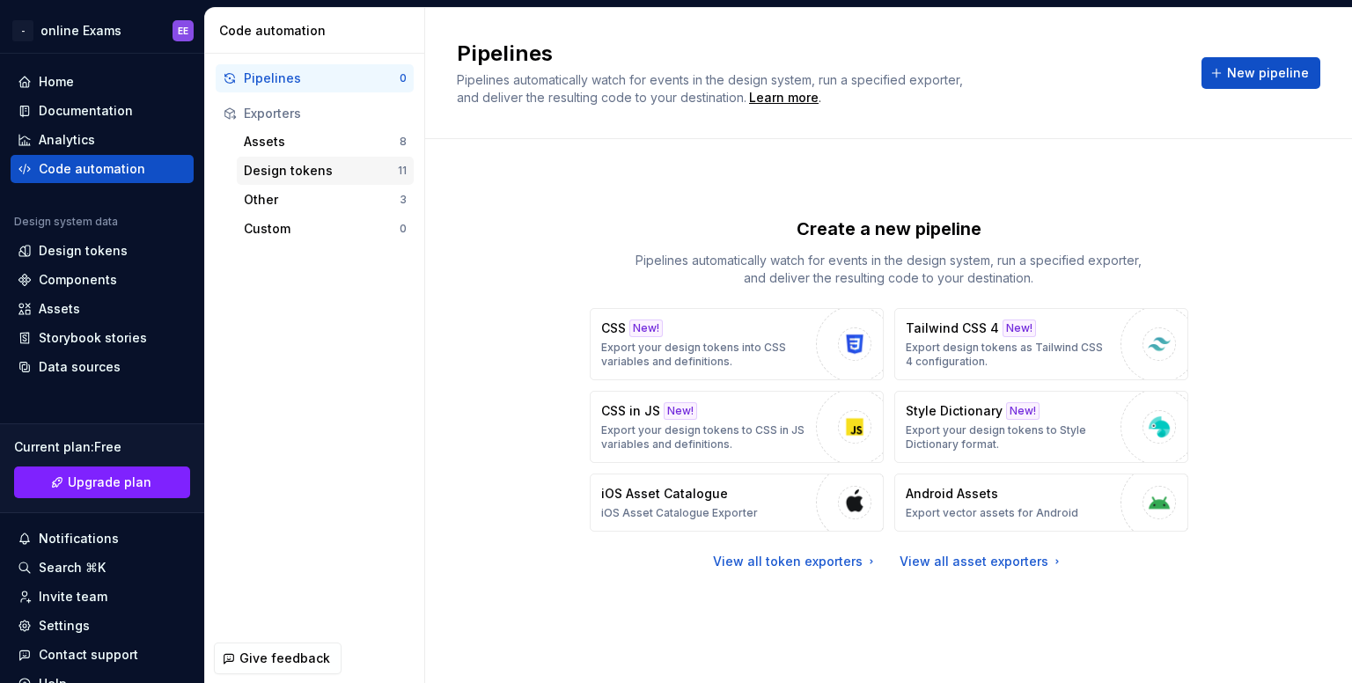
click at [264, 176] on div "Design tokens" at bounding box center [321, 171] width 154 height 18
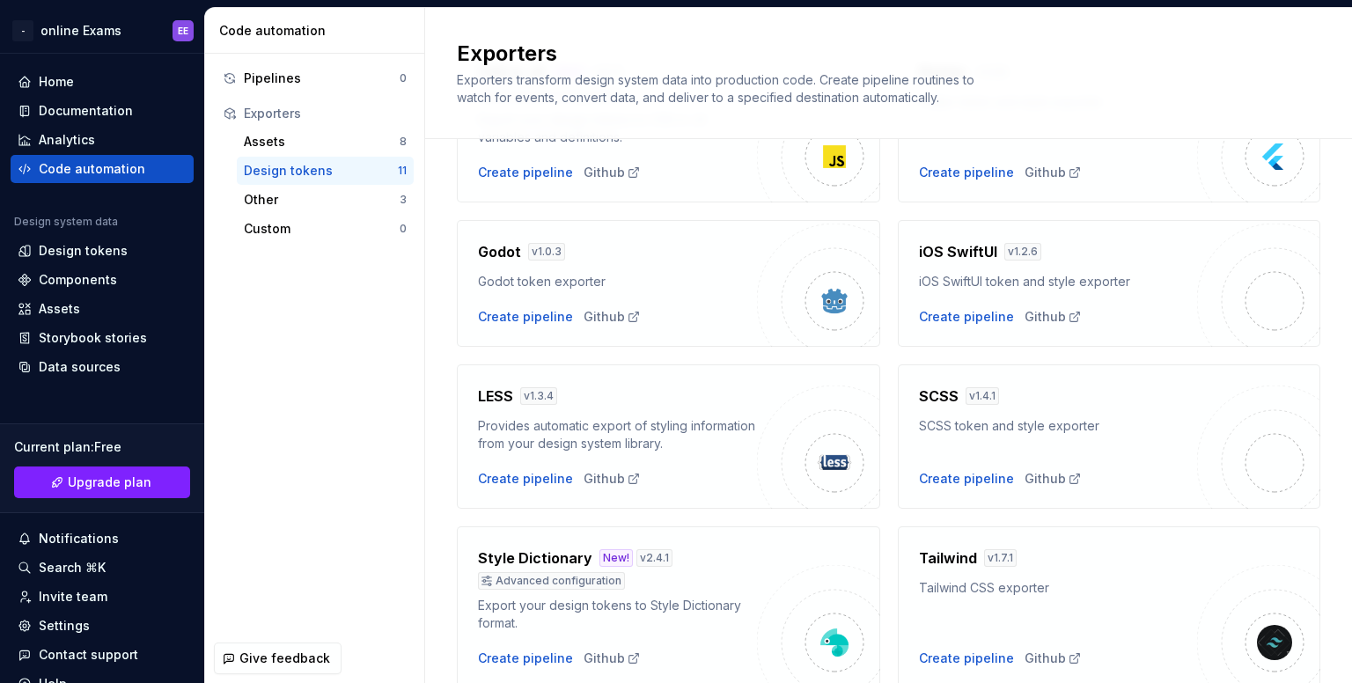
scroll to position [176, 0]
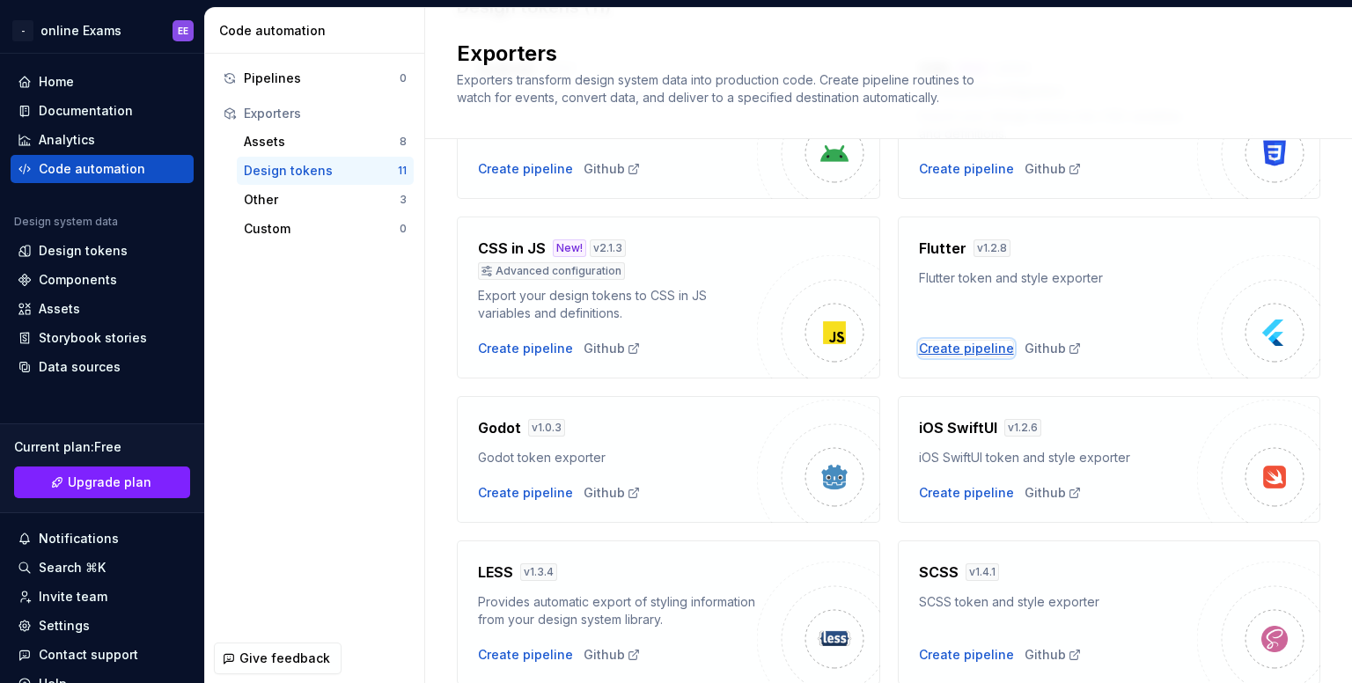
click at [981, 351] on div "Create pipeline" at bounding box center [966, 349] width 95 height 18
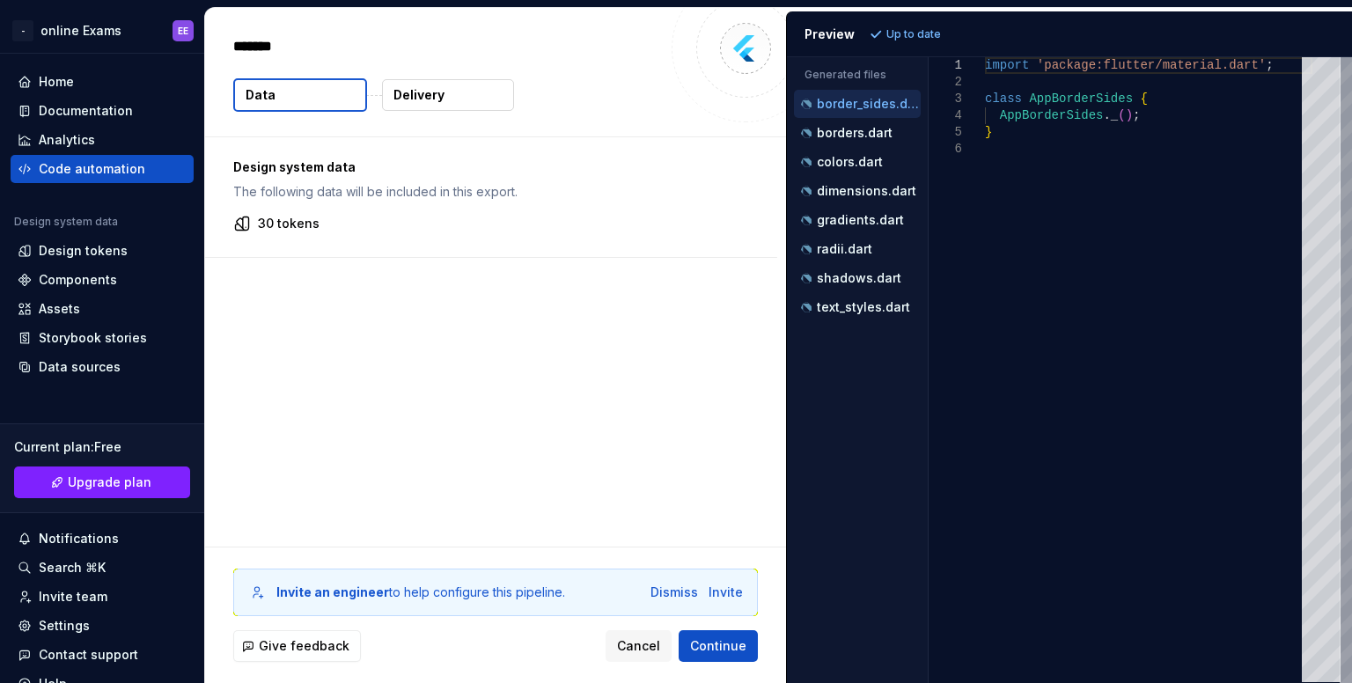
type textarea "*"
click at [847, 140] on div "borders.dart" at bounding box center [858, 133] width 123 height 18
click at [877, 173] on div "colors.dart" at bounding box center [857, 162] width 127 height 28
click at [869, 185] on p "dimensions.dart" at bounding box center [866, 191] width 99 height 14
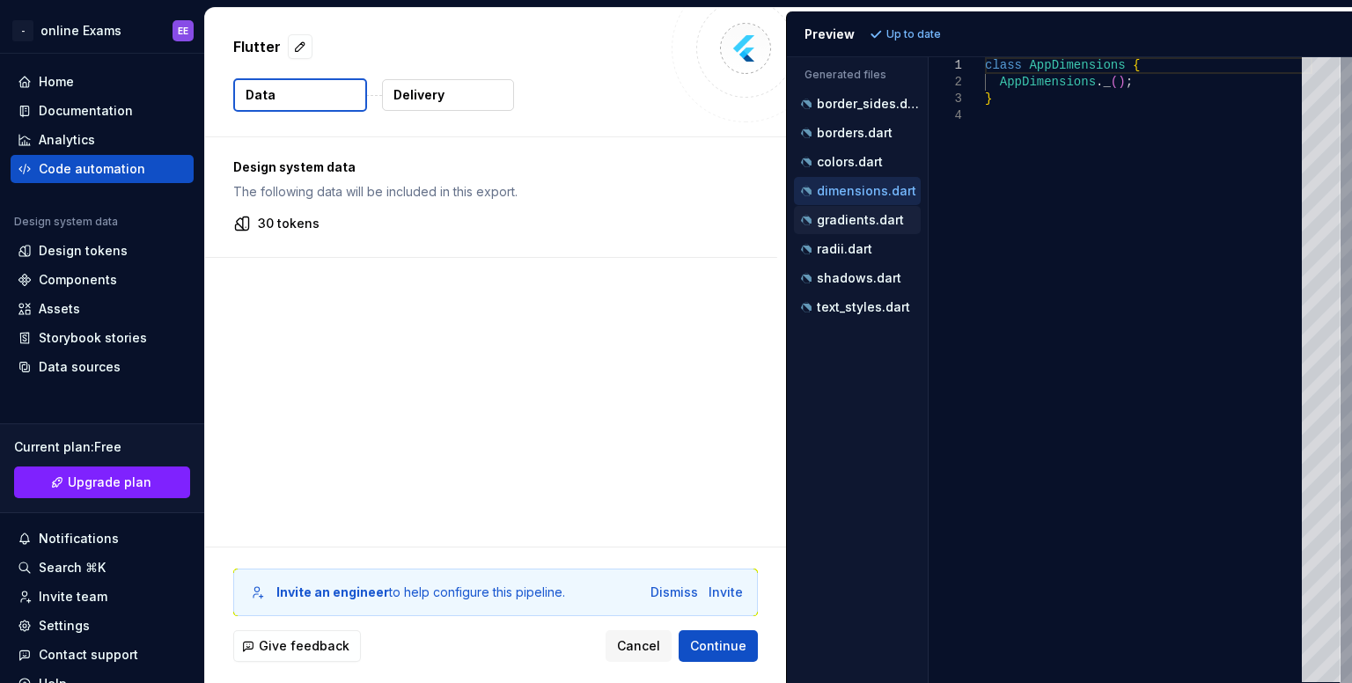
click at [863, 219] on p "gradients.dart" at bounding box center [860, 220] width 87 height 14
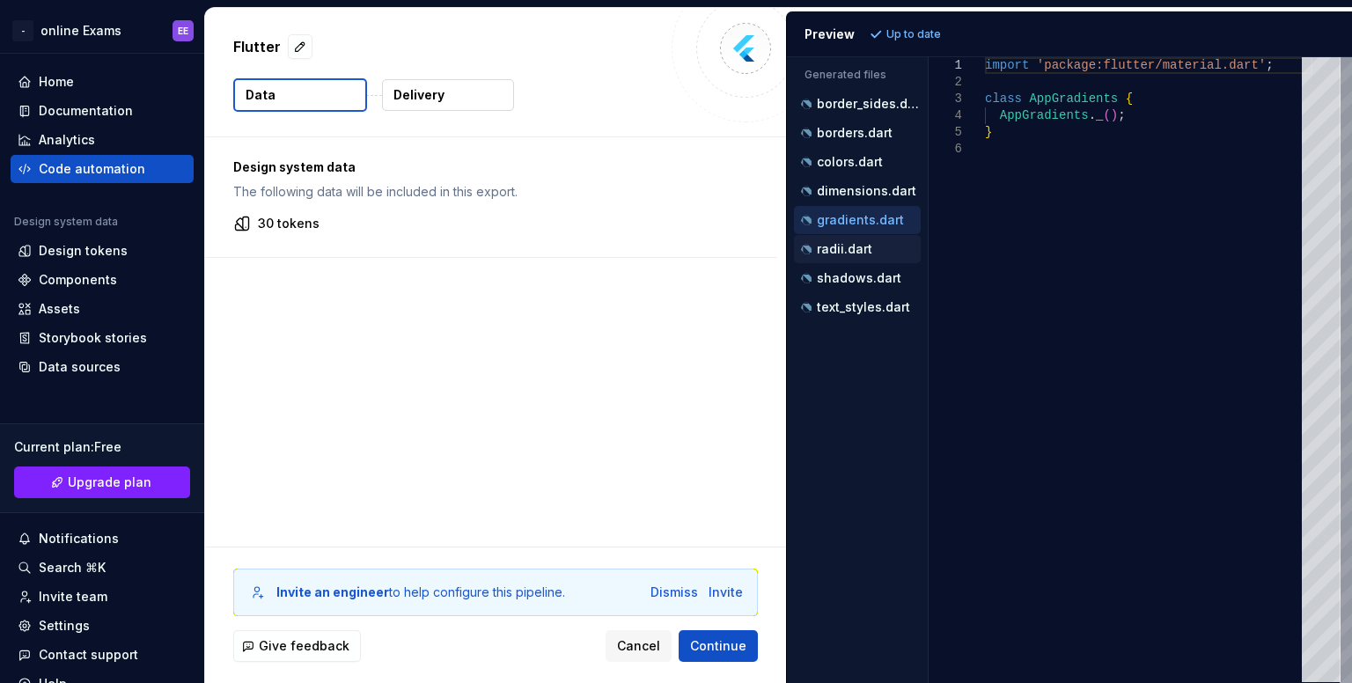
click at [856, 247] on p "radii.dart" at bounding box center [844, 249] width 55 height 14
click at [856, 271] on p "shadows.dart" at bounding box center [859, 278] width 84 height 14
click at [856, 293] on div "text_styles.dart" at bounding box center [857, 307] width 127 height 28
click at [831, 113] on button "border_sides.dart" at bounding box center [857, 103] width 127 height 19
type textarea "**********"
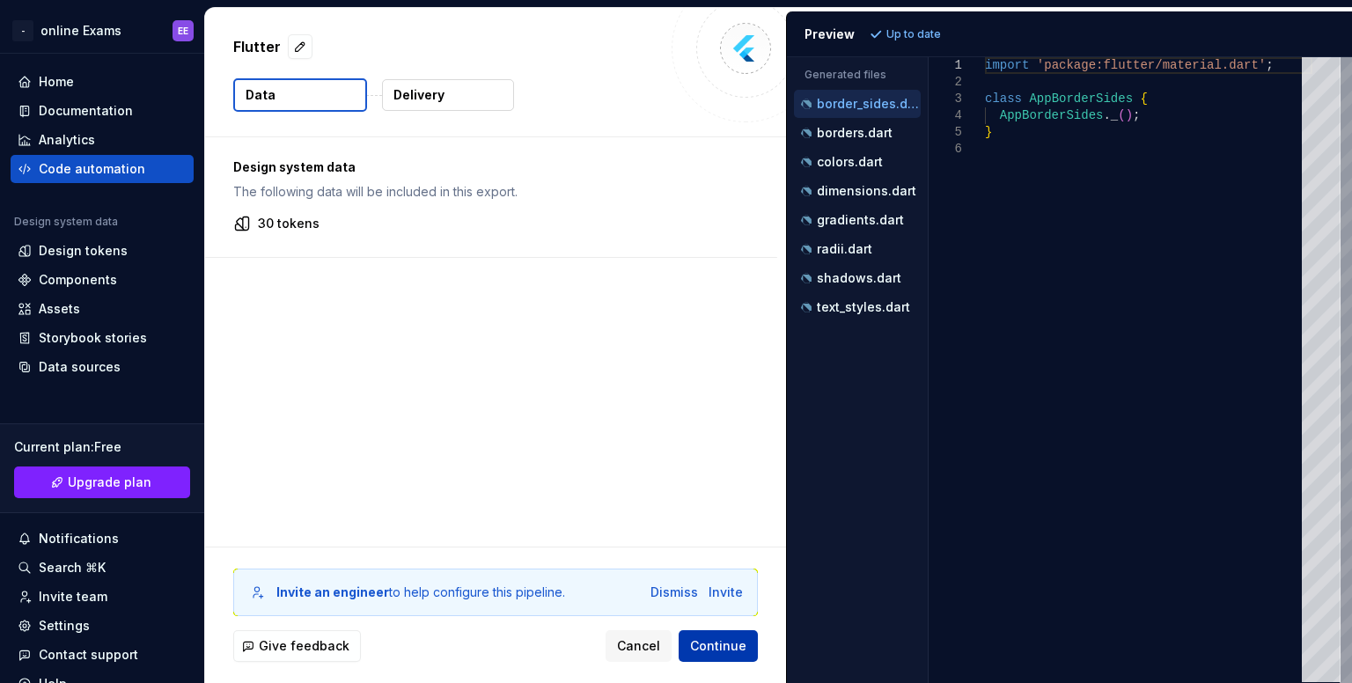
click at [699, 652] on span "Continue" at bounding box center [718, 646] width 56 height 18
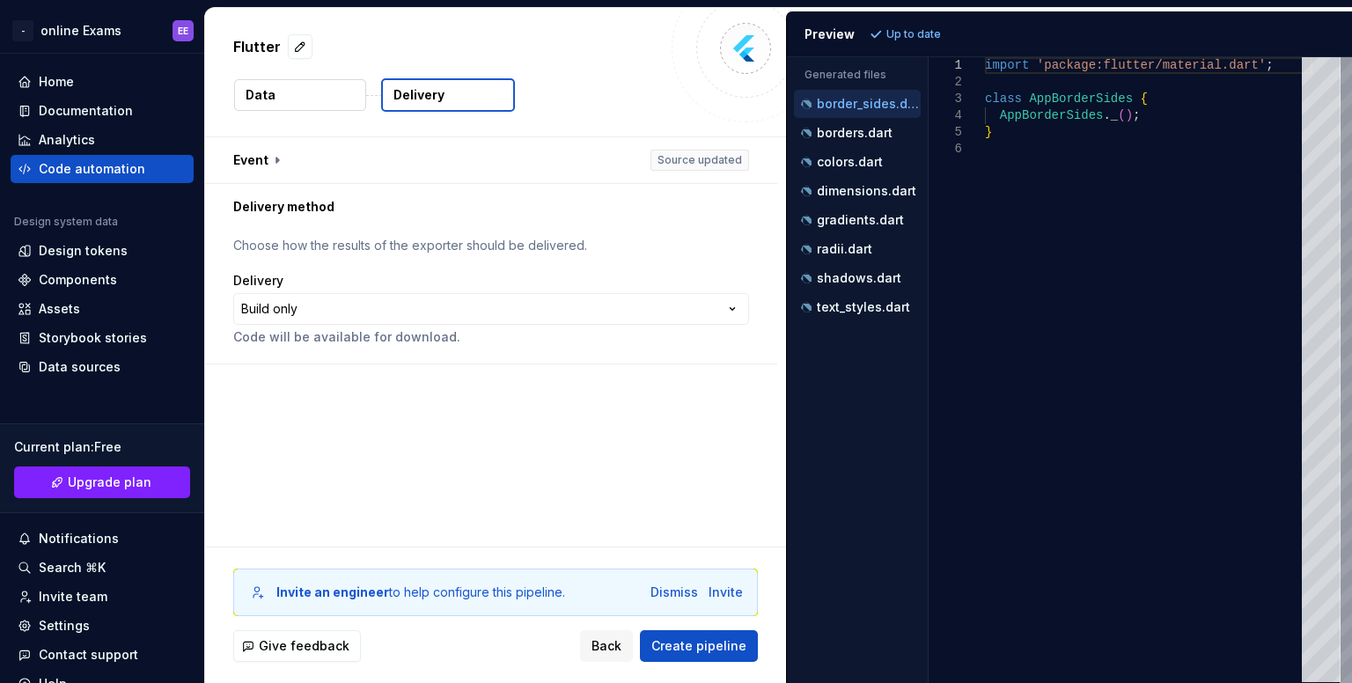
click at [437, 92] on p "Delivery" at bounding box center [418, 95] width 51 height 18
click at [409, 182] on div "Event Source updated" at bounding box center [491, 160] width 572 height 47
click at [405, 167] on button "button" at bounding box center [491, 160] width 572 height 46
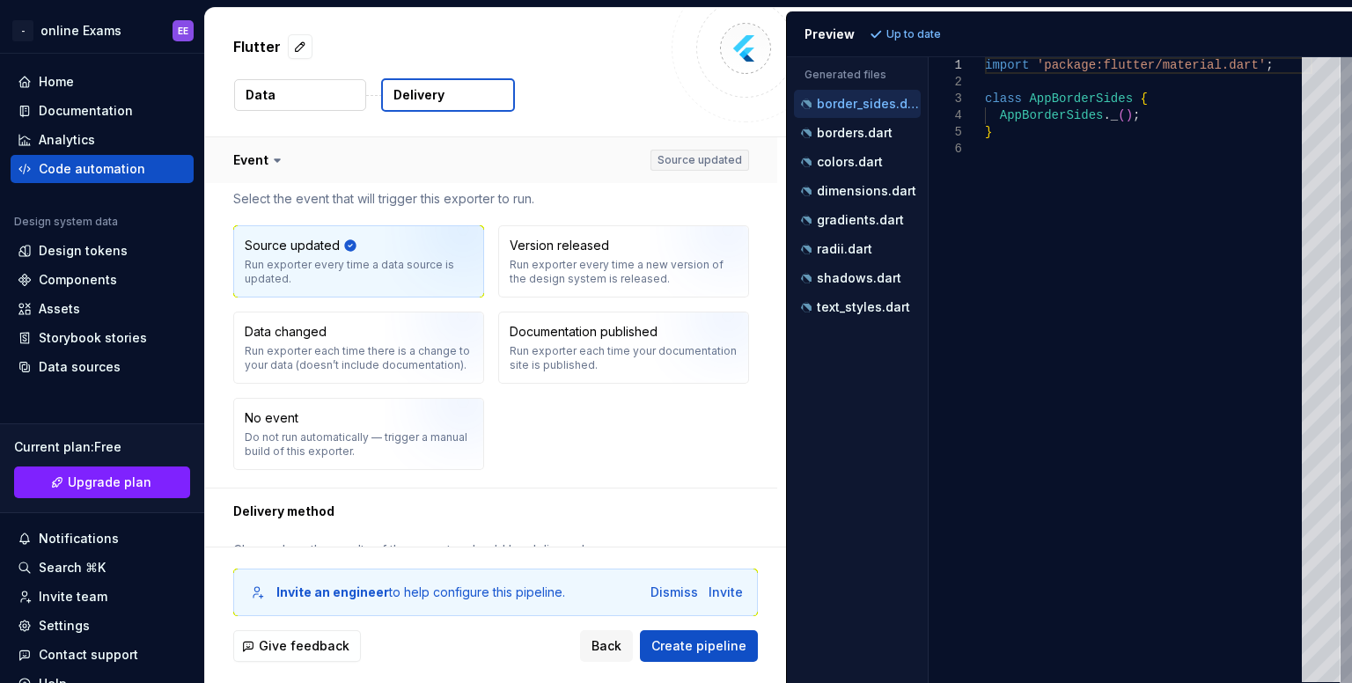
click at [405, 167] on button "button" at bounding box center [491, 160] width 572 height 46
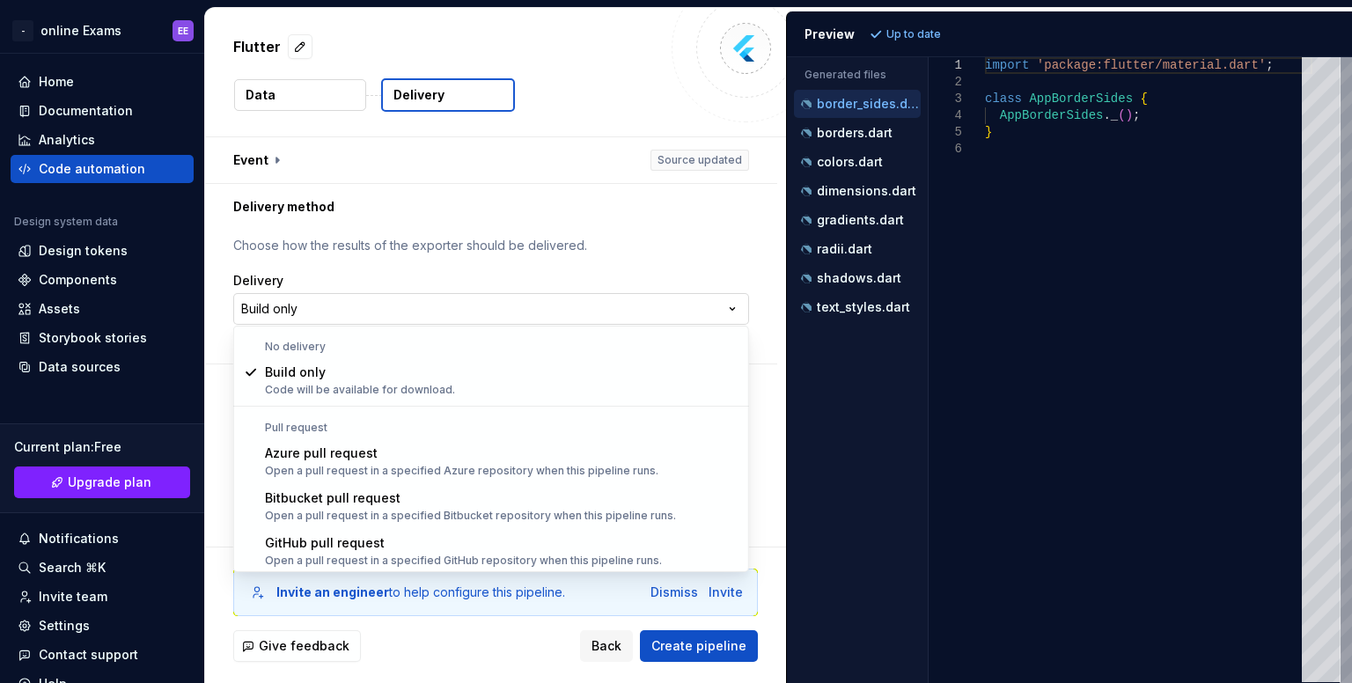
click at [369, 312] on html "**********" at bounding box center [676, 341] width 1352 height 683
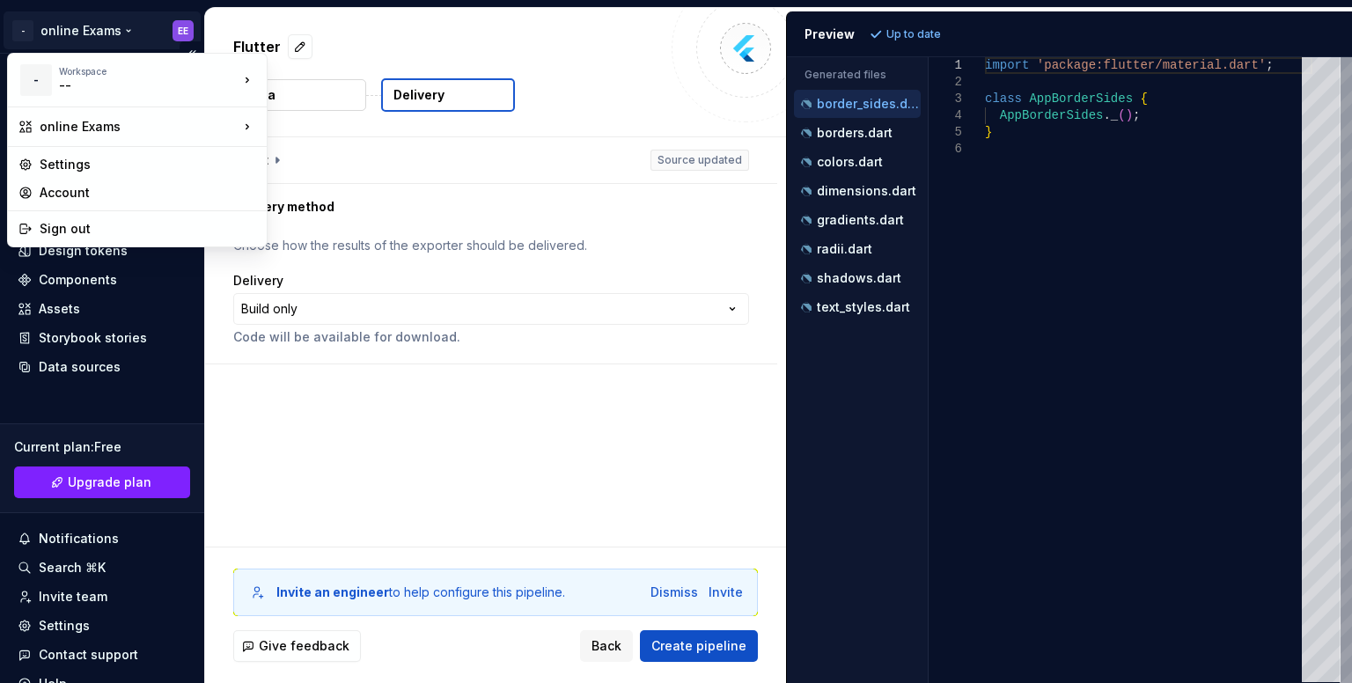
click at [37, 27] on html "**********" at bounding box center [676, 341] width 1352 height 683
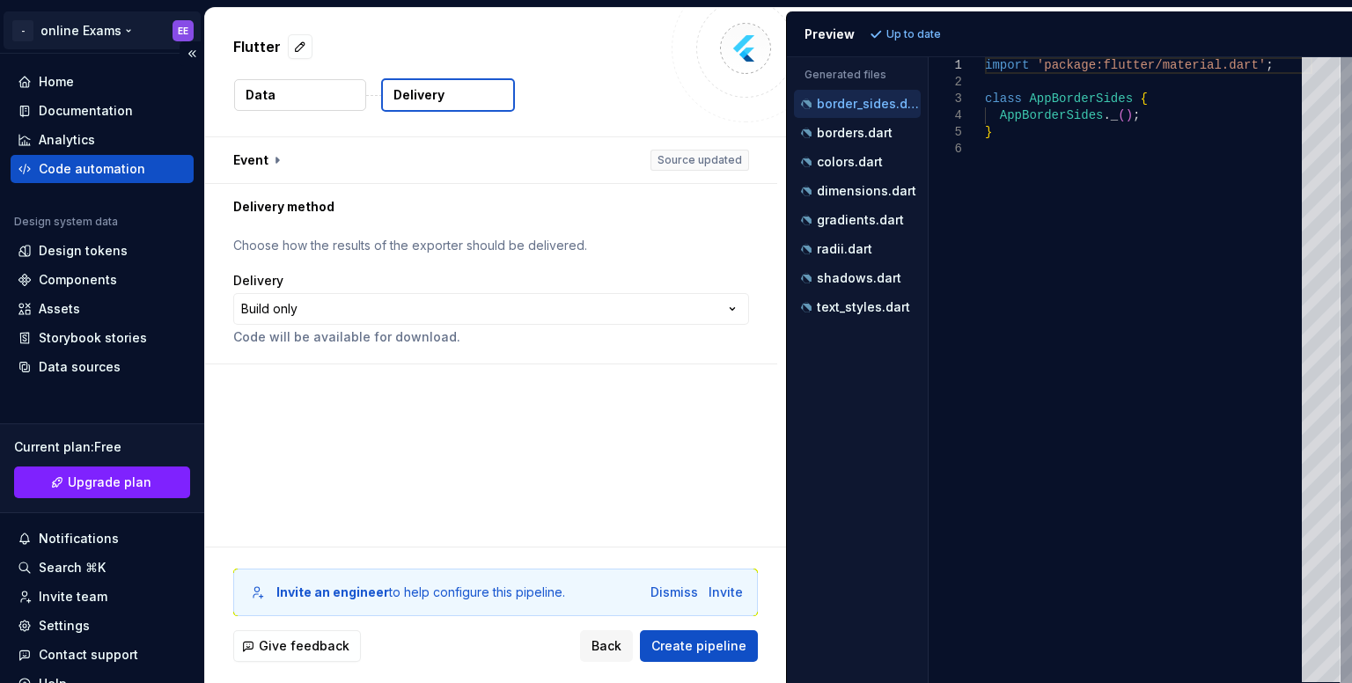
click at [37, 27] on html "**********" at bounding box center [676, 341] width 1352 height 683
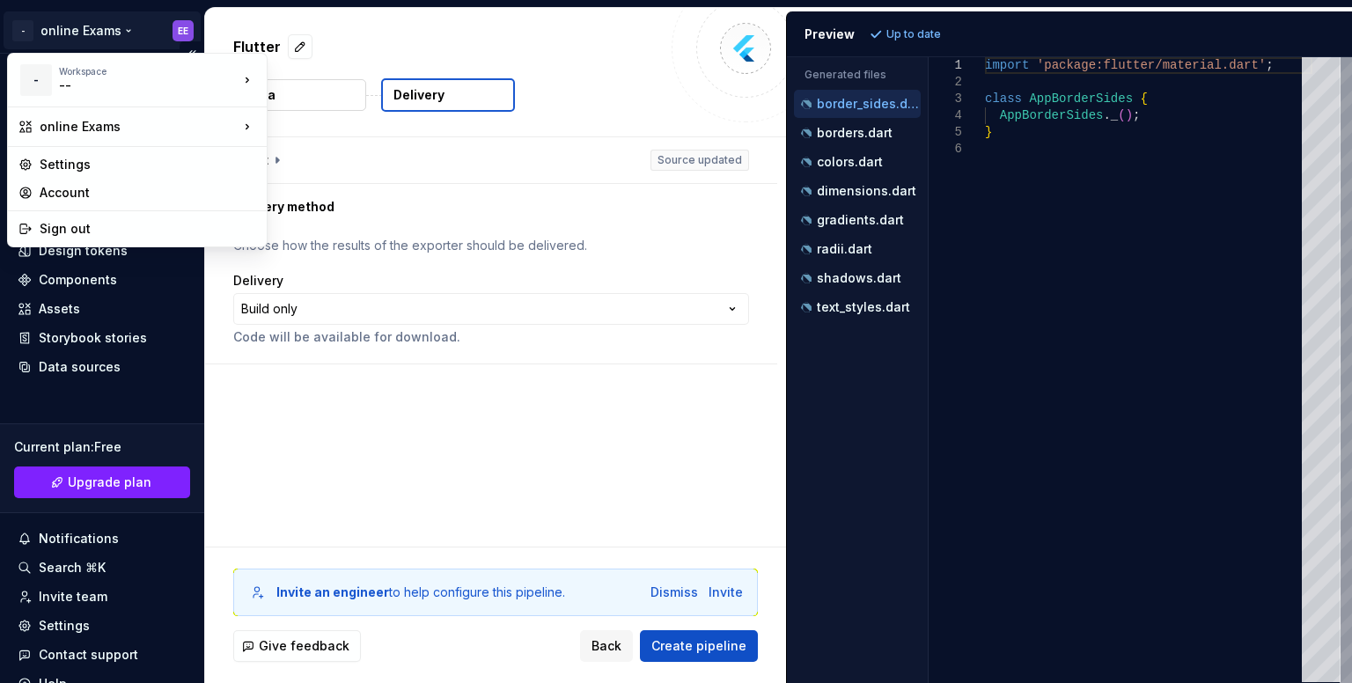
click at [37, 27] on html "**********" at bounding box center [676, 341] width 1352 height 683
click at [105, 114] on div "online Exams" at bounding box center [137, 127] width 252 height 32
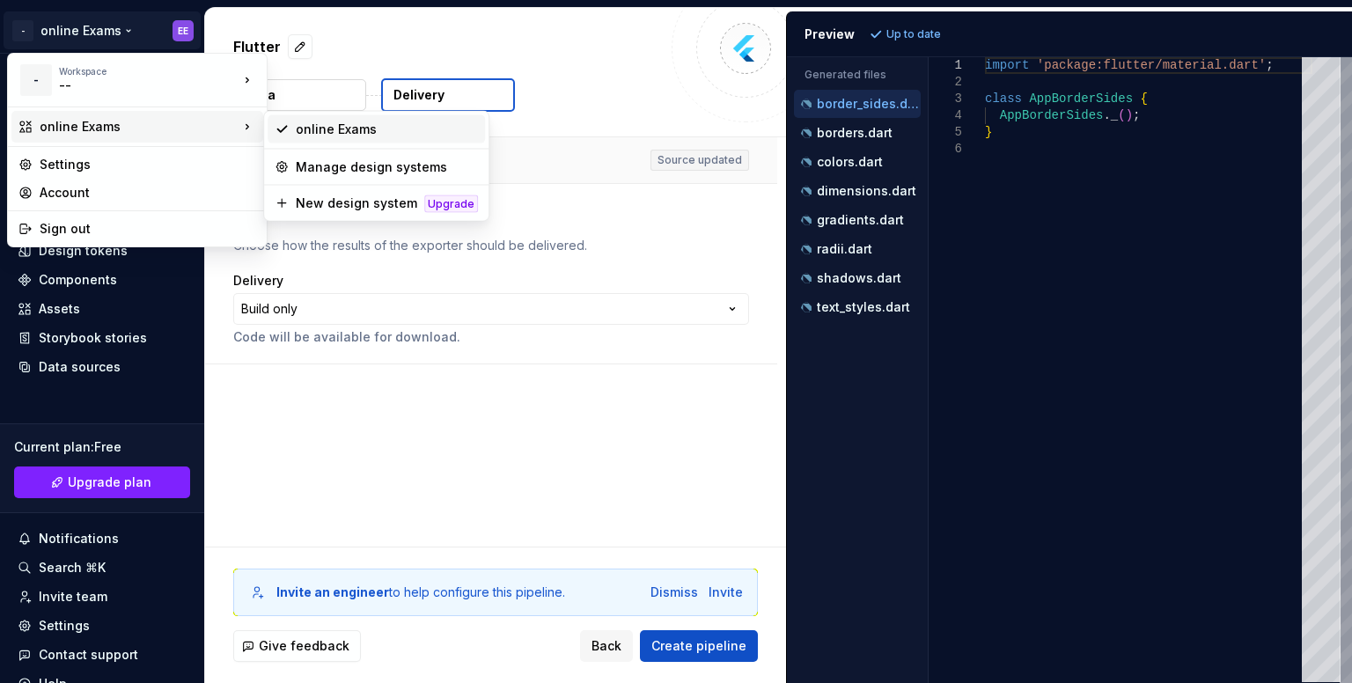
click at [342, 142] on div "online Exams" at bounding box center [376, 129] width 217 height 28
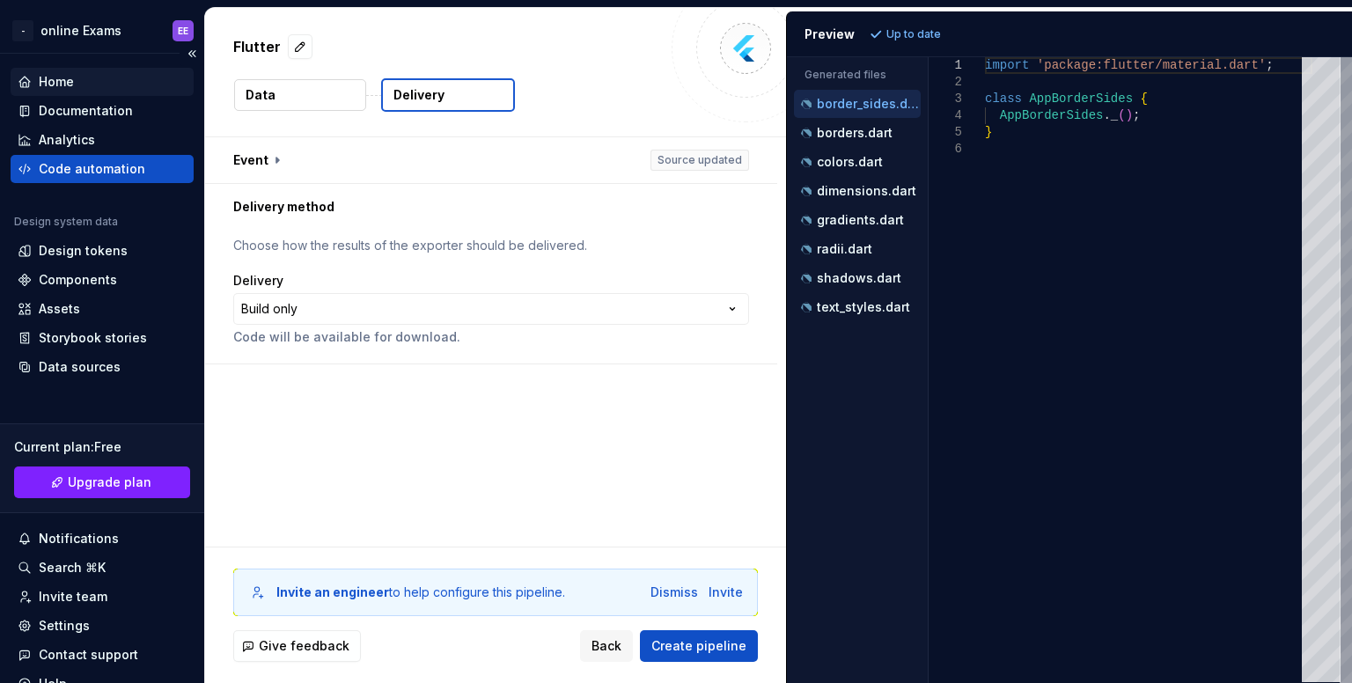
click at [60, 90] on div "Home" at bounding box center [56, 82] width 35 height 18
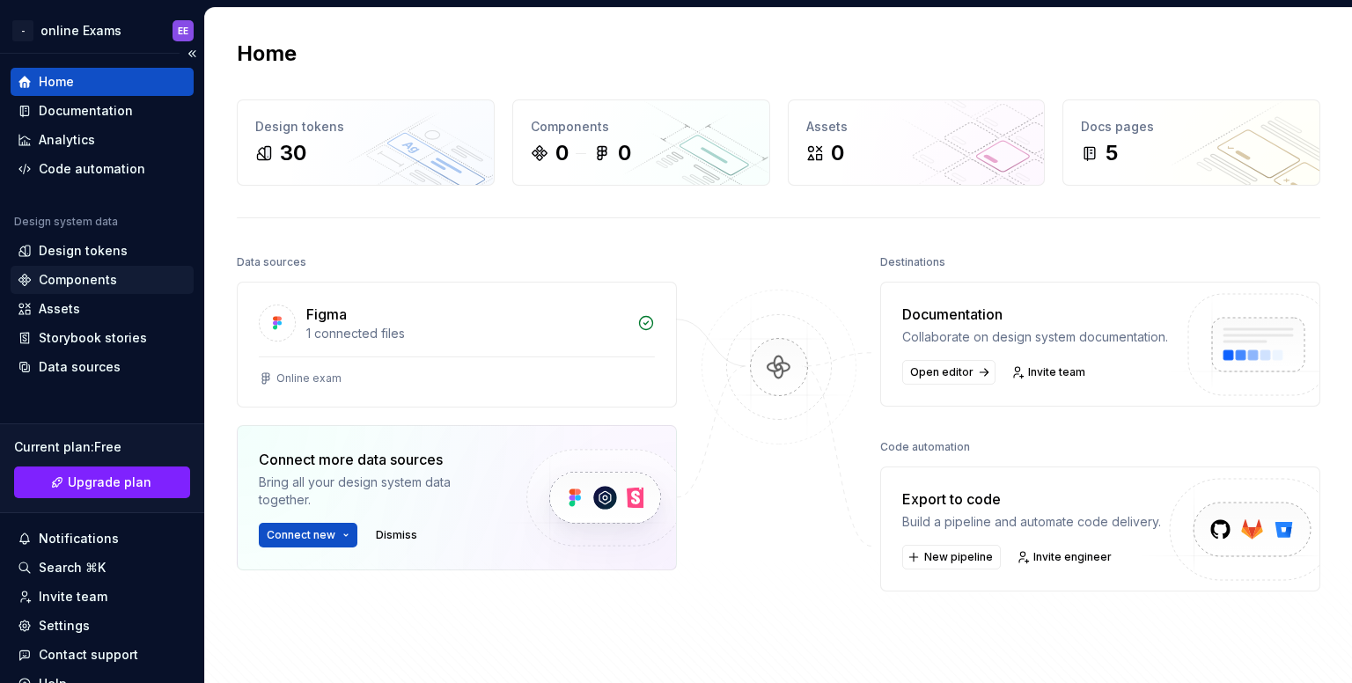
click at [107, 277] on div "Components" at bounding box center [78, 280] width 78 height 18
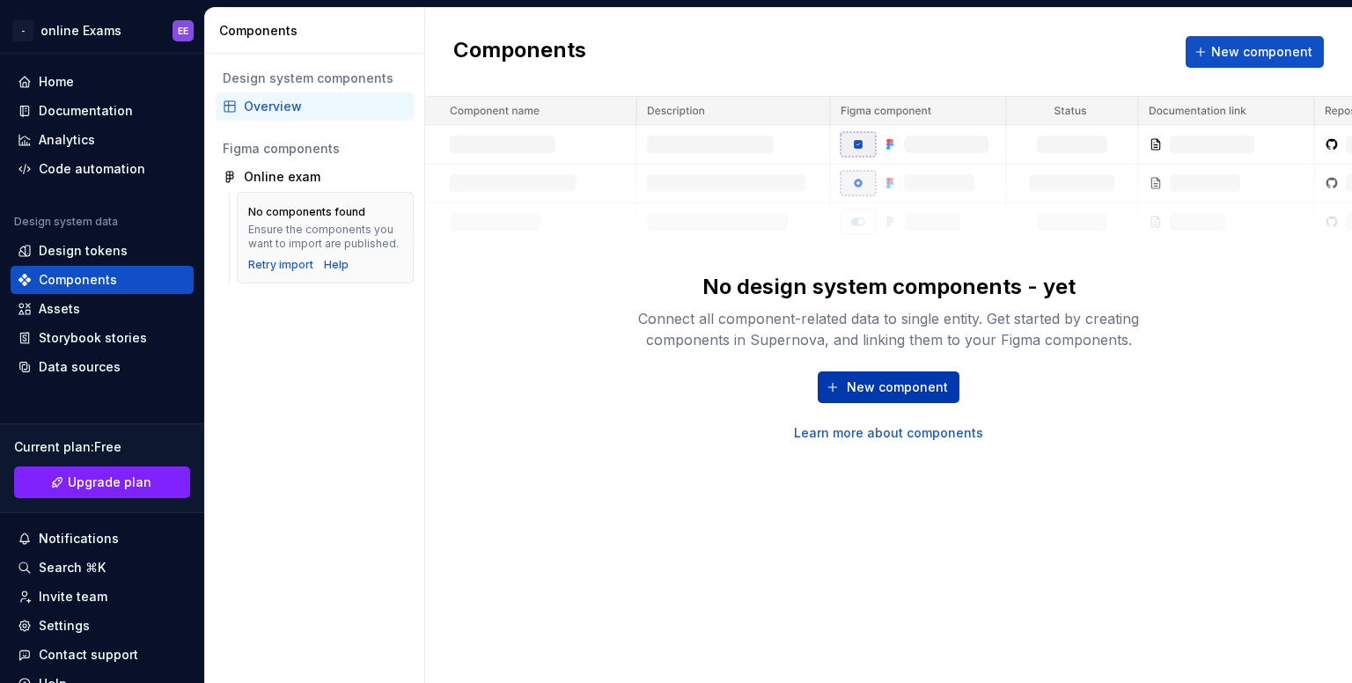
click at [856, 374] on button "New component" at bounding box center [889, 387] width 142 height 32
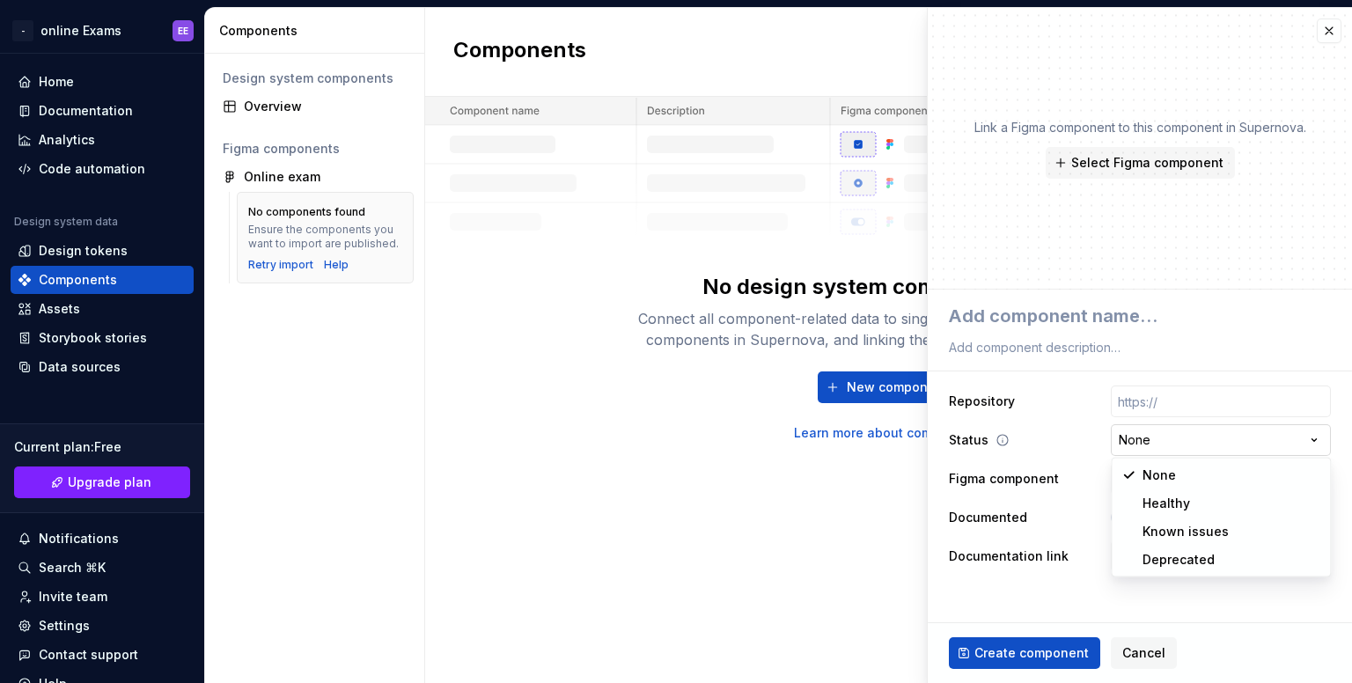
click at [1130, 448] on html "**********" at bounding box center [676, 341] width 1352 height 683
click at [1096, 173] on button "Select Figma component" at bounding box center [1140, 163] width 189 height 32
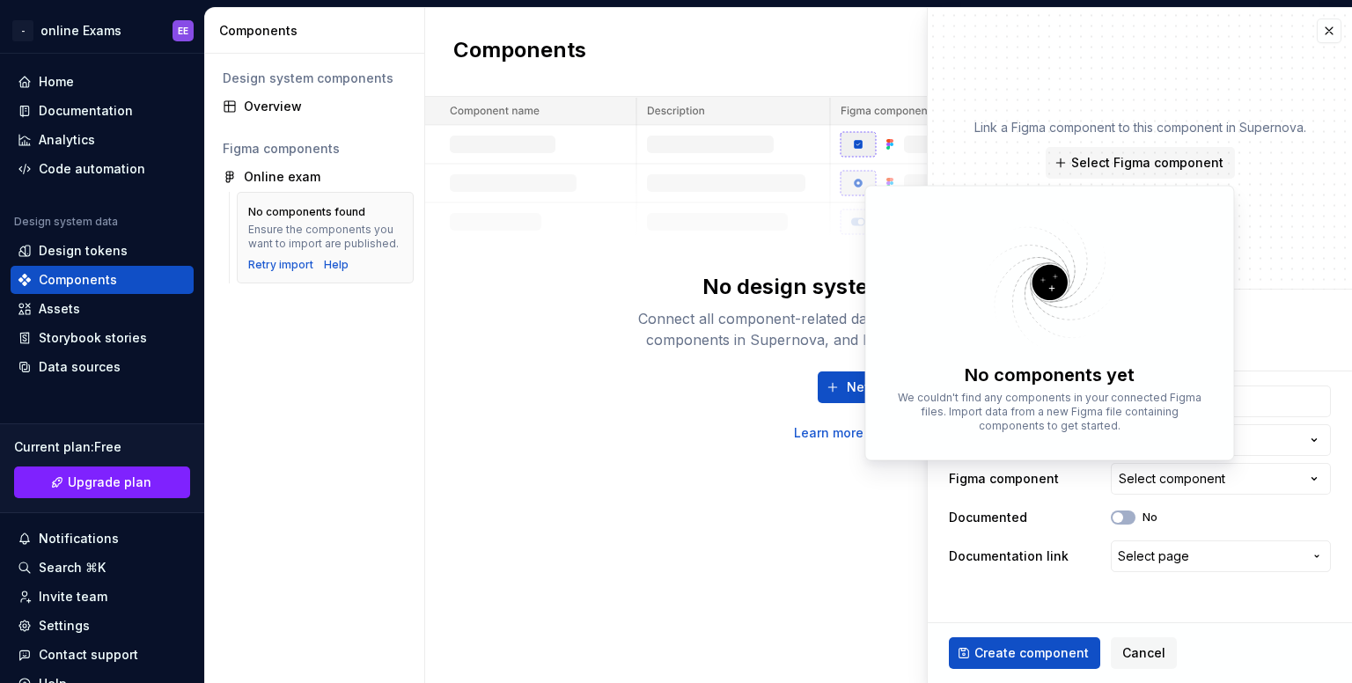
click at [1066, 239] on img at bounding box center [1049, 282] width 229 height 140
click at [1175, 53] on div "Link a Figma component to this component in Supernova. Select Figma component" at bounding box center [1140, 149] width 424 height 282
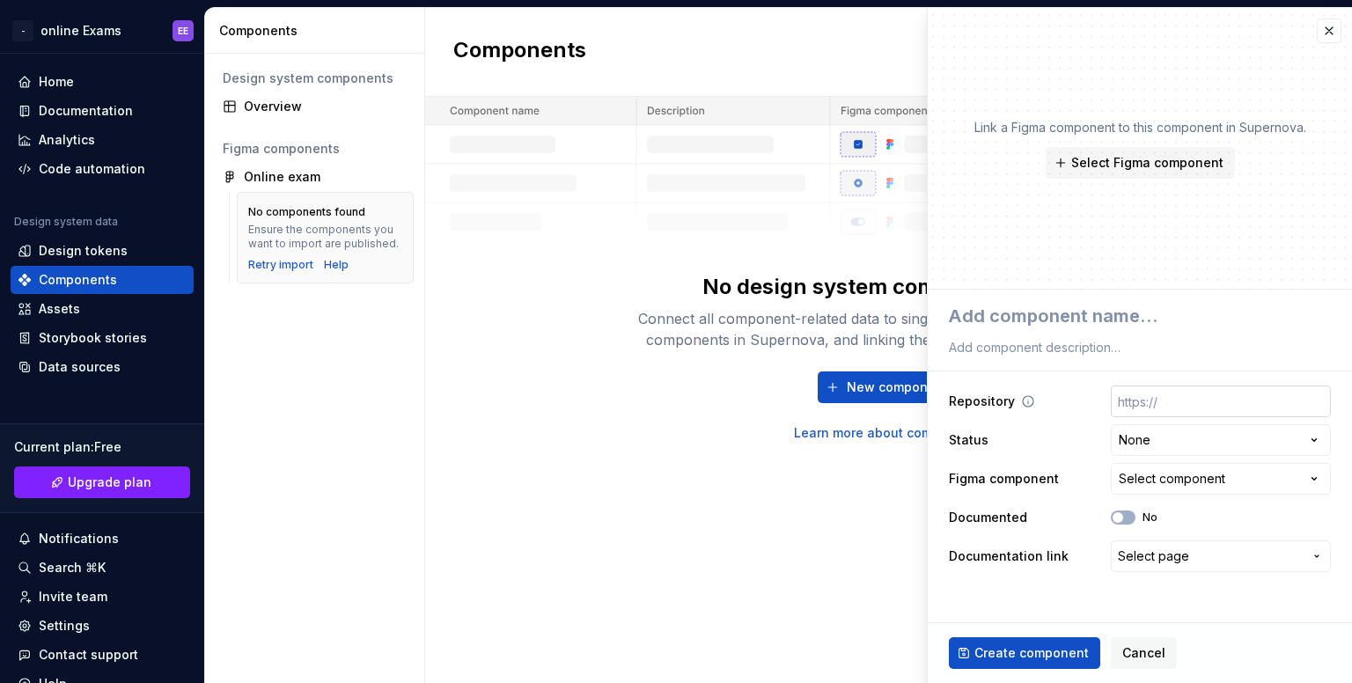
click at [1138, 402] on input "text" at bounding box center [1221, 402] width 220 height 32
click at [1096, 356] on textarea at bounding box center [1136, 347] width 382 height 25
click at [1153, 390] on input "text" at bounding box center [1221, 402] width 220 height 32
paste input "إبراهيم الفقى"
type textarea "*"
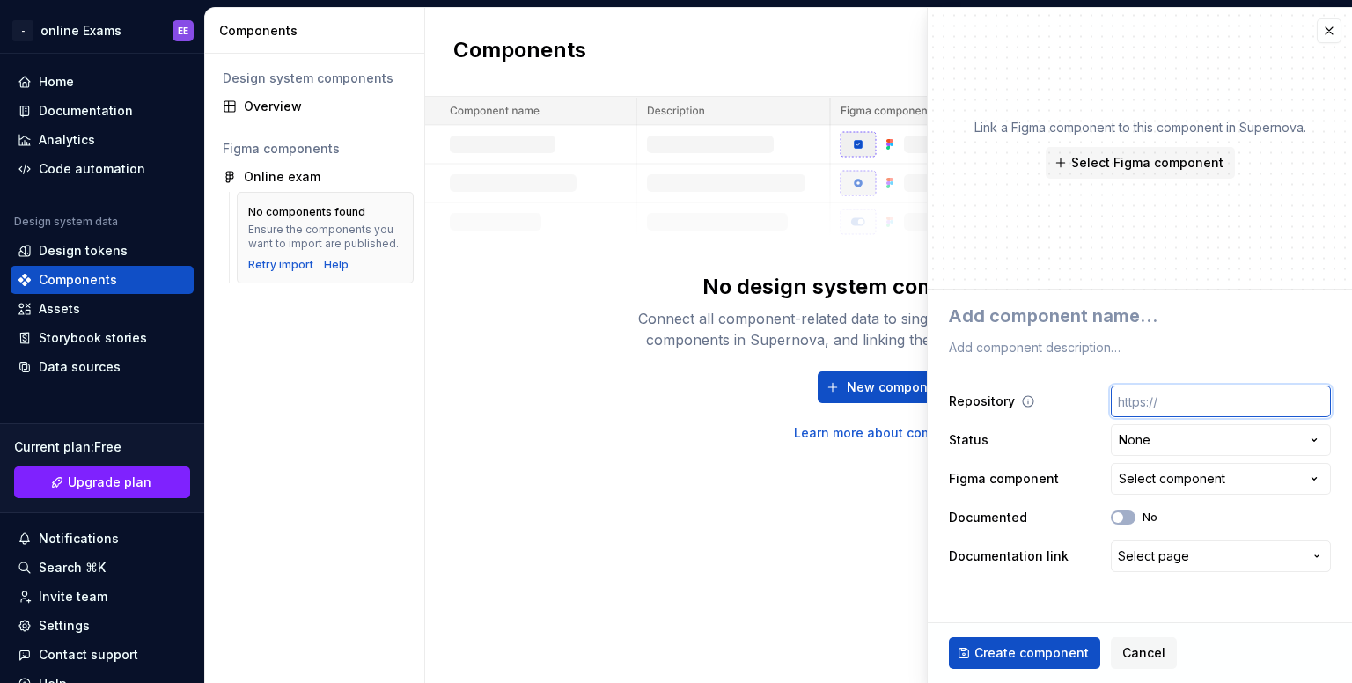
type input "إبراهيم الفقى"
type textarea "*"
click at [633, 680] on div "Components New component No design system components - yet Connect all componen…" at bounding box center [888, 345] width 927 height 675
click at [1125, 406] on input "text" at bounding box center [1221, 402] width 220 height 32
paste input "[URL][DOMAIN_NAME]"
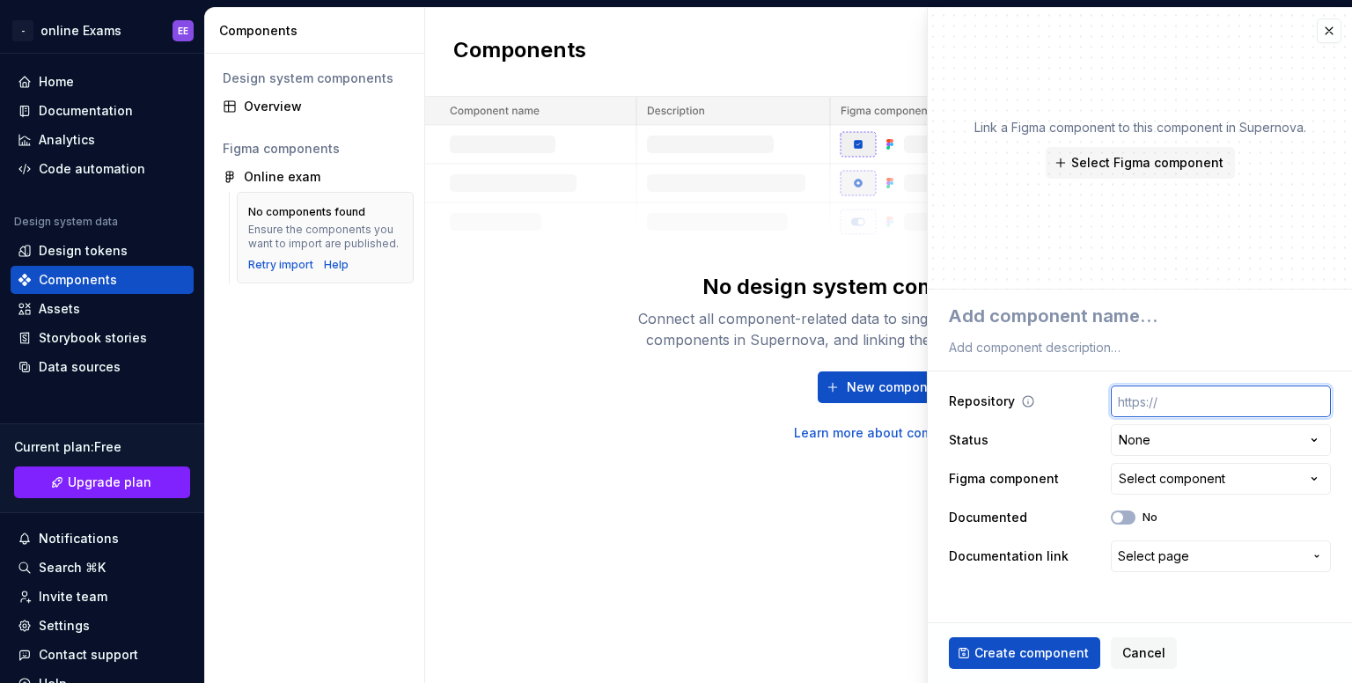
type textarea "*"
type input "[URL][DOMAIN_NAME]"
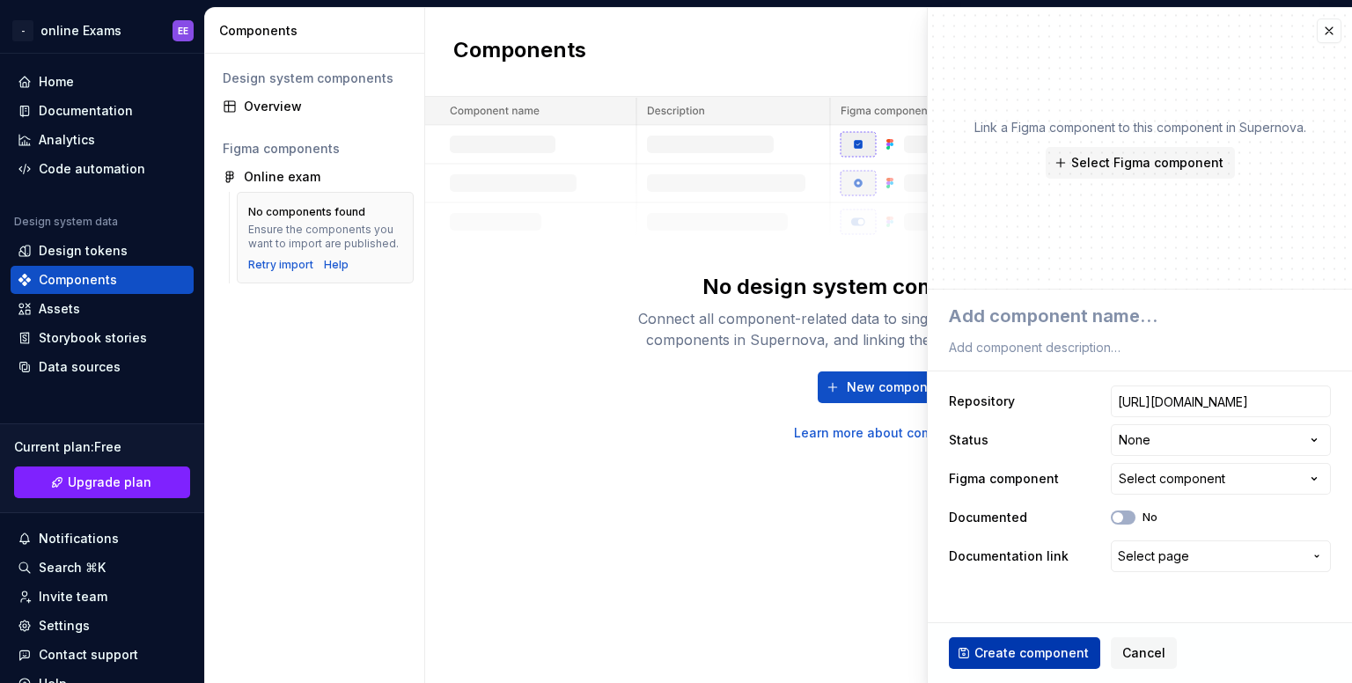
click at [1000, 656] on span "Create component" at bounding box center [1031, 653] width 114 height 18
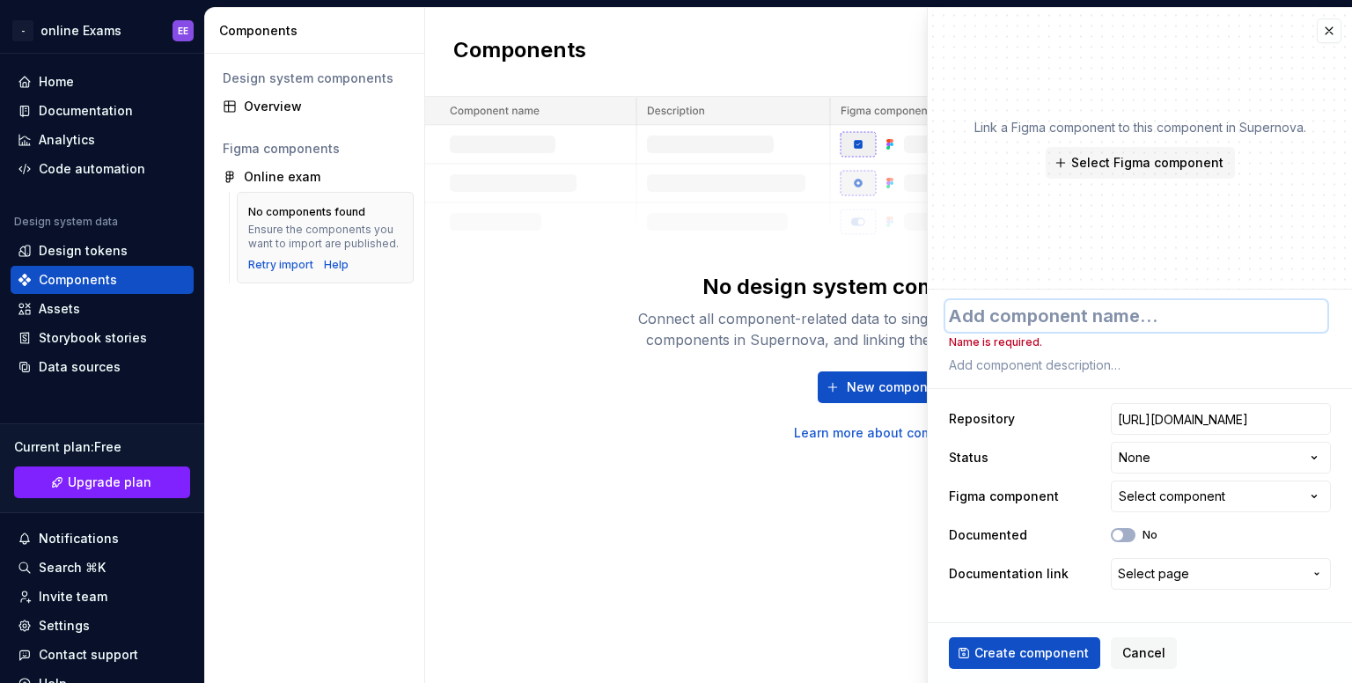
click at [1028, 322] on textarea at bounding box center [1136, 316] width 382 height 32
type textarea "*"
type textarea "b"
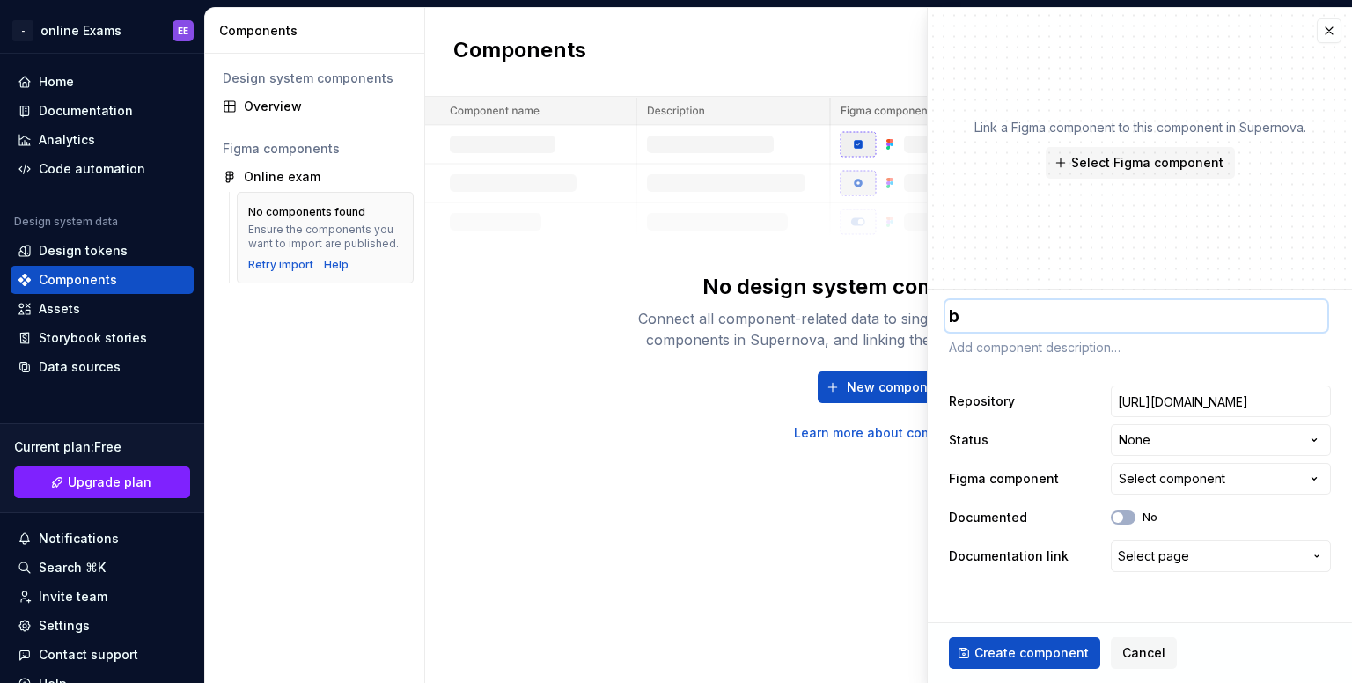
type textarea "*"
type textarea "bu"
type textarea "*"
type textarea "but"
type textarea "*"
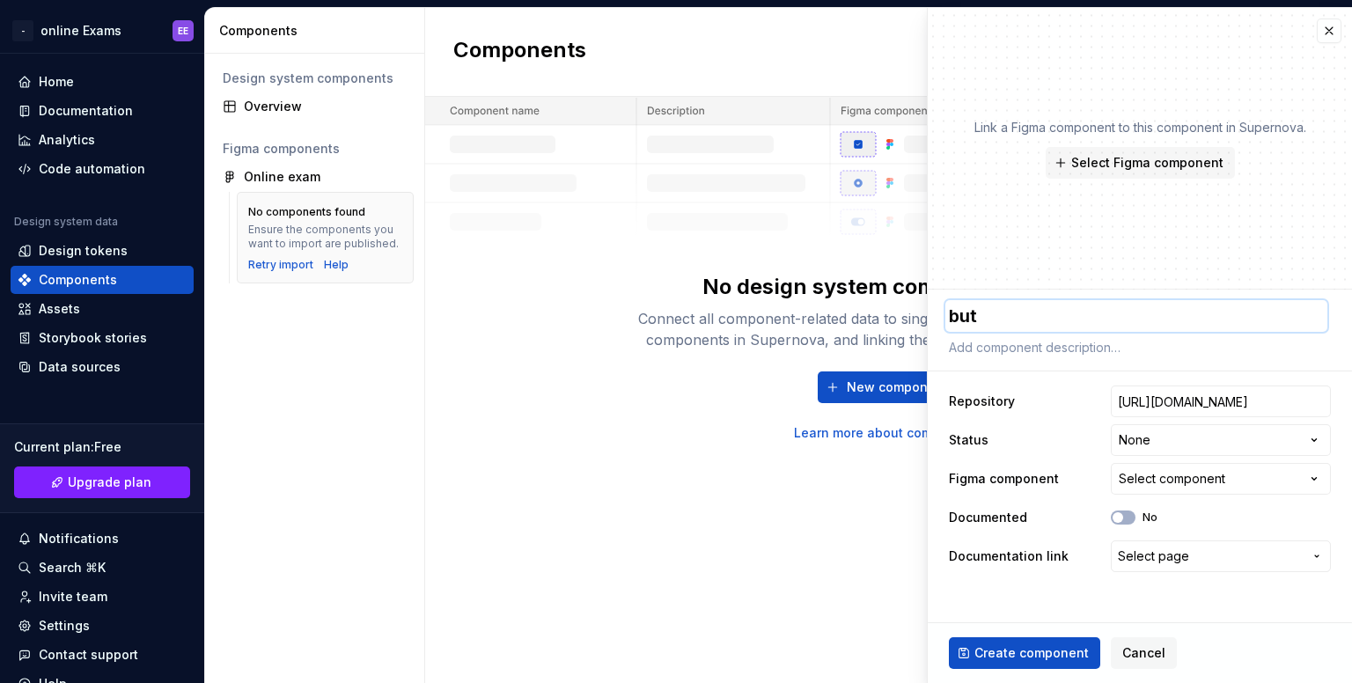
type textarea "butt"
type textarea "*"
type textarea "butto"
type textarea "*"
type textarea "button"
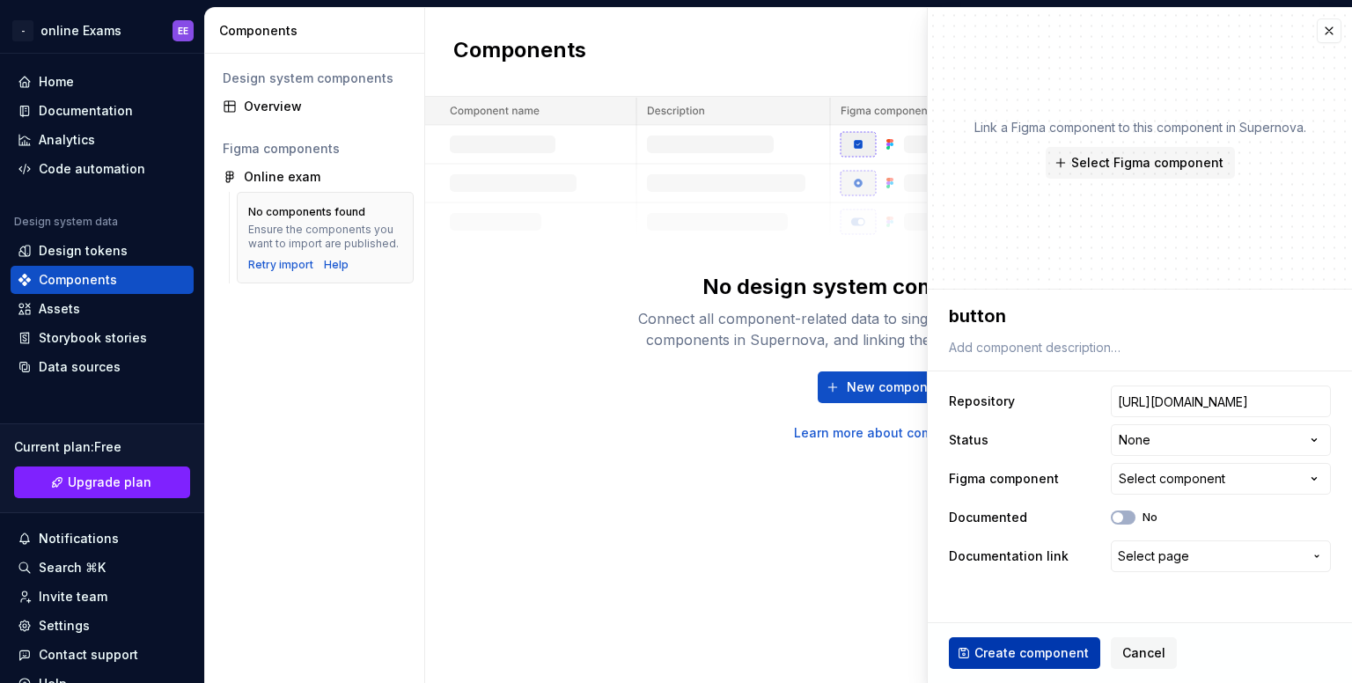
click at [1044, 652] on span "Create component" at bounding box center [1031, 653] width 114 height 18
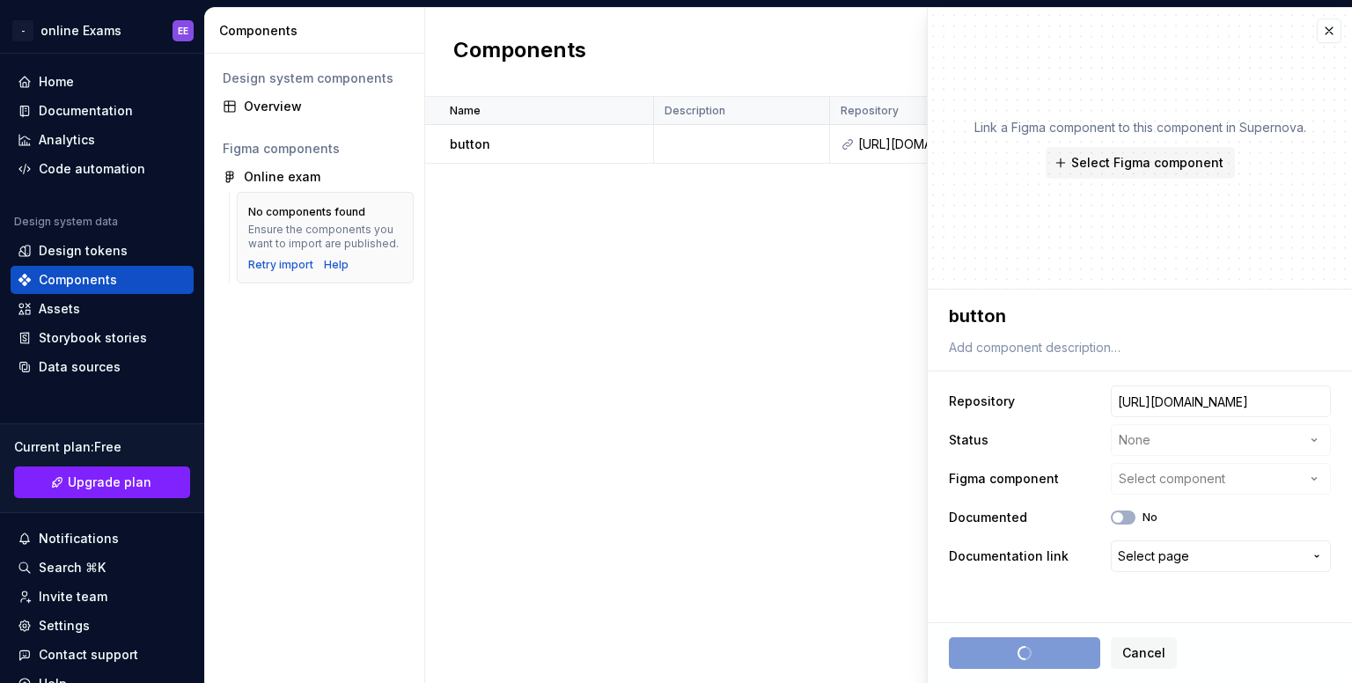
type textarea "*"
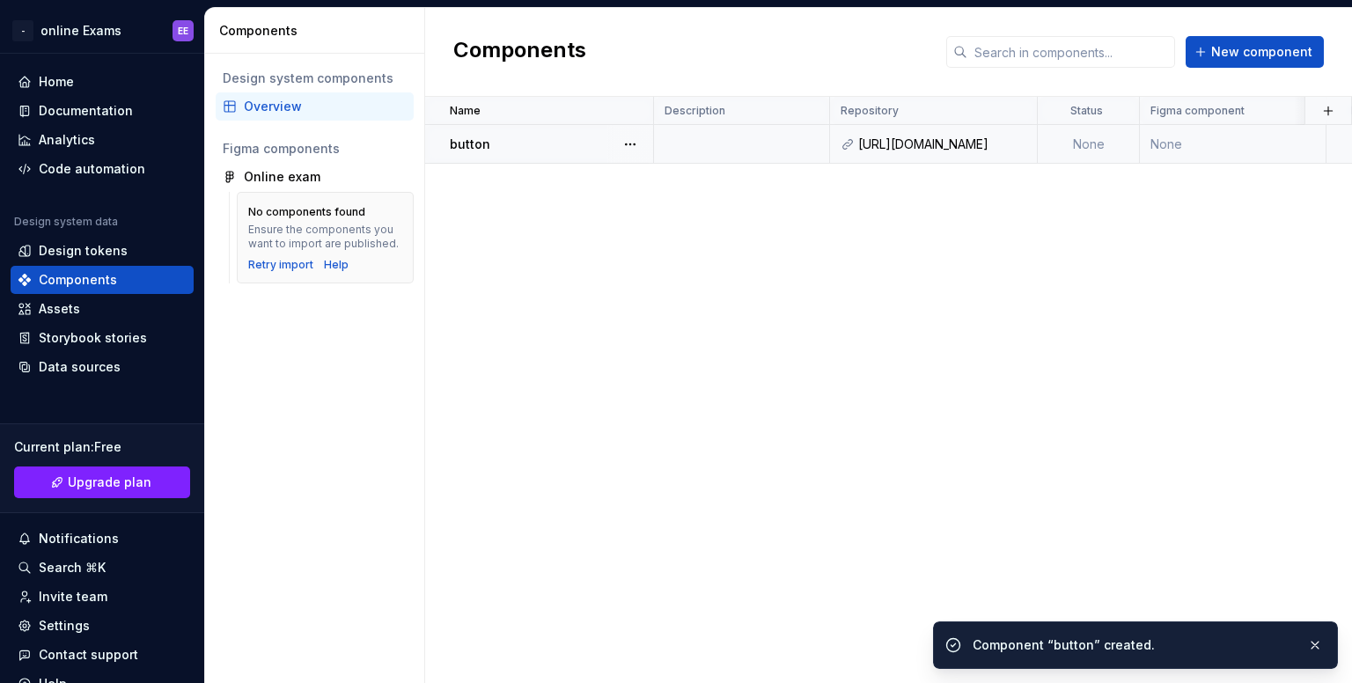
click at [523, 144] on div "button" at bounding box center [551, 145] width 202 height 18
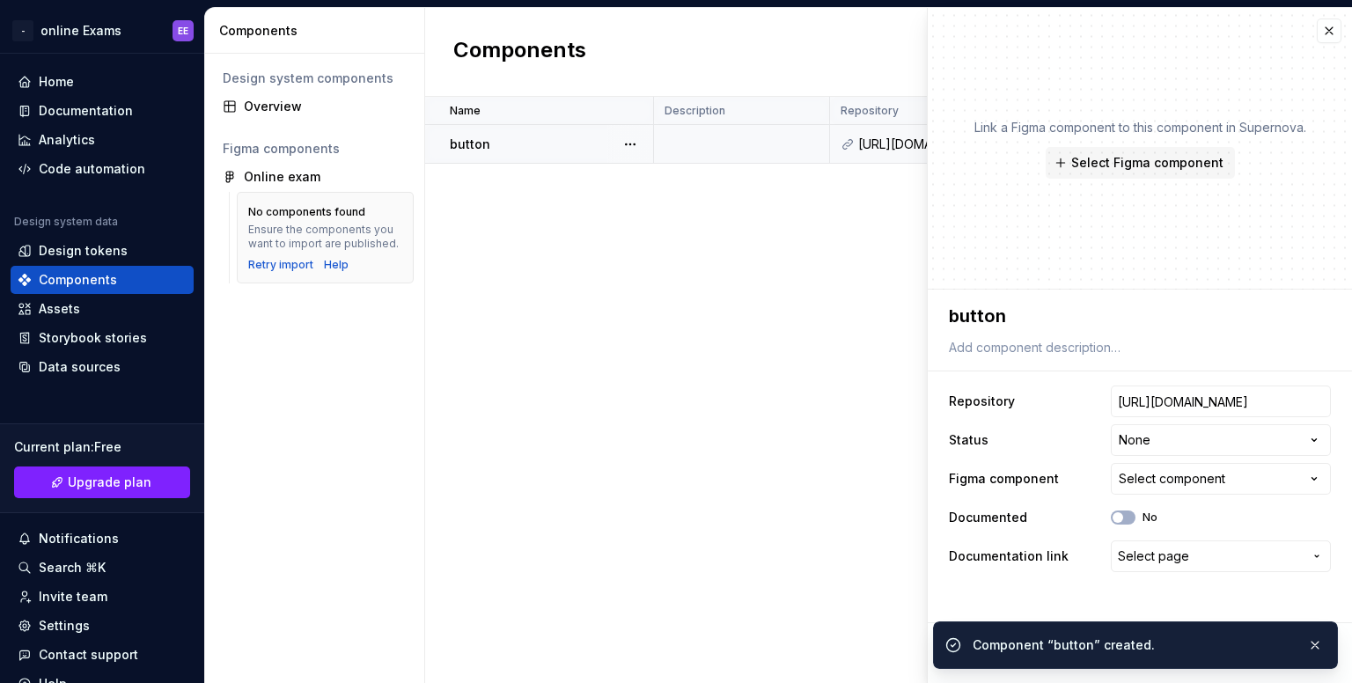
click at [891, 152] on td "[URL][DOMAIN_NAME]" at bounding box center [934, 144] width 208 height 39
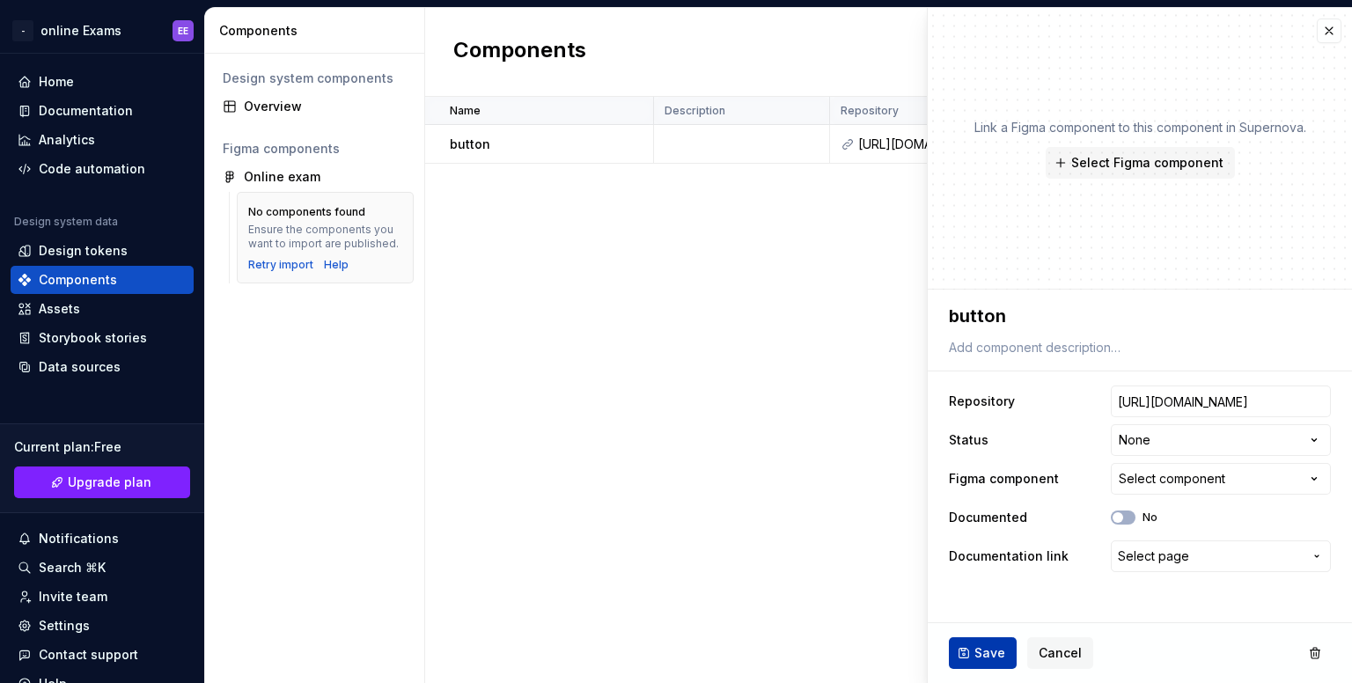
click at [988, 652] on span "Save" at bounding box center [989, 653] width 31 height 18
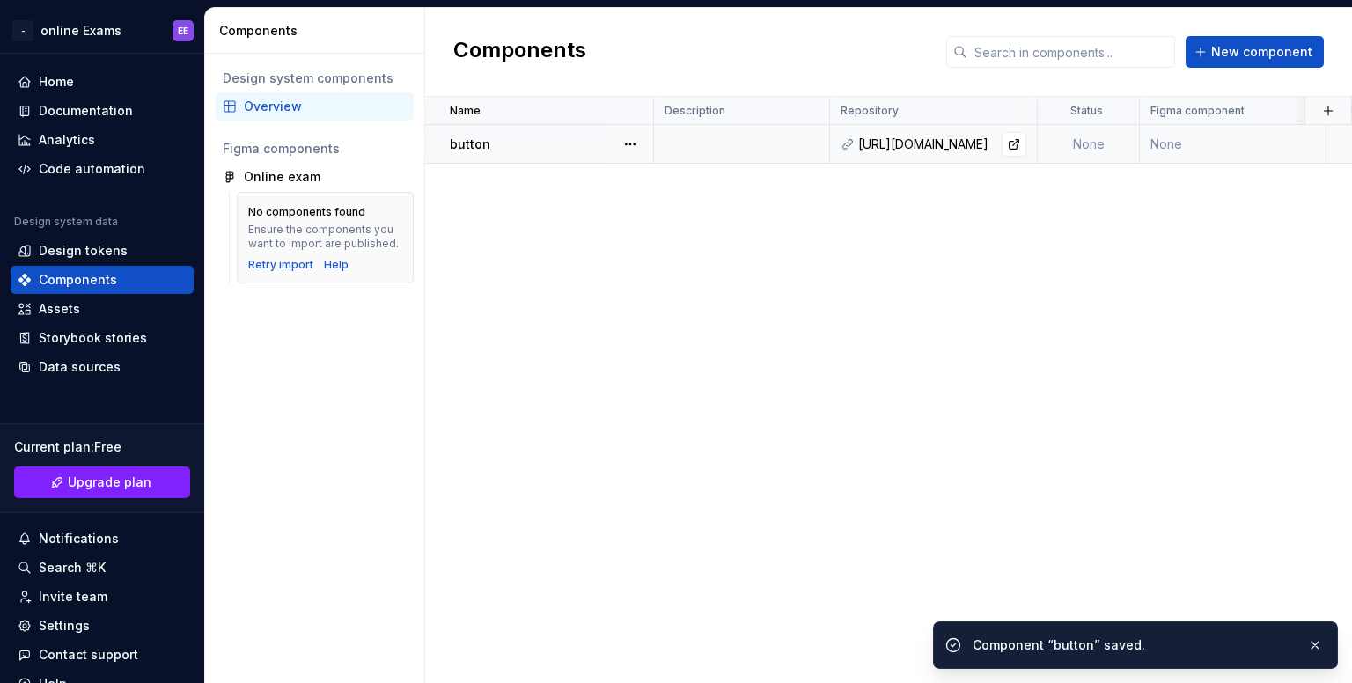
click at [940, 154] on td "[URL][DOMAIN_NAME]" at bounding box center [934, 144] width 208 height 39
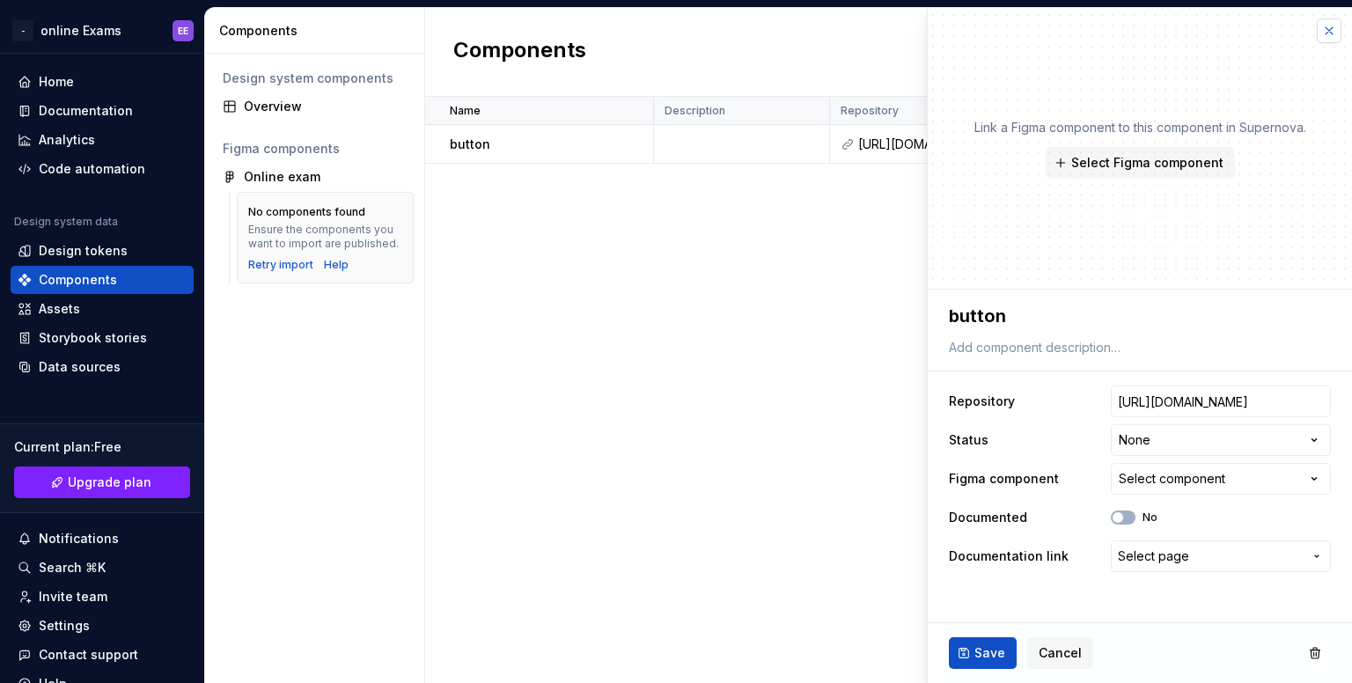
click at [1333, 36] on button "button" at bounding box center [1329, 30] width 25 height 25
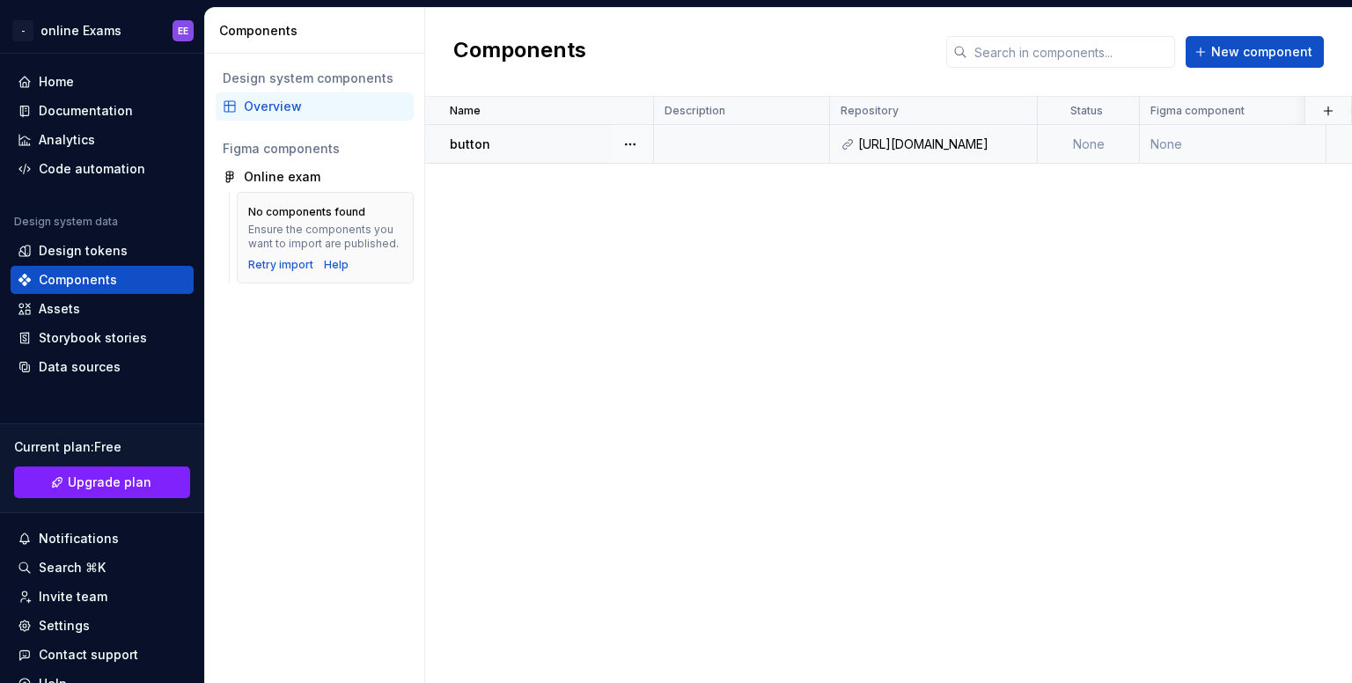
click at [556, 138] on div "button" at bounding box center [551, 145] width 202 height 18
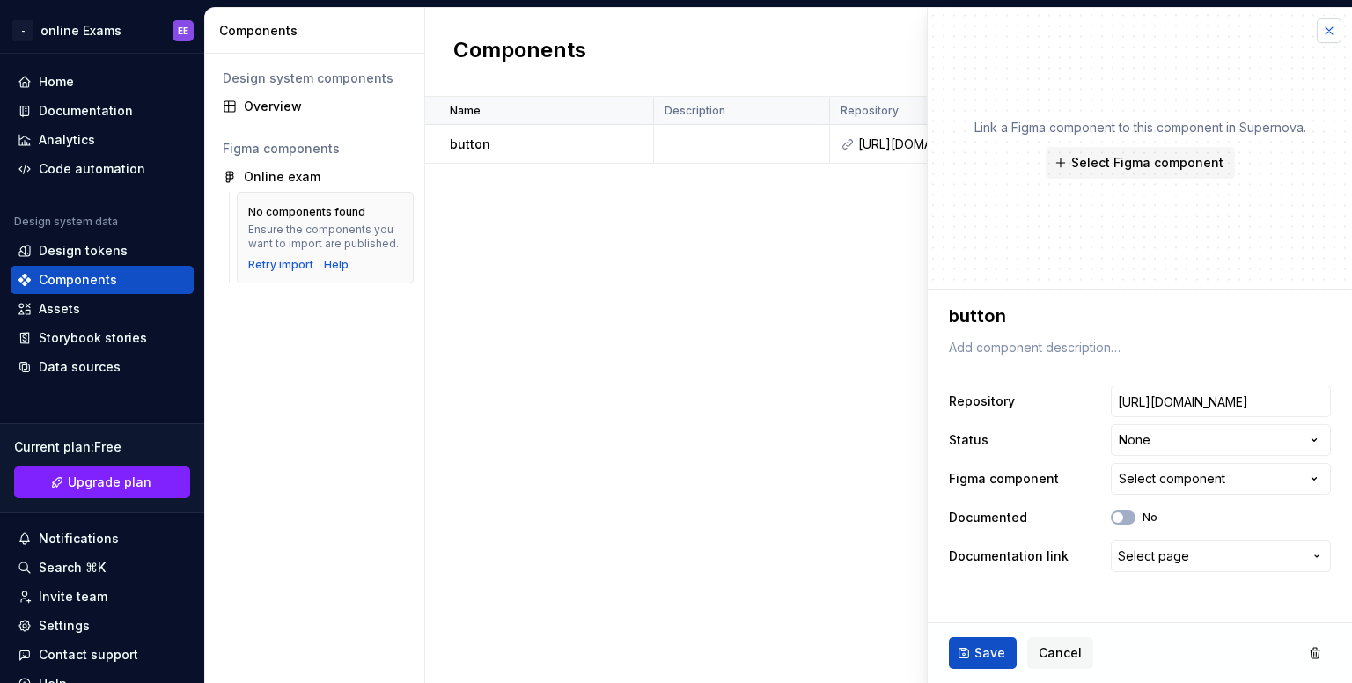
click at [1326, 36] on button "button" at bounding box center [1329, 30] width 25 height 25
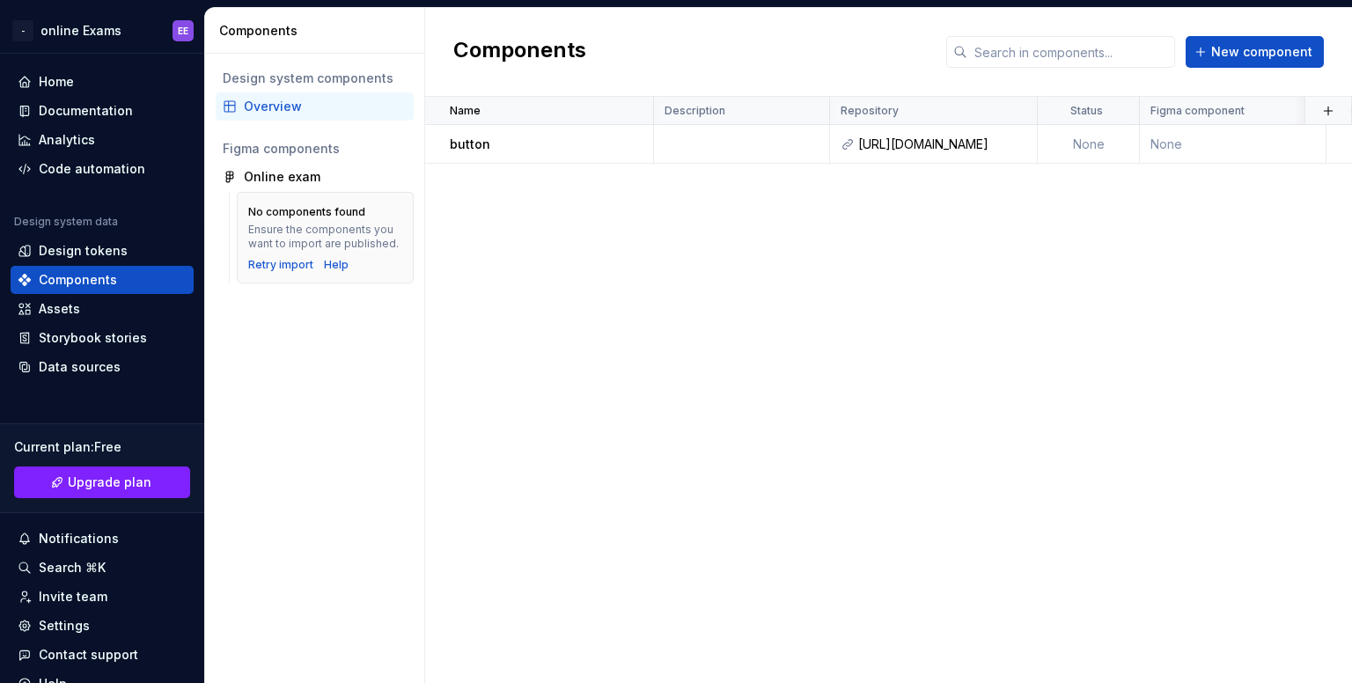
click at [276, 113] on div "Overview" at bounding box center [325, 107] width 163 height 18
click at [292, 254] on div "No components found Ensure the components you want to import are published. Ret…" at bounding box center [325, 237] width 154 height 69
click at [296, 273] on div "No components found Ensure the components you want to import are published. Ret…" at bounding box center [325, 238] width 177 height 92
click at [296, 261] on div "Retry import" at bounding box center [280, 265] width 65 height 14
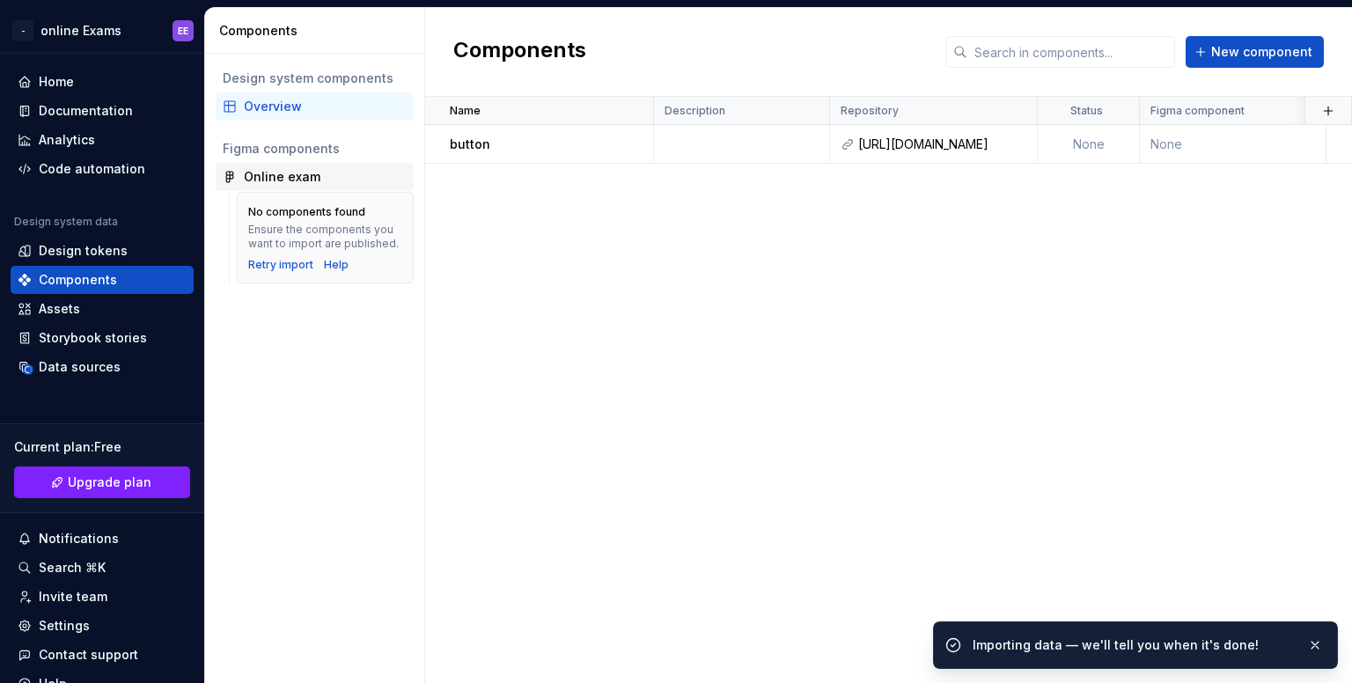
click at [306, 183] on div "Online exam" at bounding box center [282, 177] width 77 height 18
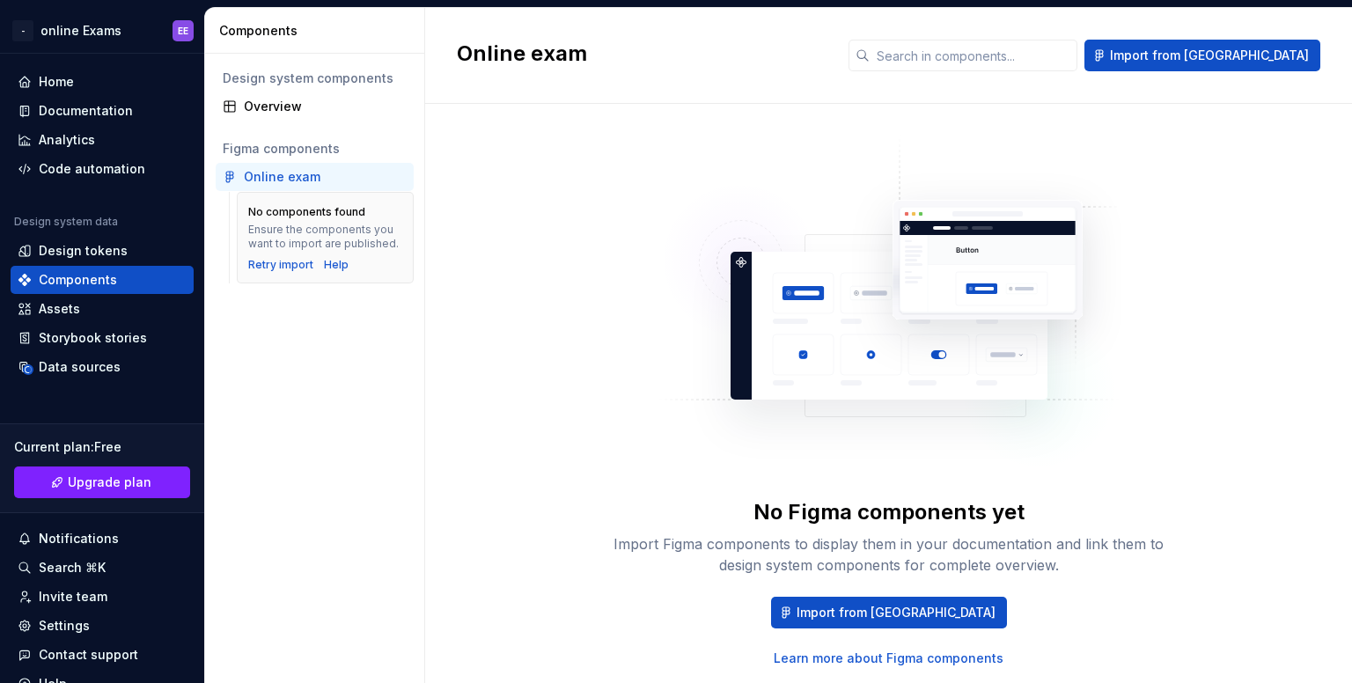
click at [283, 223] on div "Ensure the components you want to import are published." at bounding box center [325, 237] width 154 height 28
click at [295, 107] on div "Overview" at bounding box center [325, 107] width 163 height 18
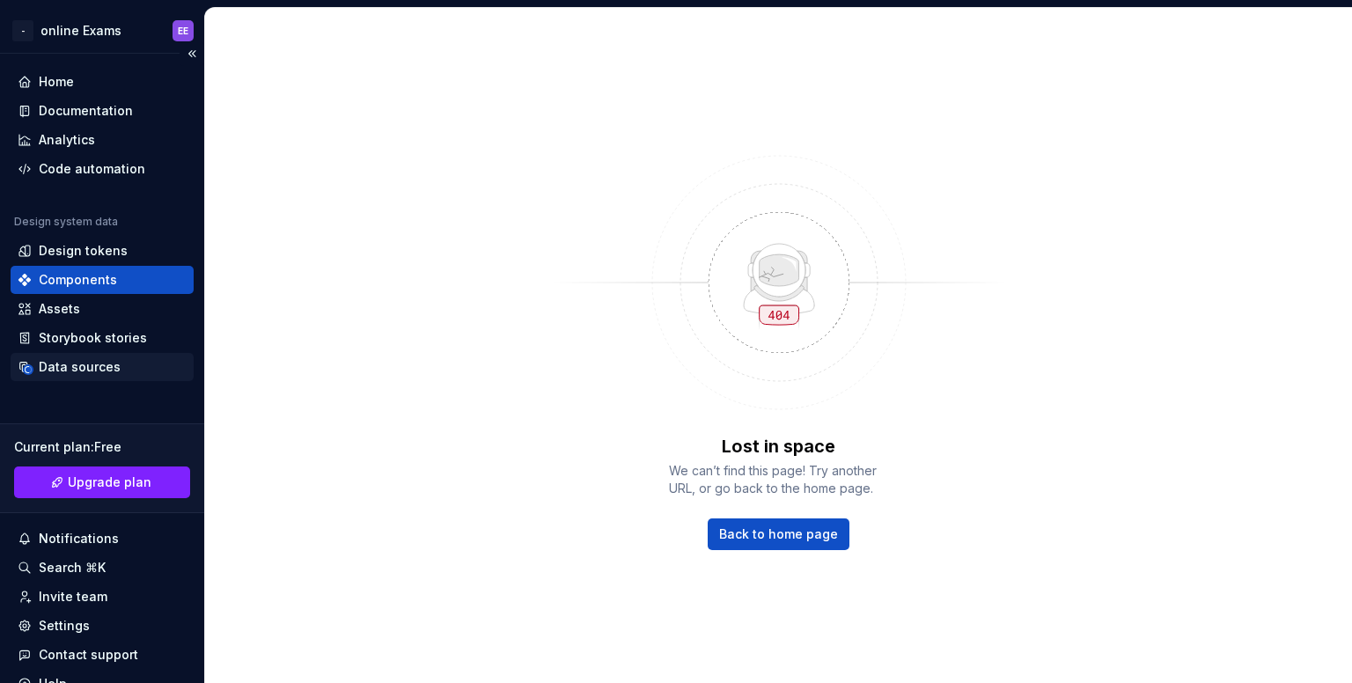
click at [97, 367] on div "Data sources" at bounding box center [80, 367] width 82 height 18
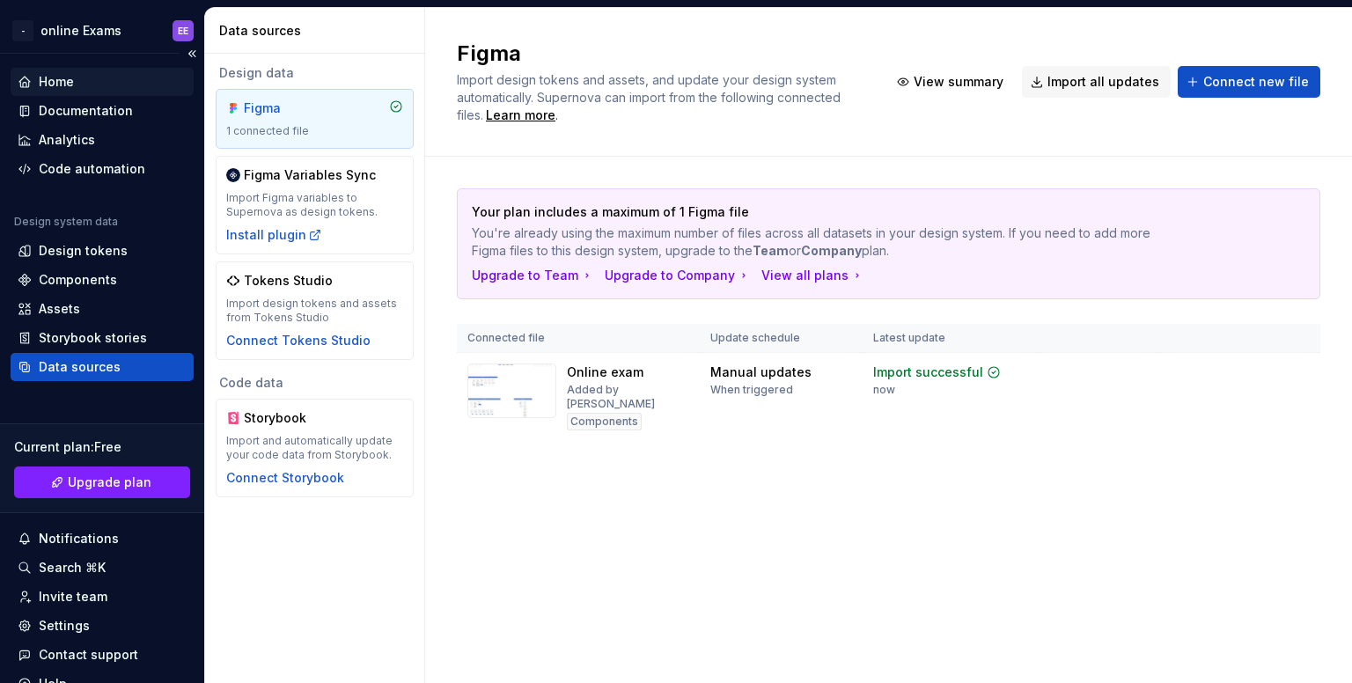
click at [106, 77] on div "Home" at bounding box center [102, 82] width 169 height 18
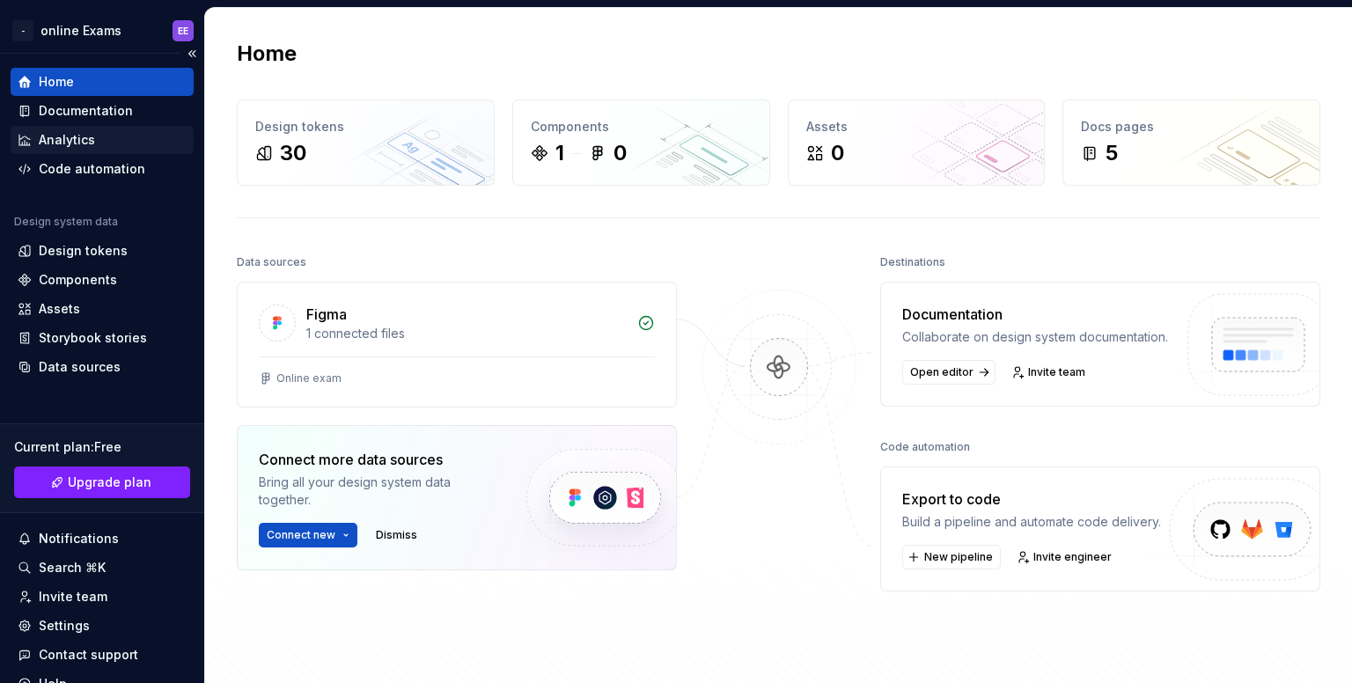
click at [128, 134] on div "Analytics" at bounding box center [102, 140] width 169 height 18
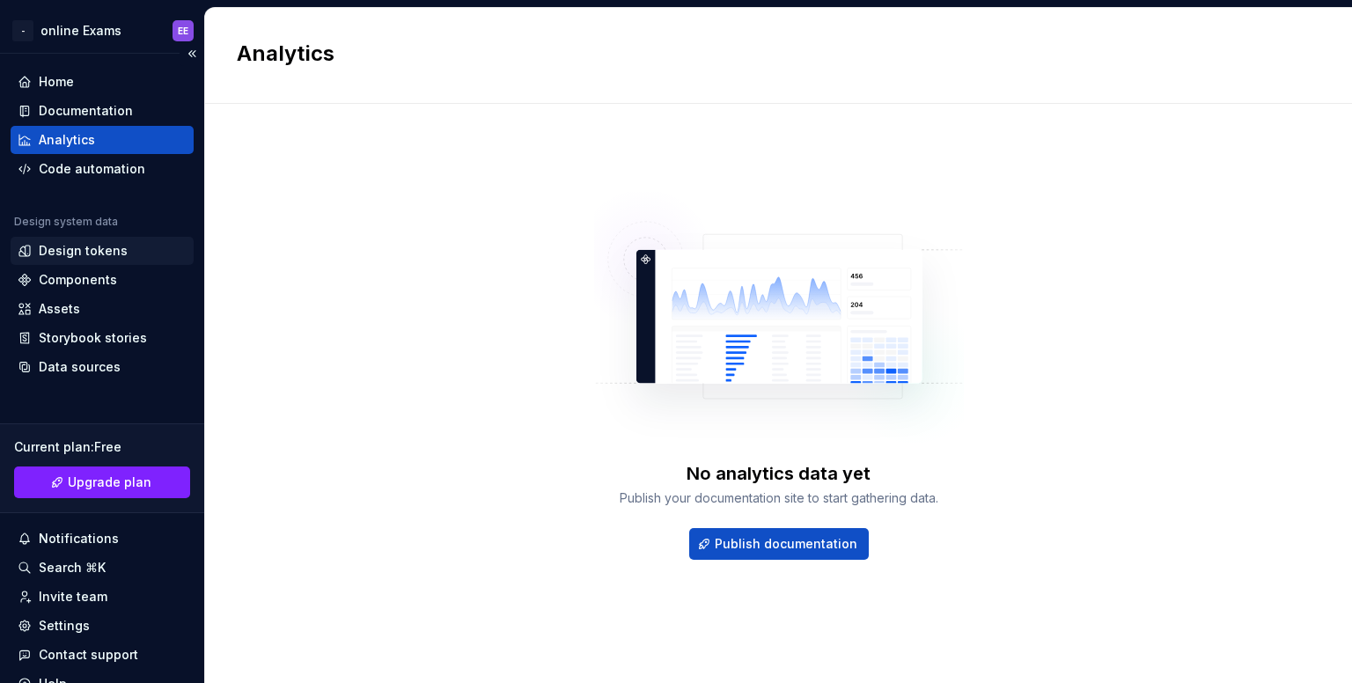
click at [107, 244] on div "Design tokens" at bounding box center [83, 251] width 89 height 18
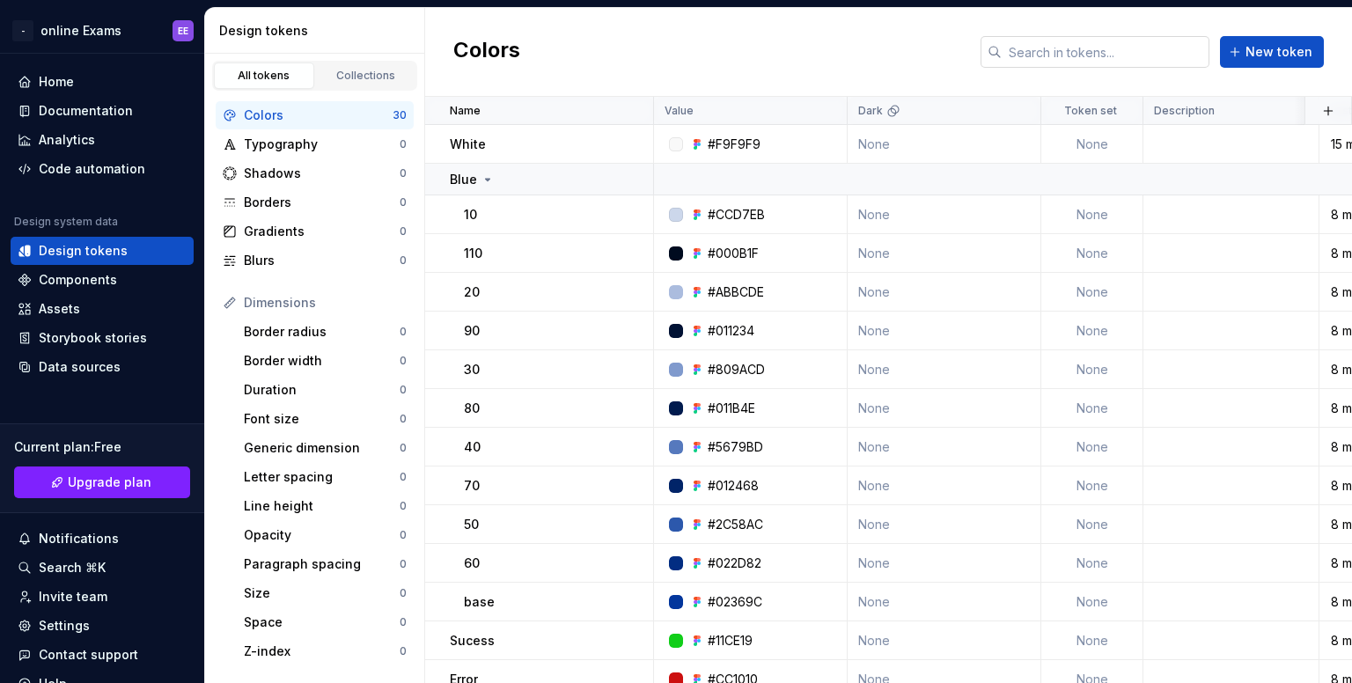
click at [1120, 55] on input "text" at bounding box center [1106, 52] width 208 height 32
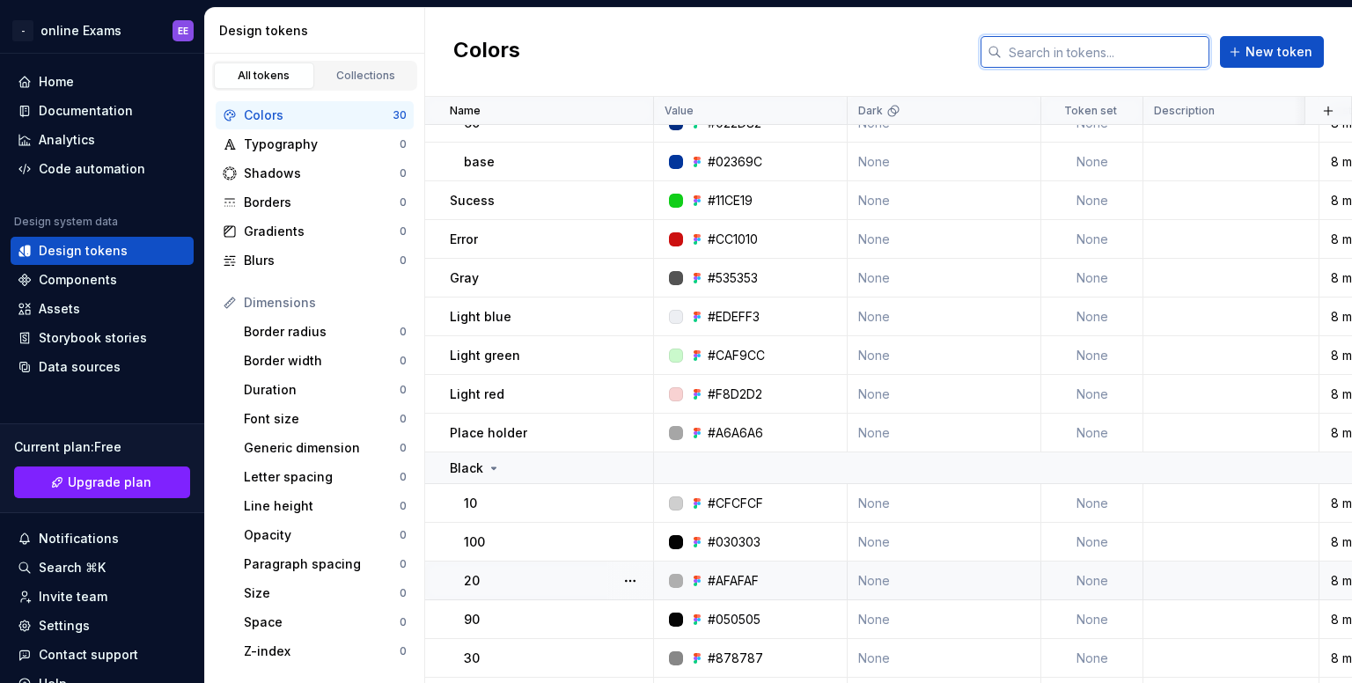
scroll to position [676, 0]
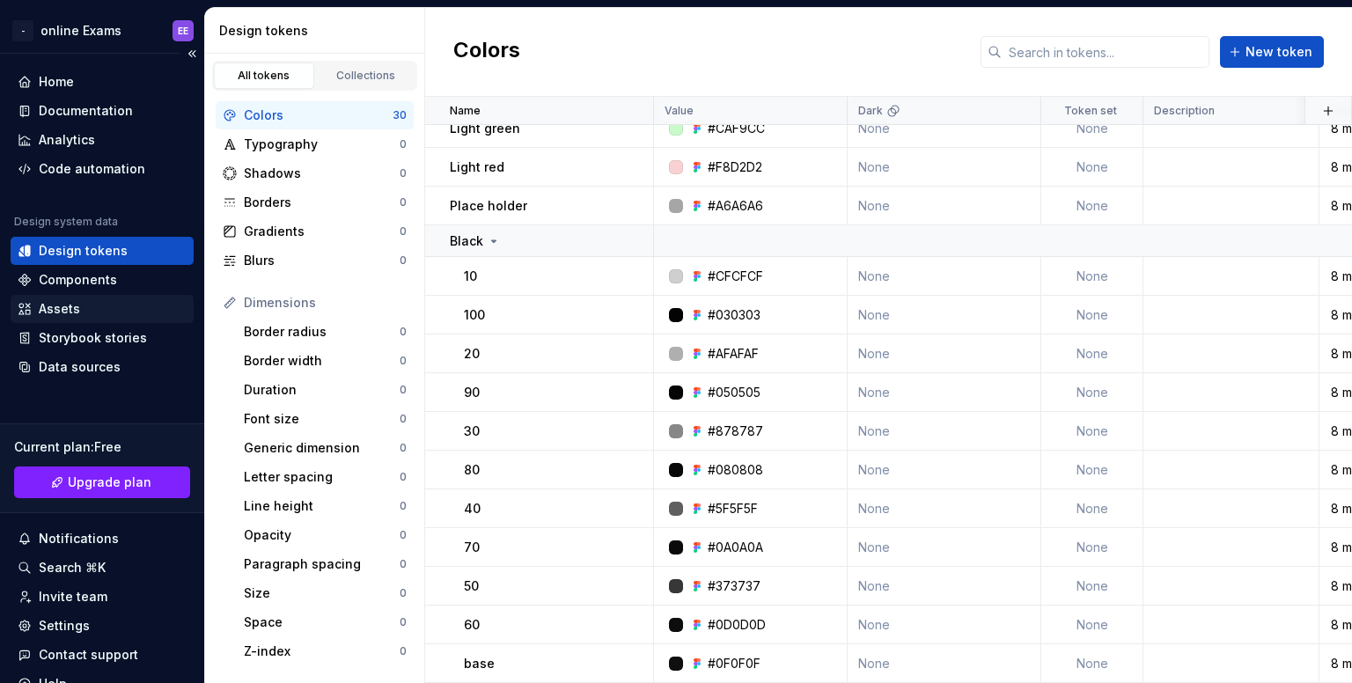
click at [95, 295] on div "Assets" at bounding box center [102, 309] width 183 height 28
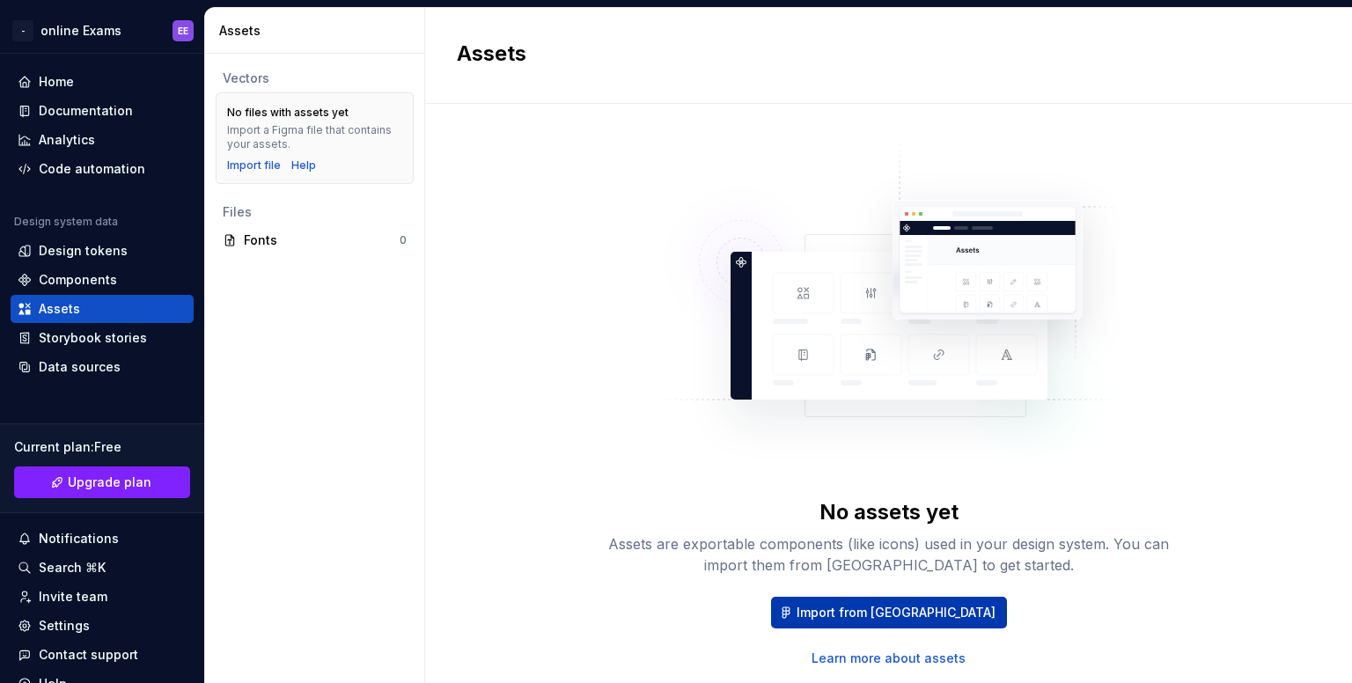
click at [885, 617] on span "Import from [GEOGRAPHIC_DATA]" at bounding box center [896, 613] width 199 height 18
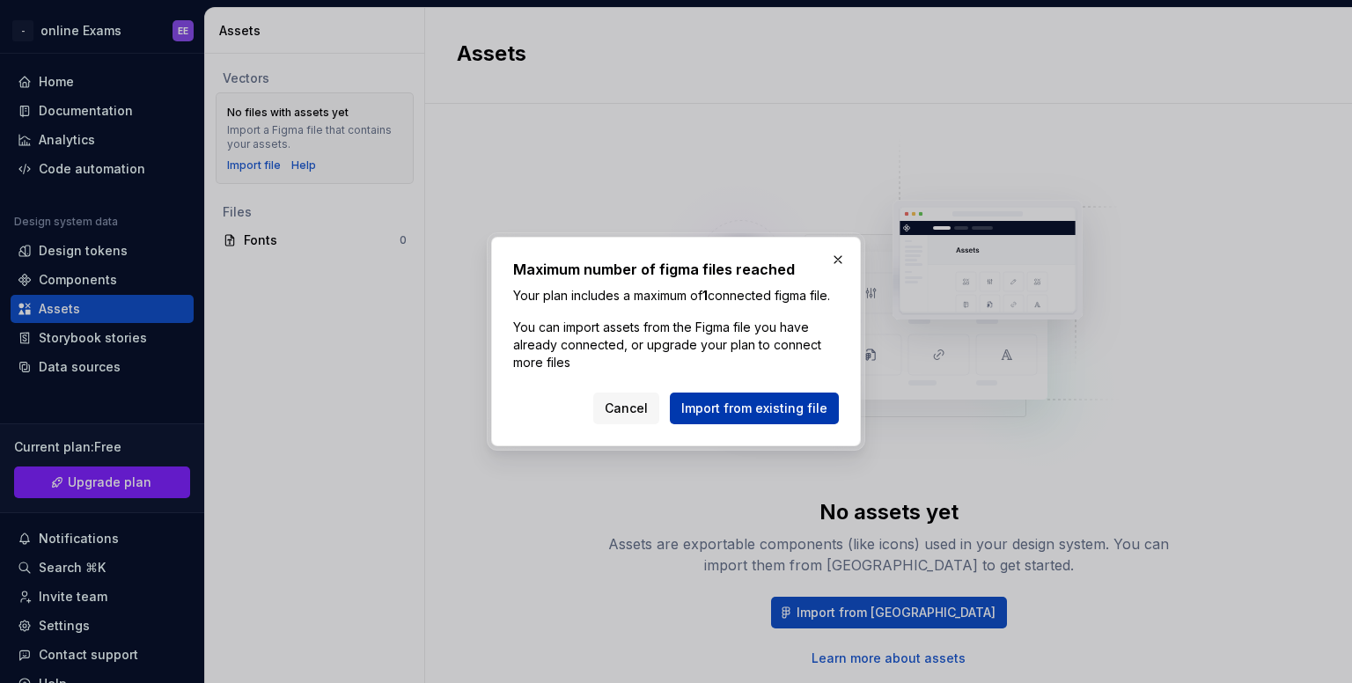
click at [701, 412] on span "Import from existing file" at bounding box center [754, 409] width 146 height 18
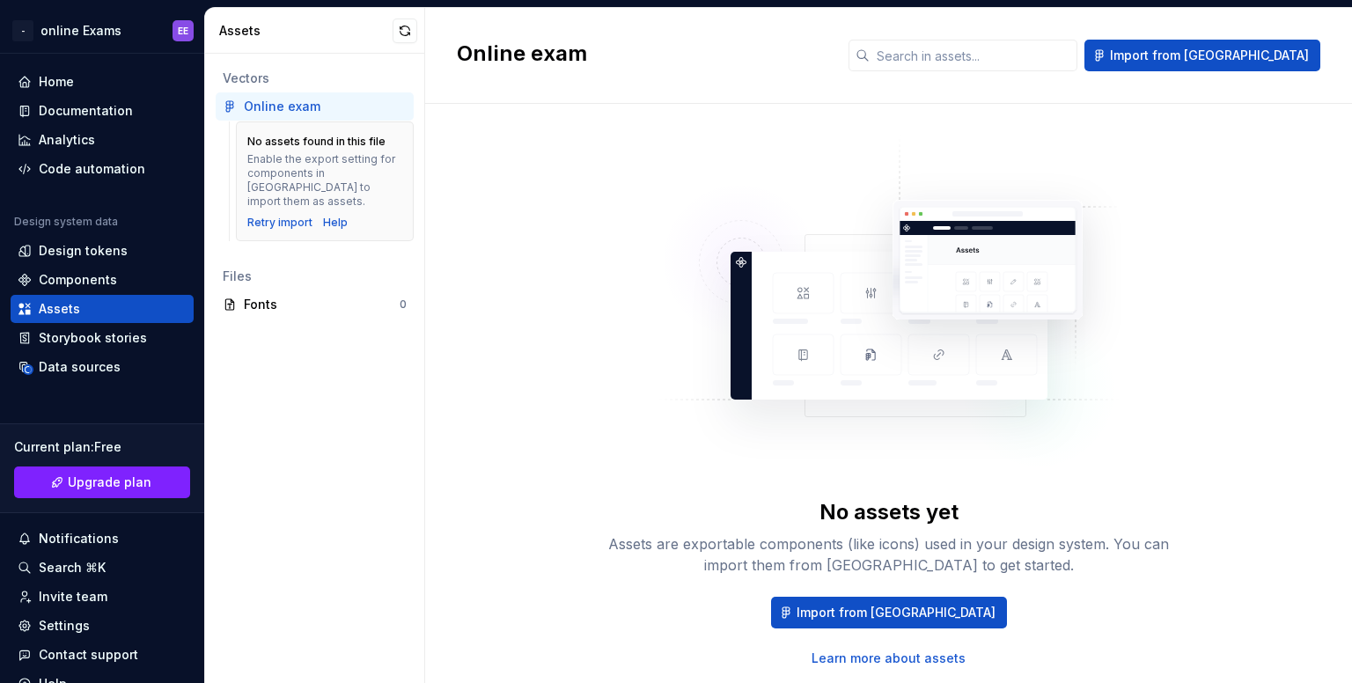
click at [309, 96] on div "Online exam" at bounding box center [315, 106] width 198 height 28
click at [264, 216] on div "Retry import" at bounding box center [279, 223] width 65 height 14
click at [252, 296] on div "Fonts" at bounding box center [322, 305] width 156 height 18
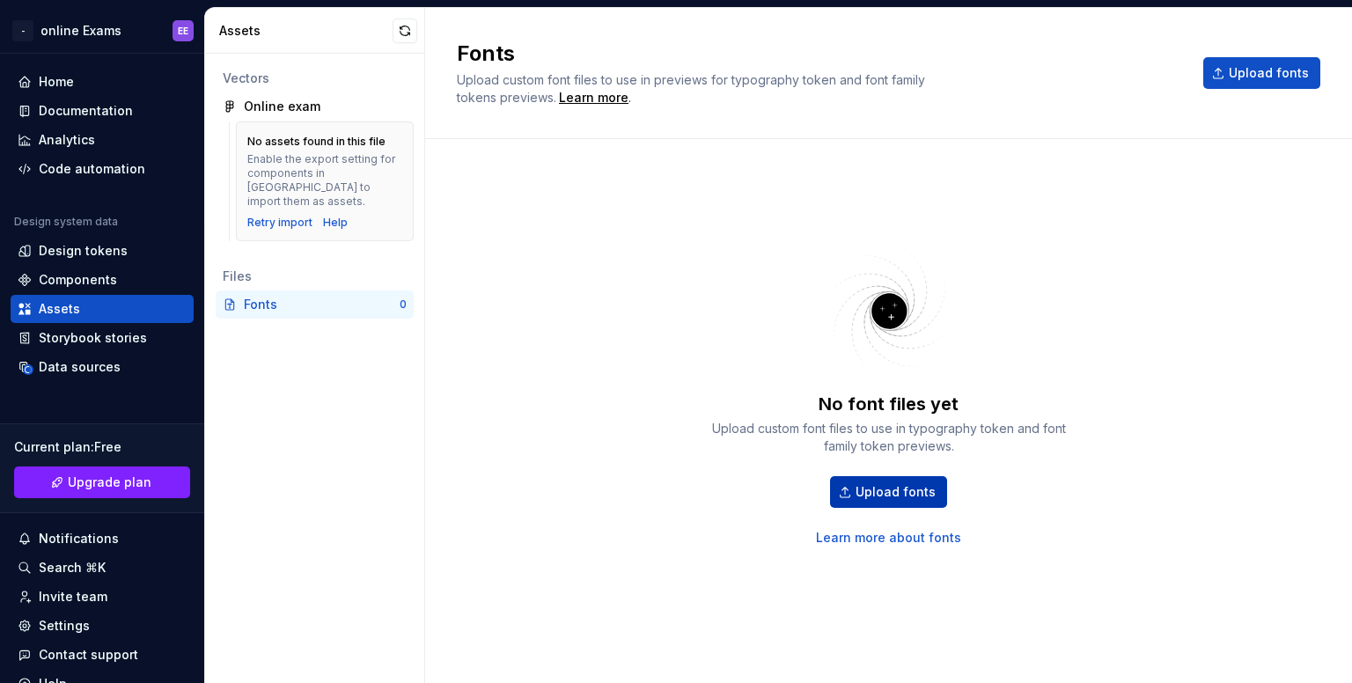
click at [868, 499] on span "Upload fonts" at bounding box center [896, 492] width 80 height 18
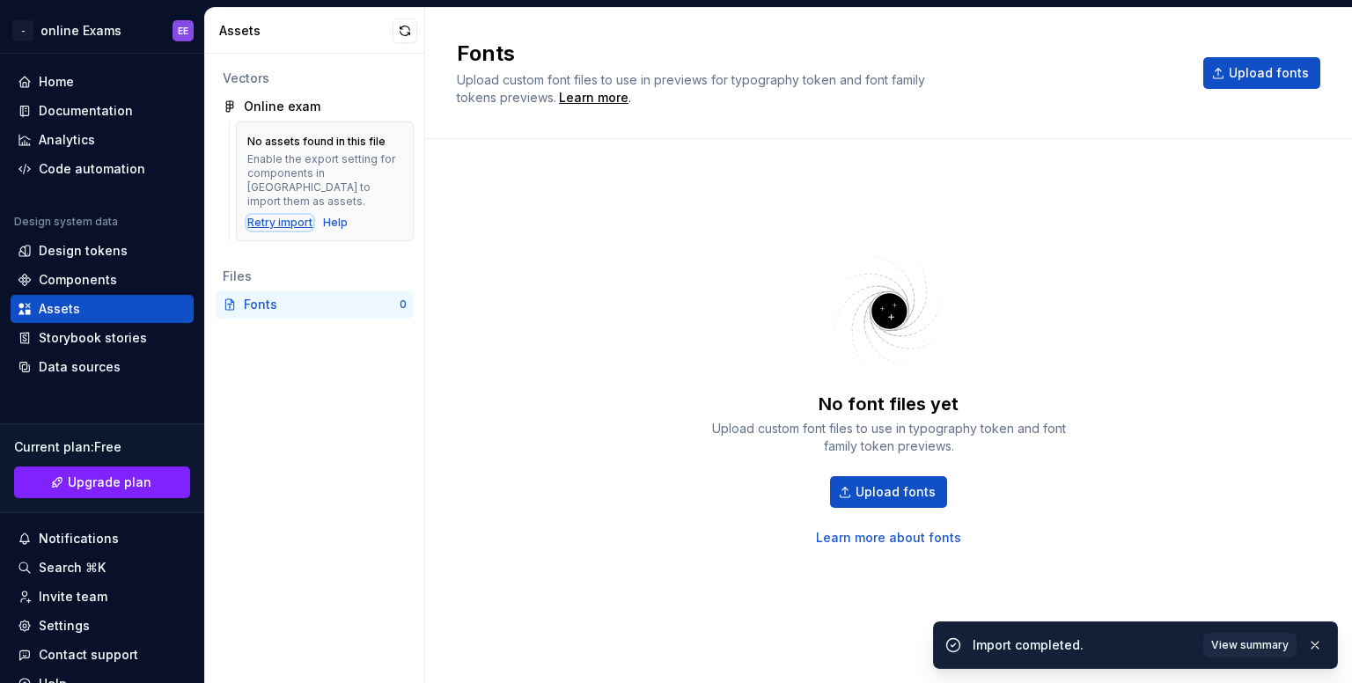
click at [292, 216] on div "Retry import" at bounding box center [279, 223] width 65 height 14
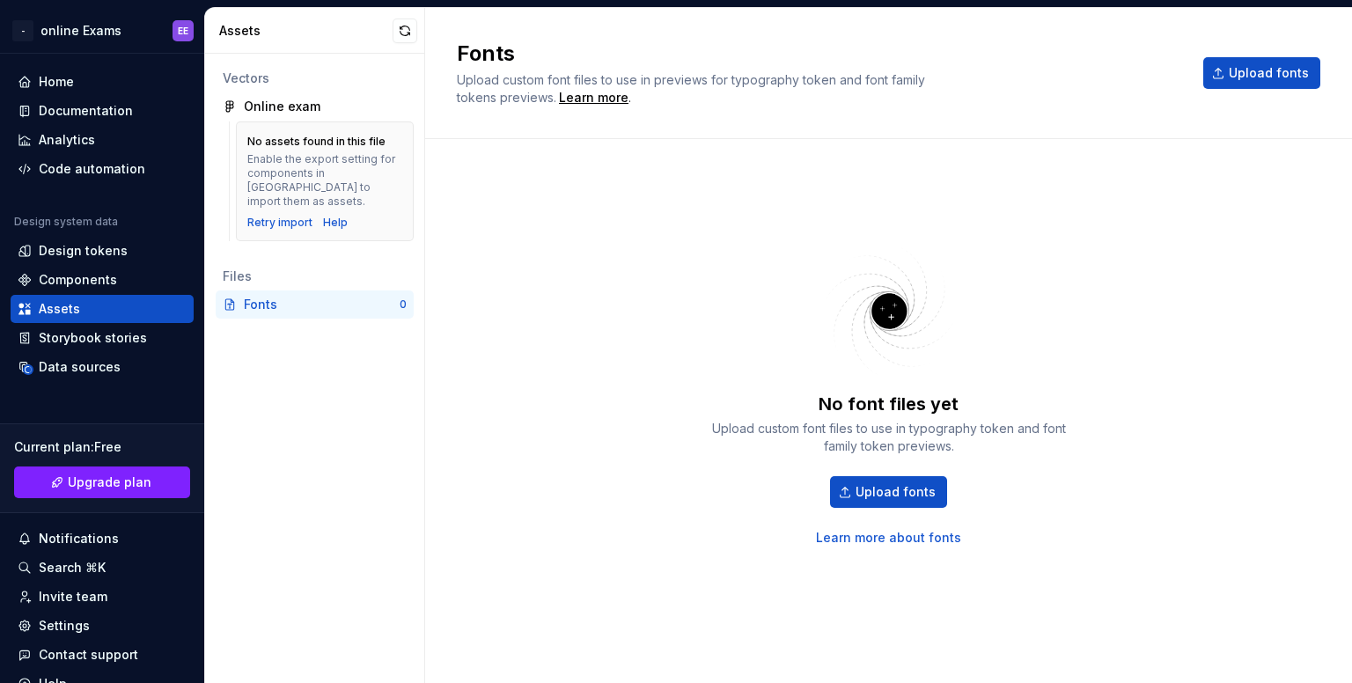
click at [318, 155] on div "Enable the export setting for components in [GEOGRAPHIC_DATA] to import them as…" at bounding box center [324, 180] width 155 height 56
click at [280, 121] on div "Online exam No assets found in this file Enable the export setting for componen…" at bounding box center [315, 170] width 198 height 156
click at [283, 104] on div "Online exam" at bounding box center [282, 107] width 77 height 18
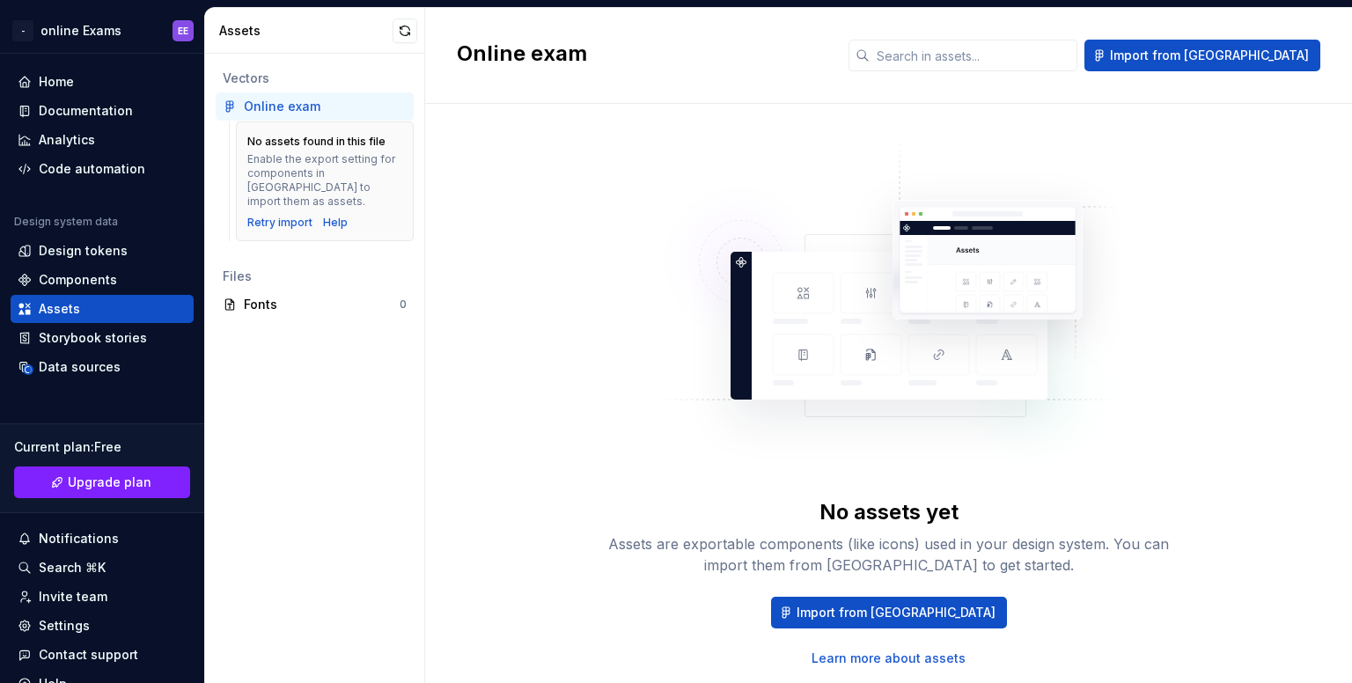
click at [283, 104] on div "Online exam" at bounding box center [282, 107] width 77 height 18
click at [141, 271] on div "Components" at bounding box center [102, 280] width 169 height 18
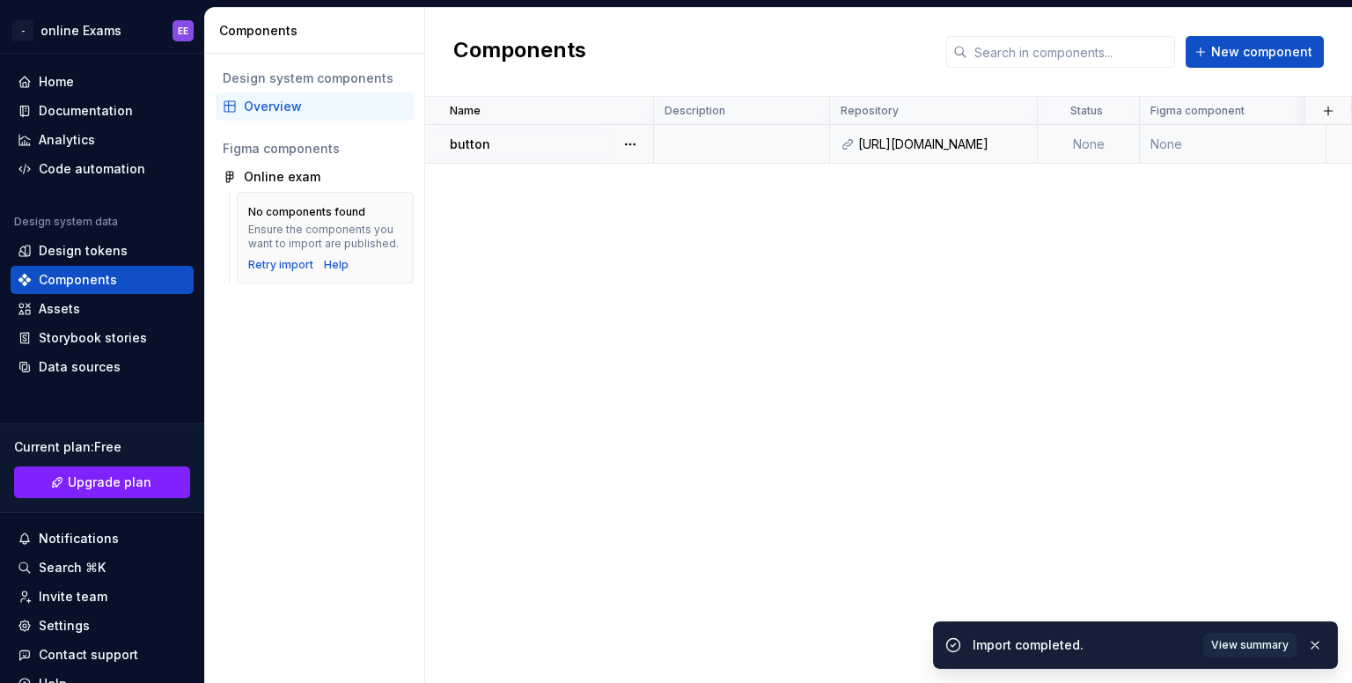
click at [577, 140] on div "button" at bounding box center [551, 145] width 202 height 18
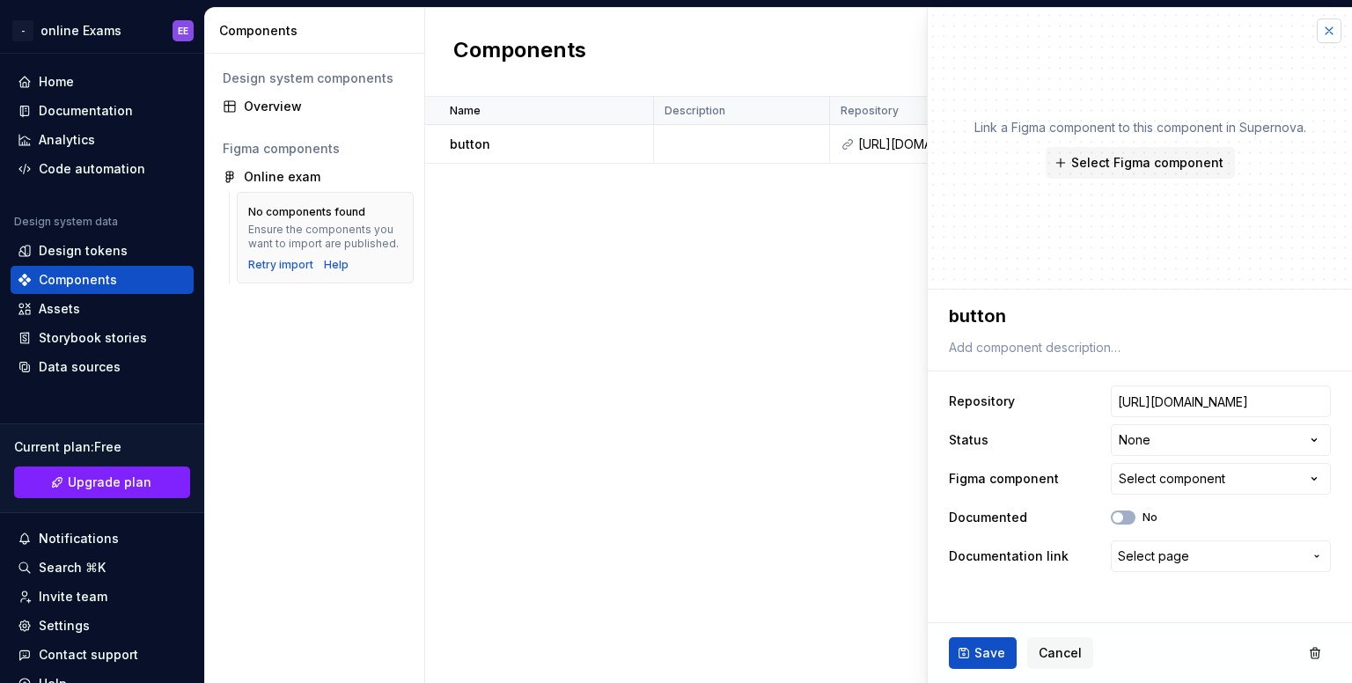
type textarea "*"
click at [1331, 34] on button "button" at bounding box center [1329, 30] width 25 height 25
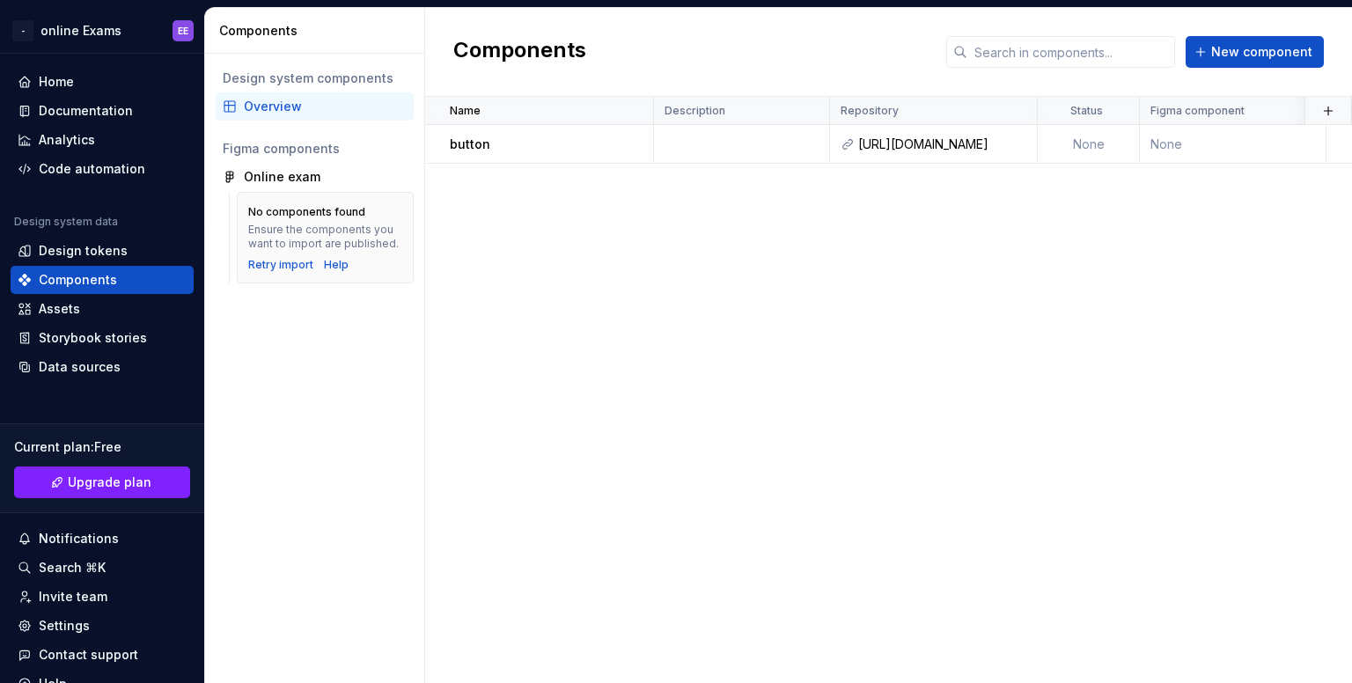
click at [273, 272] on div "No components found Ensure the components you want to import are published. Ret…" at bounding box center [325, 238] width 177 height 92
click at [277, 268] on div "Retry import" at bounding box center [280, 265] width 65 height 14
